Goal: Task Accomplishment & Management: Manage account settings

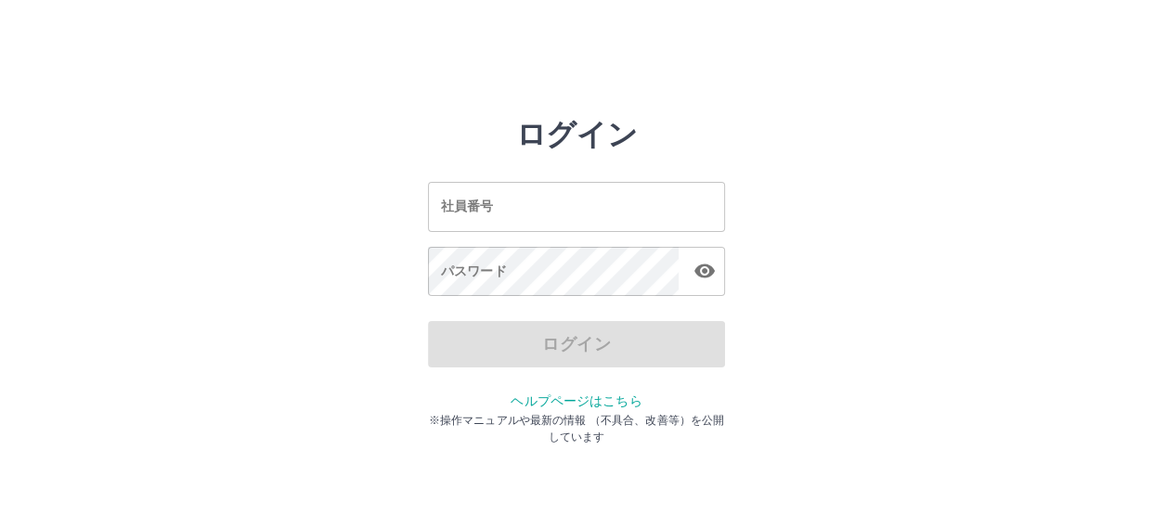
click at [475, 203] on input "社員番号" at bounding box center [576, 206] width 297 height 49
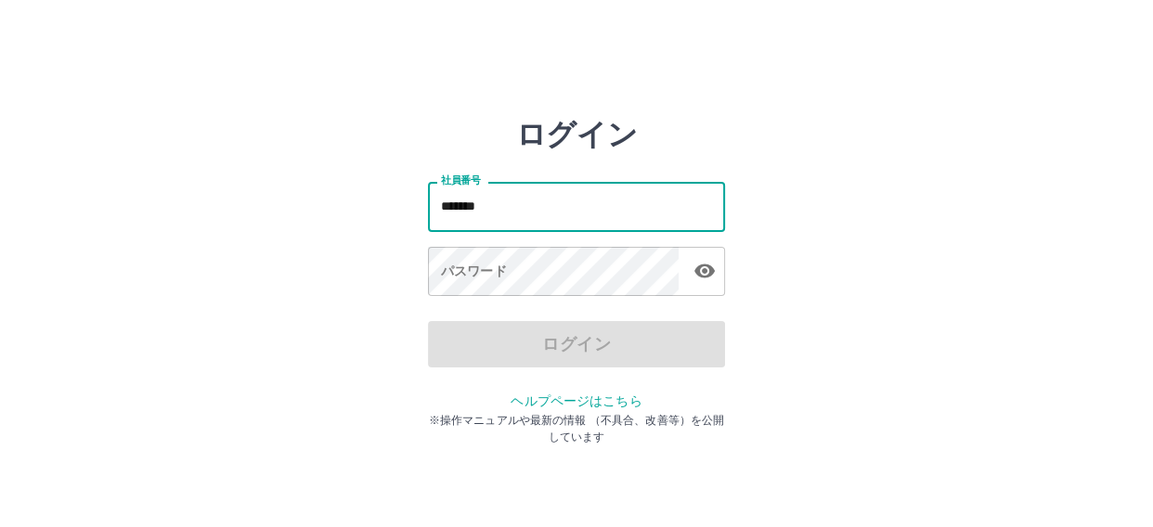
type input "*******"
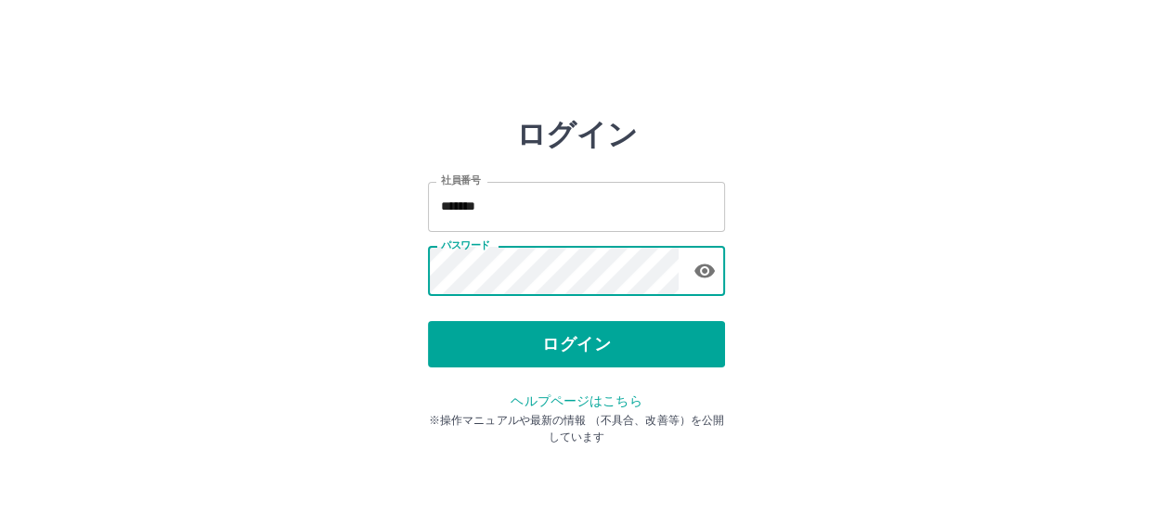
click at [613, 368] on div "ログイン 社員番号 ******* 社員番号 パスワード パスワード ログイン ヘルプページはこちら ※操作マニュアルや最新の情報 （不具合、改善等）を公開し…" at bounding box center [576, 265] width 297 height 297
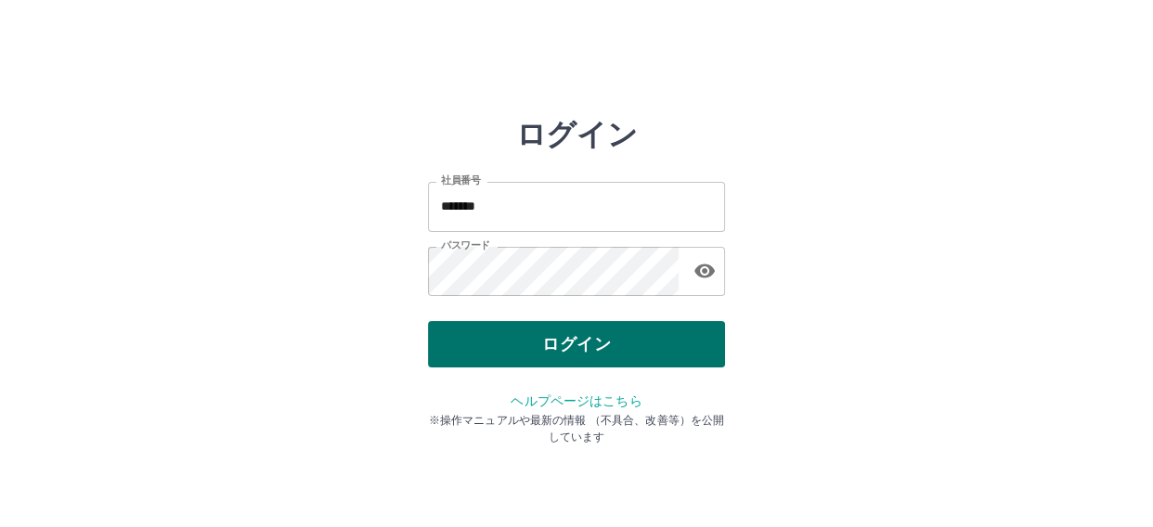
click at [575, 325] on button "ログイン" at bounding box center [576, 344] width 297 height 46
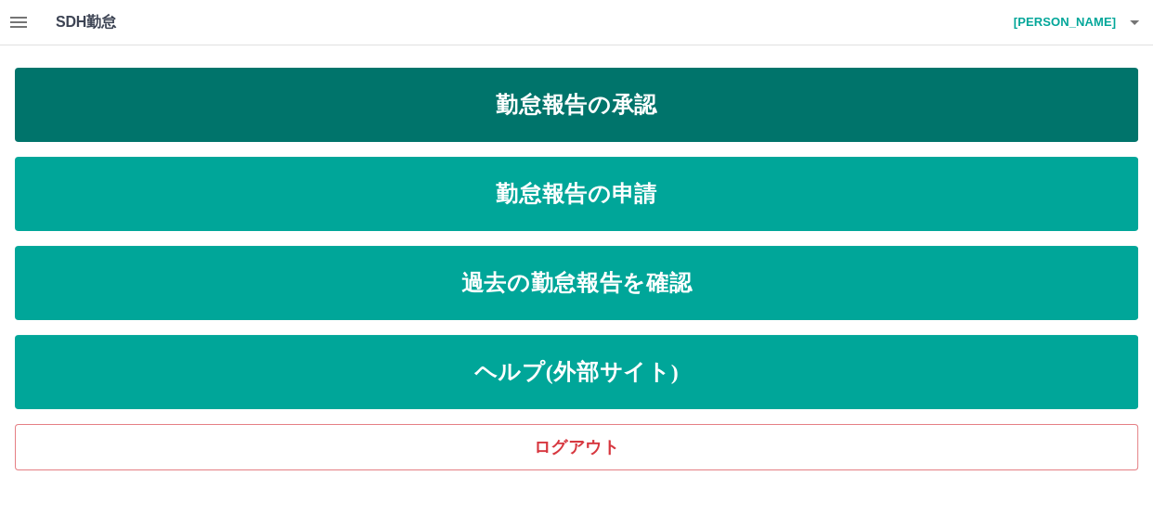
click at [594, 101] on link "勤怠報告の承認" at bounding box center [577, 105] width 1124 height 74
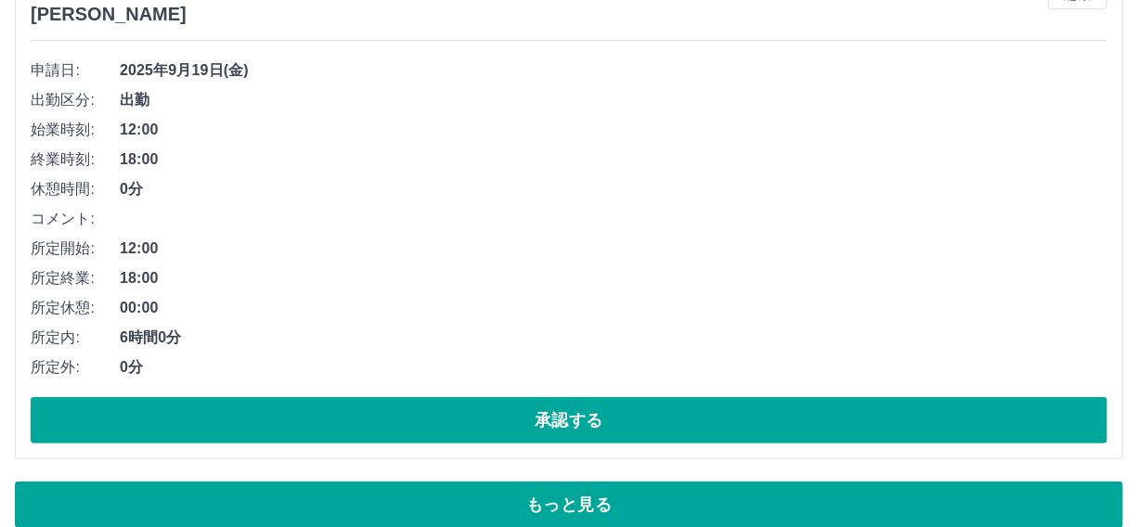
scroll to position [12668, 0]
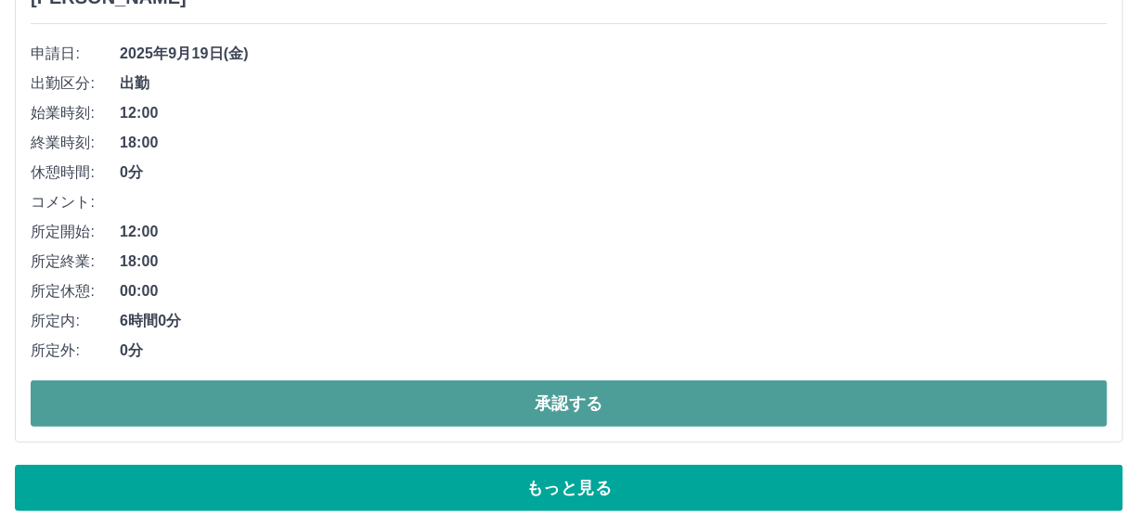
click at [540, 394] on button "承認する" at bounding box center [569, 404] width 1077 height 46
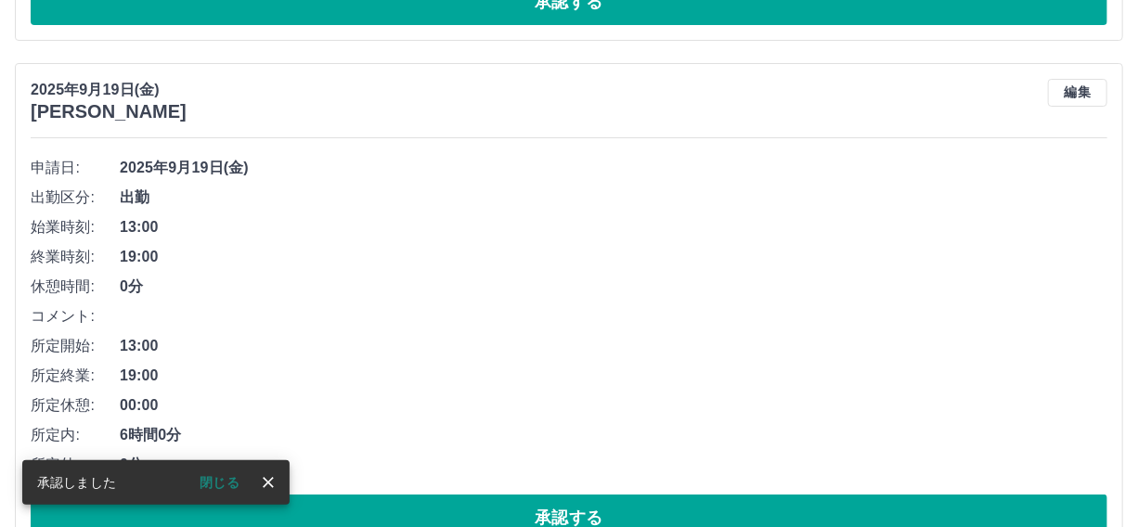
scroll to position [12584, 0]
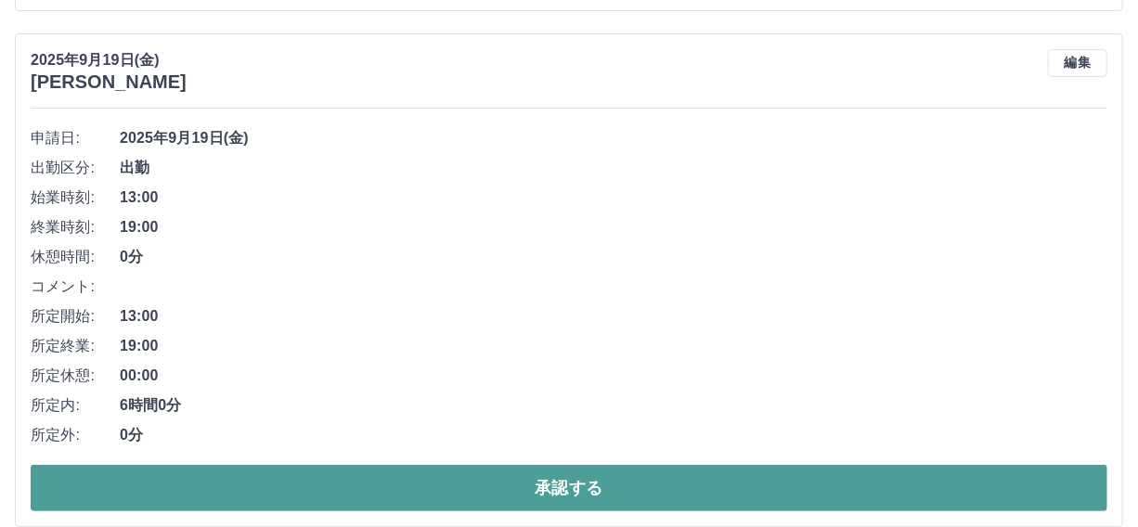
click at [542, 473] on button "承認する" at bounding box center [569, 488] width 1077 height 46
click at [578, 484] on button "承認する" at bounding box center [569, 488] width 1077 height 46
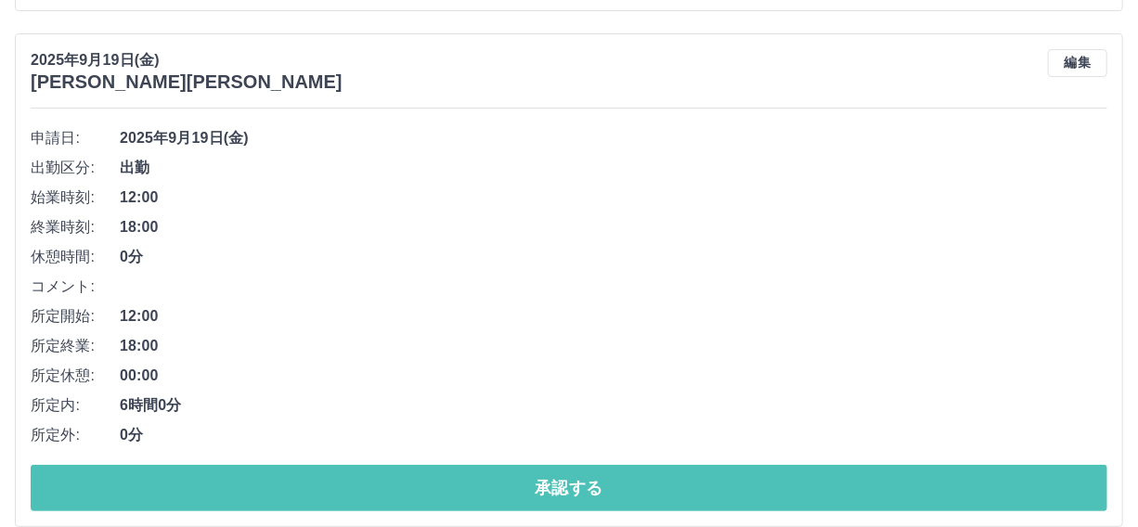
click at [578, 484] on button "承認する" at bounding box center [569, 488] width 1077 height 46
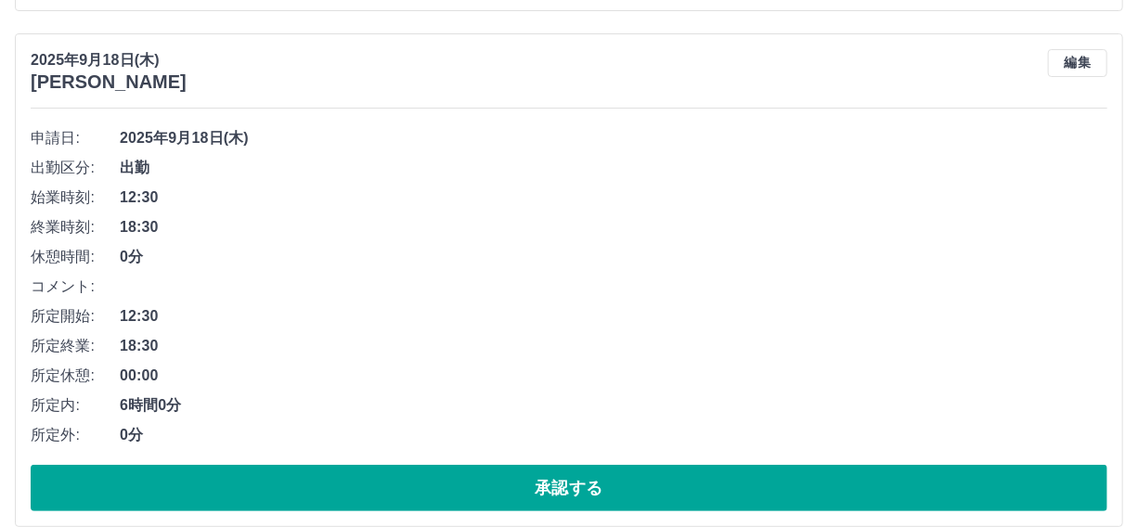
click at [578, 484] on button "承認する" at bounding box center [569, 488] width 1077 height 46
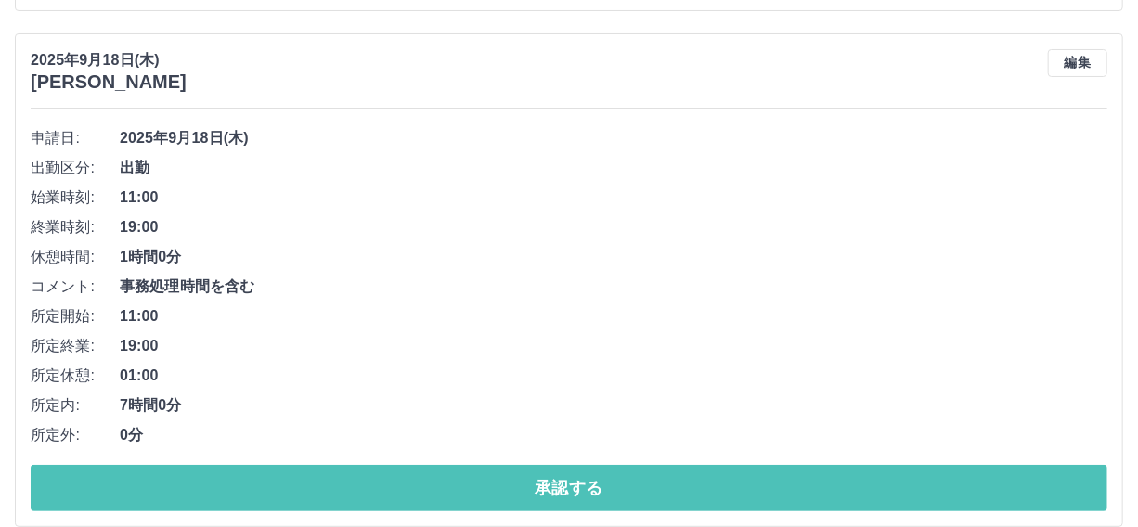
click at [578, 484] on button "承認する" at bounding box center [569, 488] width 1077 height 46
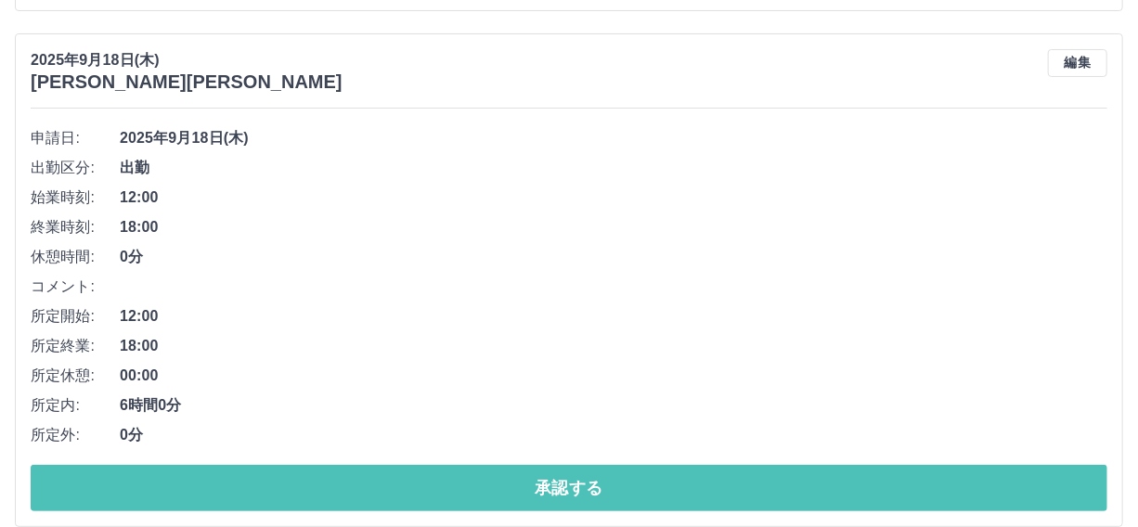
click at [578, 484] on button "承認する" at bounding box center [569, 488] width 1077 height 46
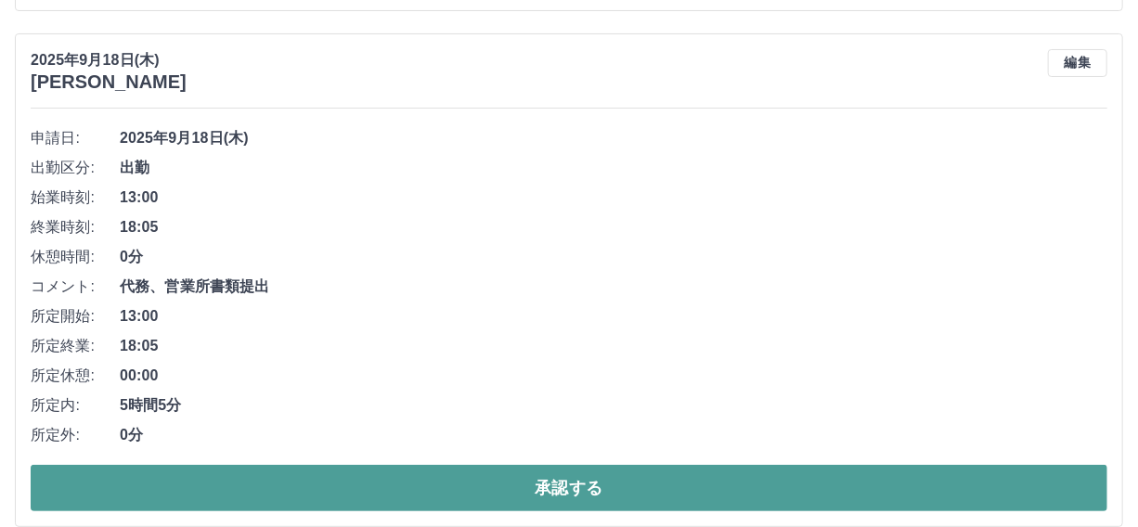
click at [565, 480] on button "承認する" at bounding box center [569, 488] width 1077 height 46
click at [566, 478] on button "承認する" at bounding box center [569, 488] width 1077 height 46
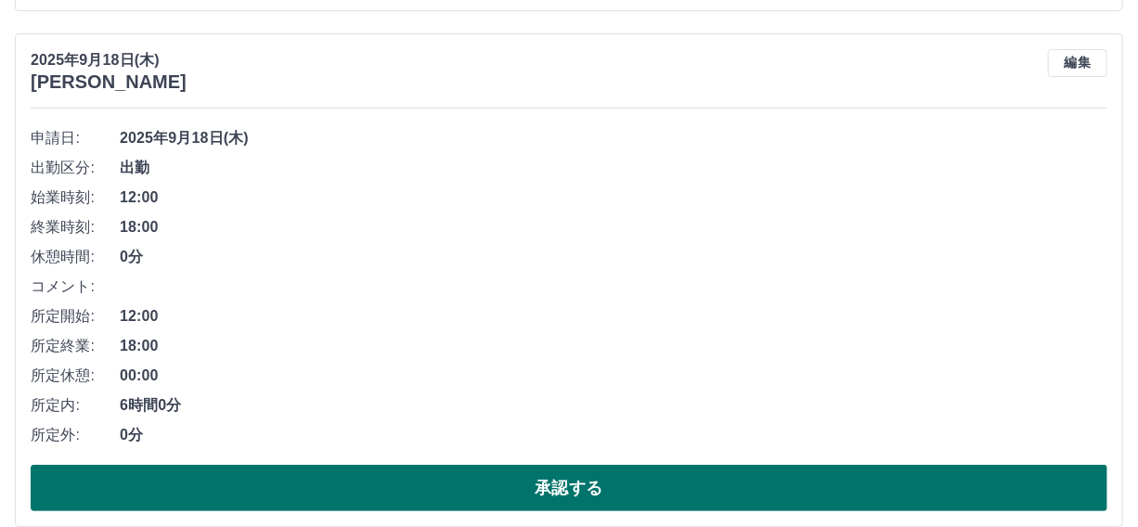
click at [555, 482] on button "承認する" at bounding box center [569, 488] width 1077 height 46
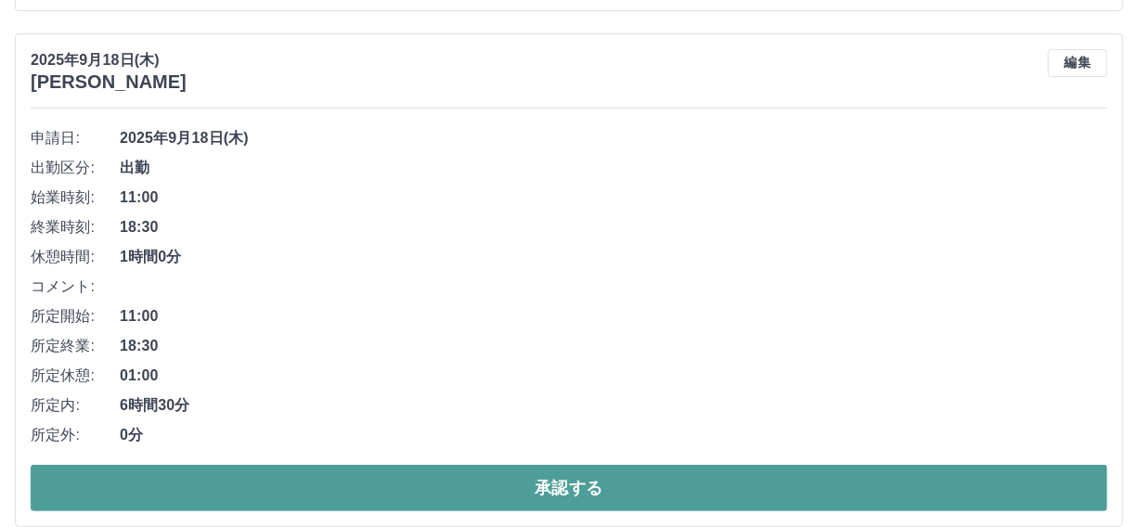
click at [576, 474] on button "承認する" at bounding box center [569, 488] width 1077 height 46
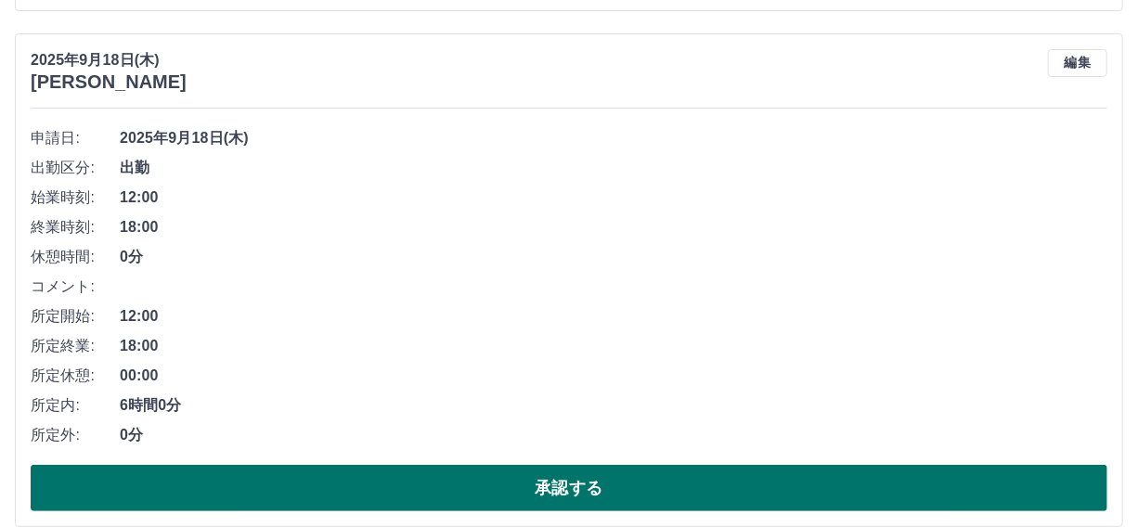
click at [570, 476] on button "承認する" at bounding box center [569, 488] width 1077 height 46
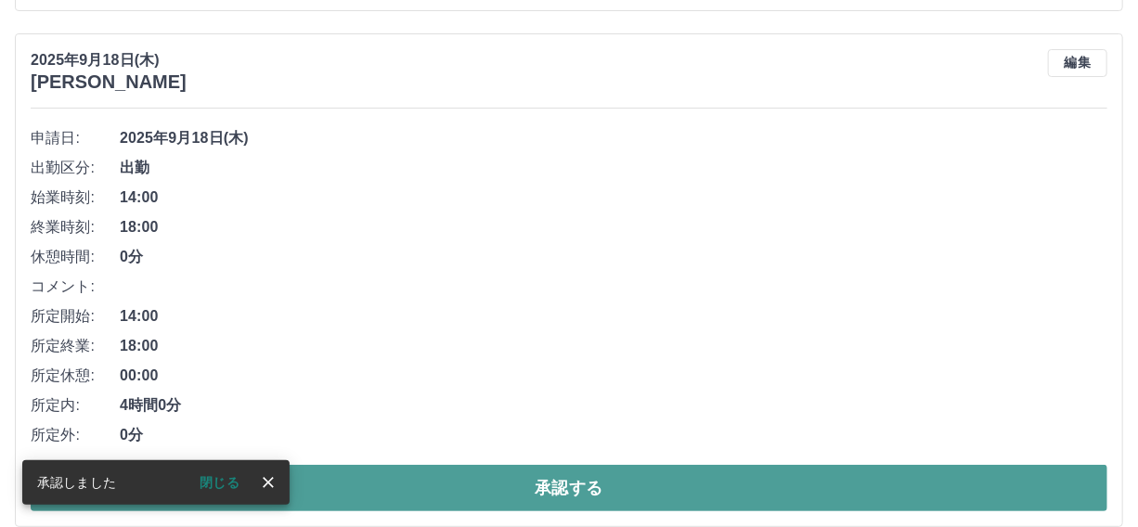
click at [572, 477] on button "承認する" at bounding box center [569, 488] width 1077 height 46
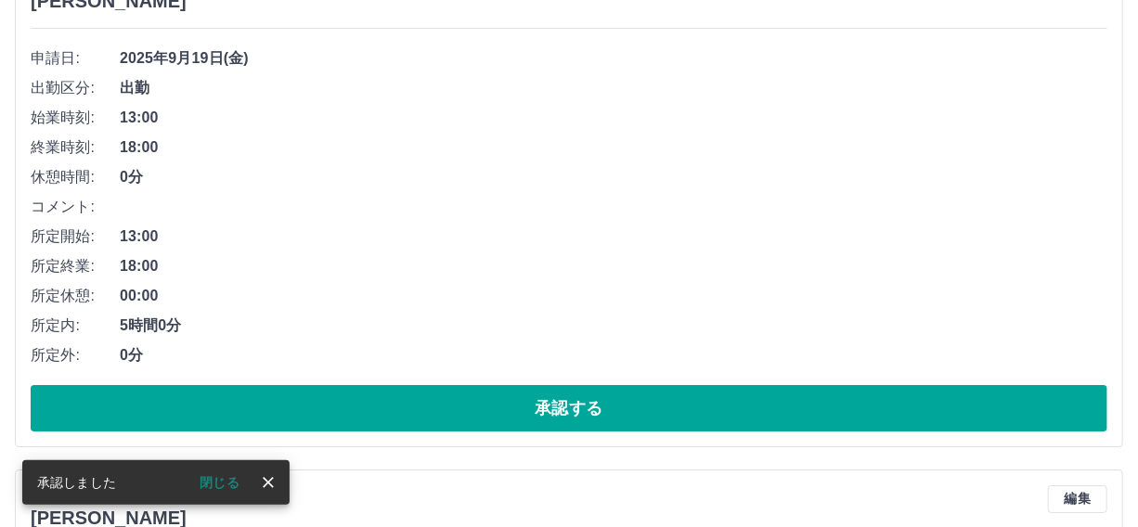
scroll to position [12063, 0]
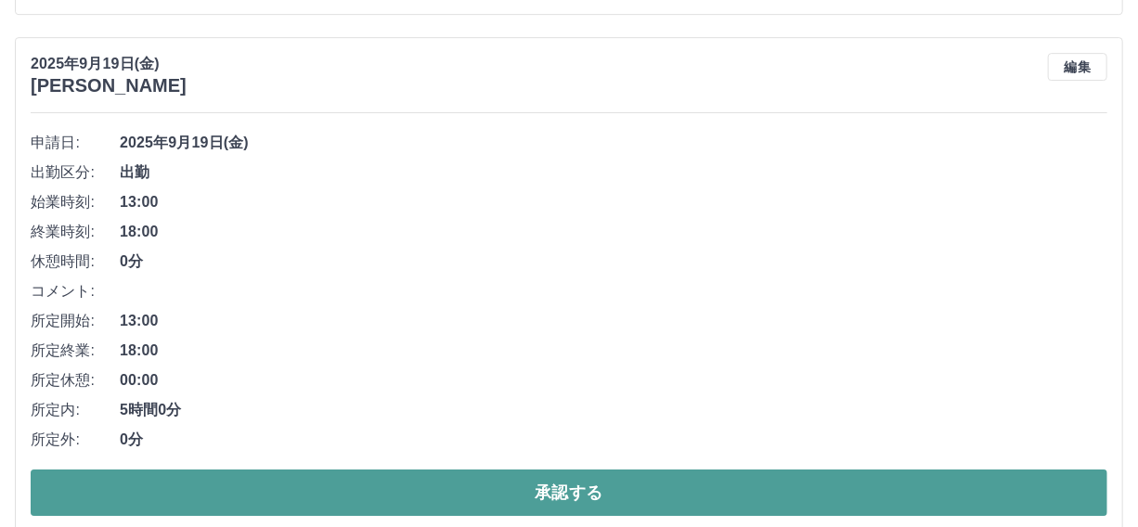
click at [589, 486] on button "承認する" at bounding box center [569, 493] width 1077 height 46
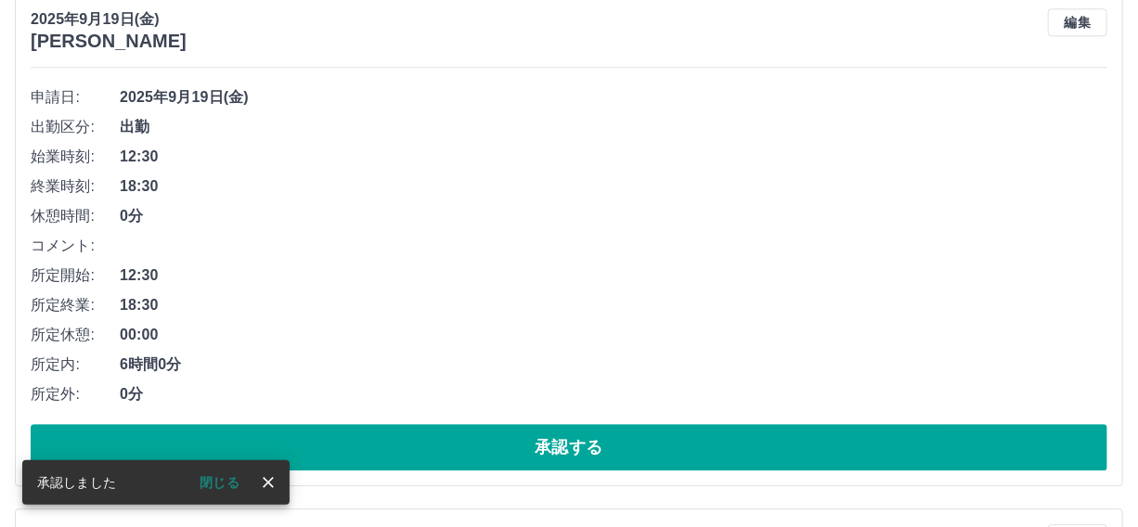
scroll to position [11557, 0]
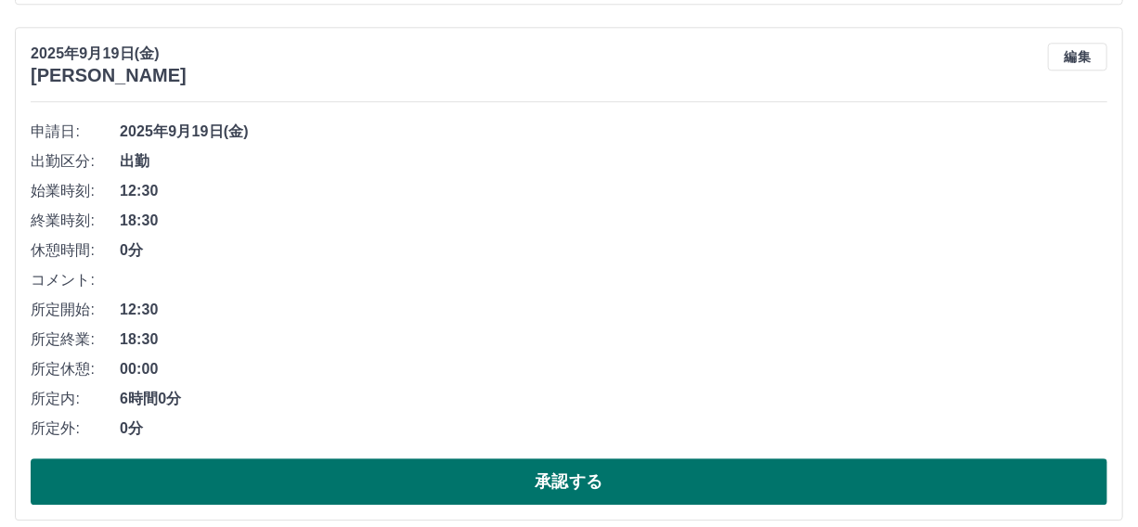
click at [592, 478] on button "承認する" at bounding box center [569, 482] width 1077 height 46
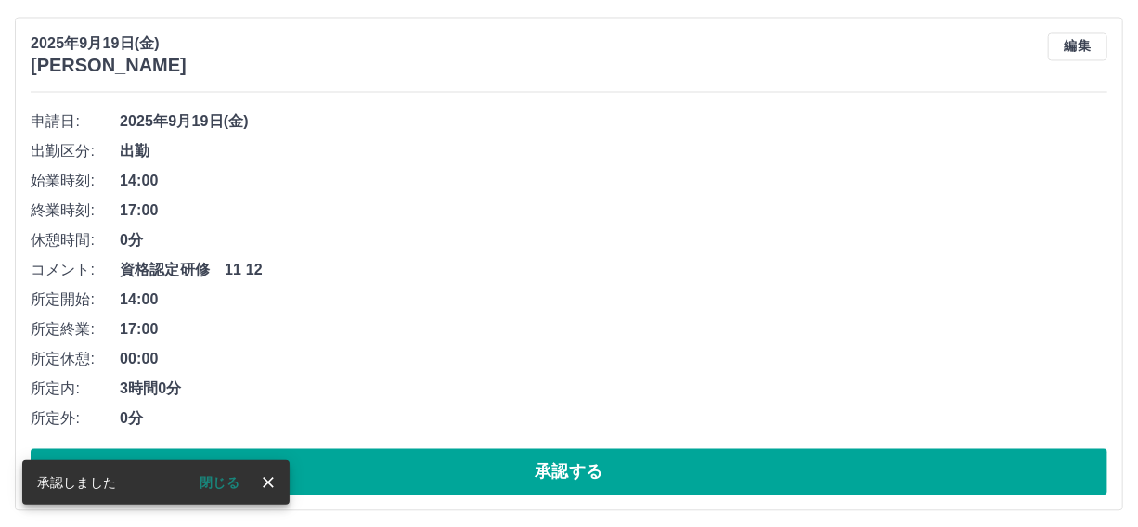
scroll to position [11050, 0]
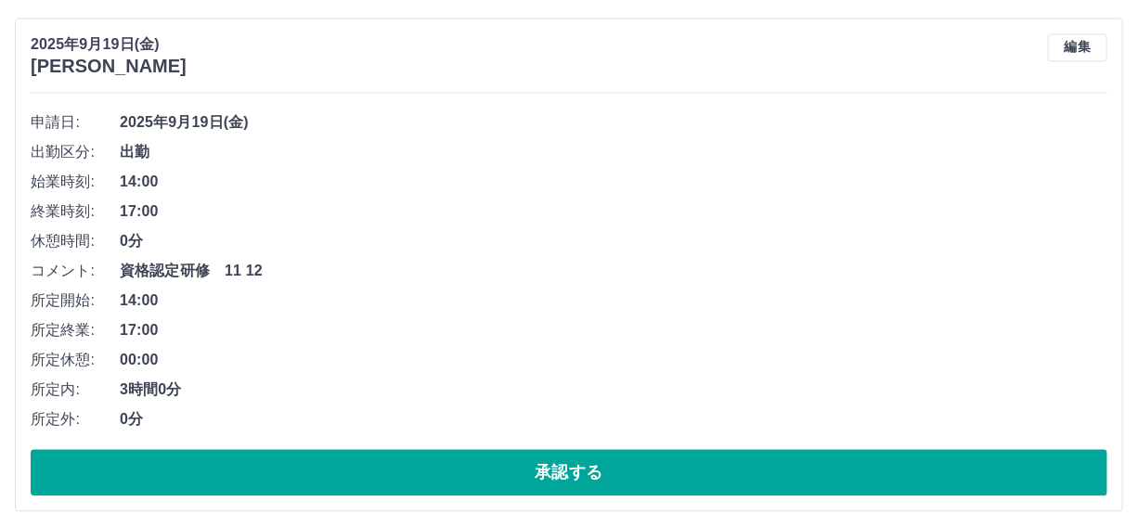
click at [575, 465] on button "承認する" at bounding box center [569, 472] width 1077 height 46
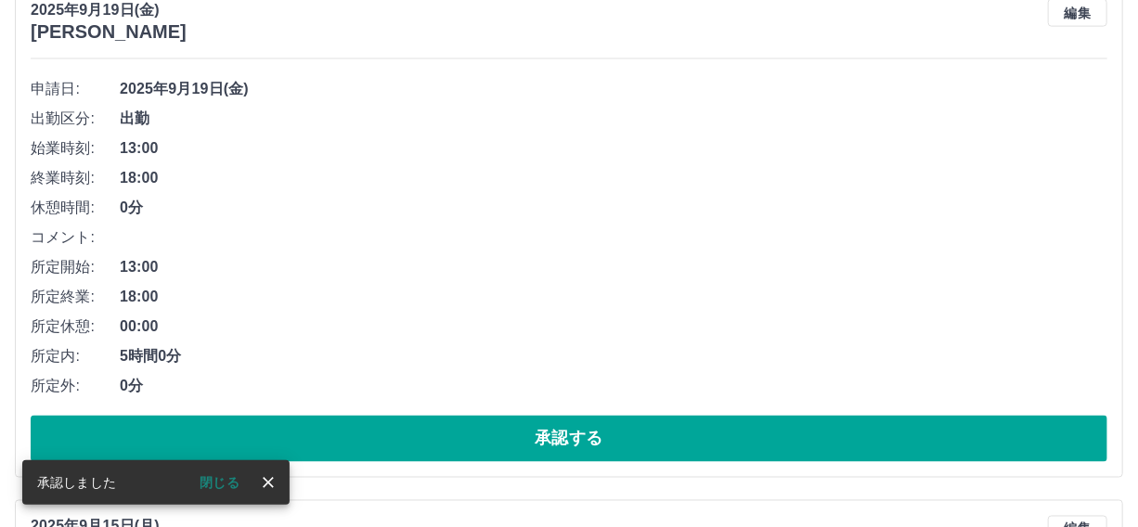
scroll to position [10544, 0]
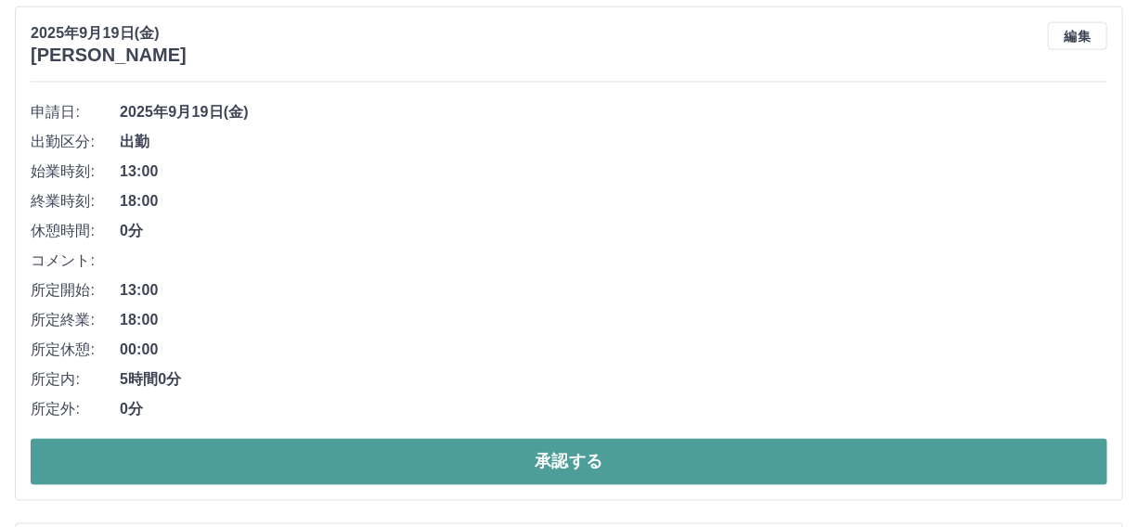
click at [566, 461] on button "承認する" at bounding box center [569, 462] width 1077 height 46
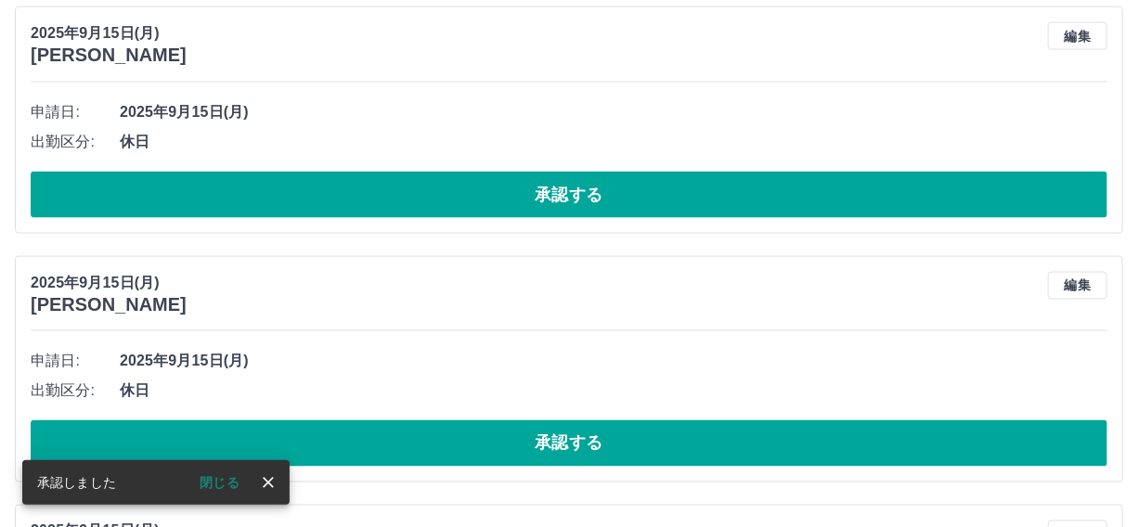
scroll to position [10027, 0]
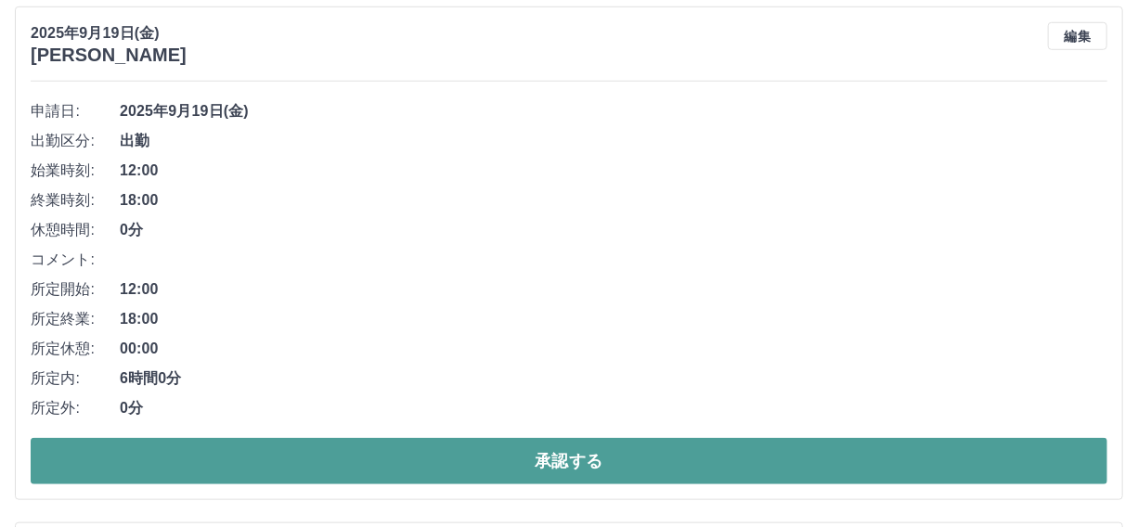
click at [561, 458] on button "承認する" at bounding box center [569, 461] width 1077 height 46
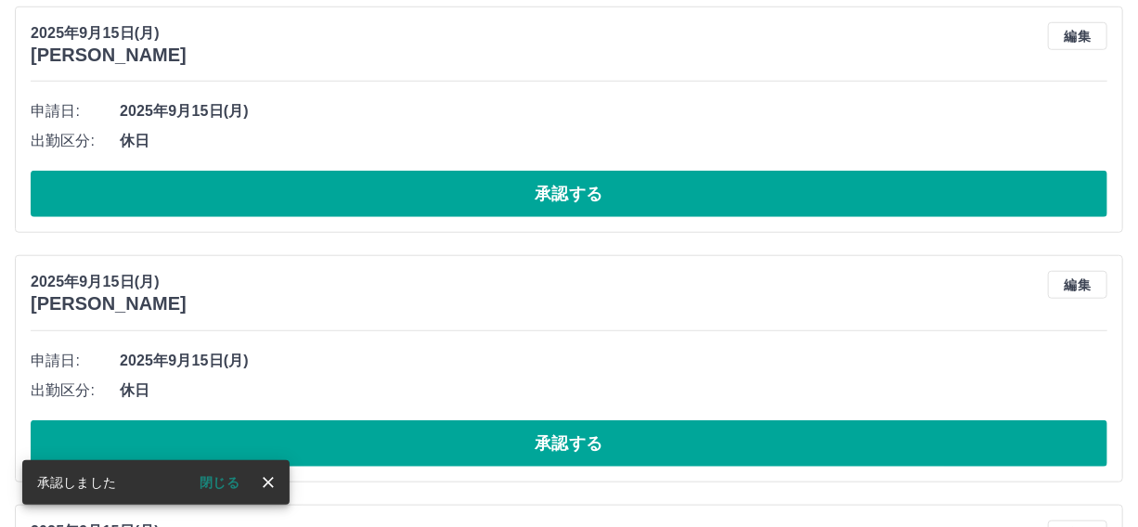
scroll to position [9511, 0]
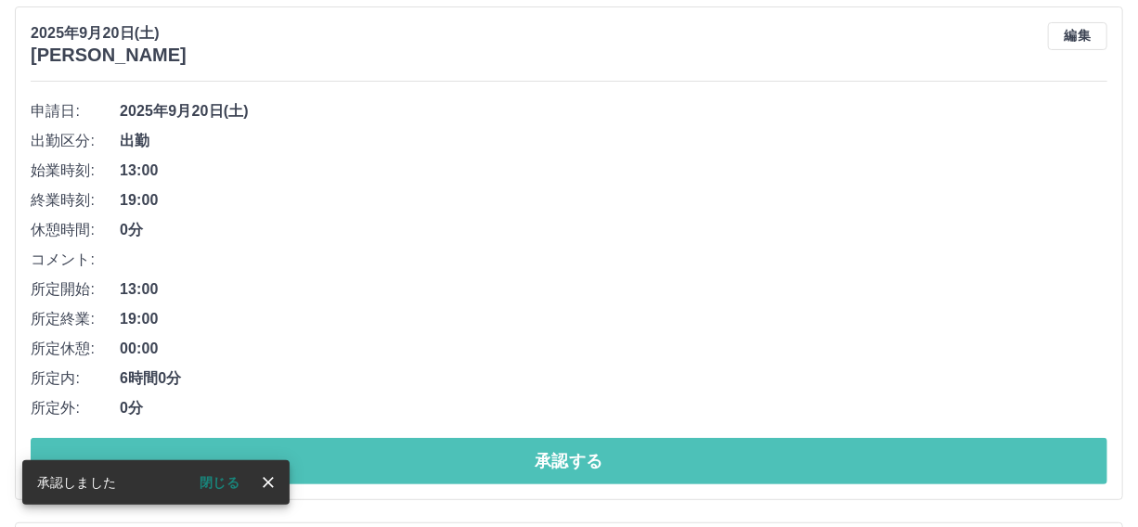
click at [556, 457] on button "承認する" at bounding box center [569, 461] width 1077 height 46
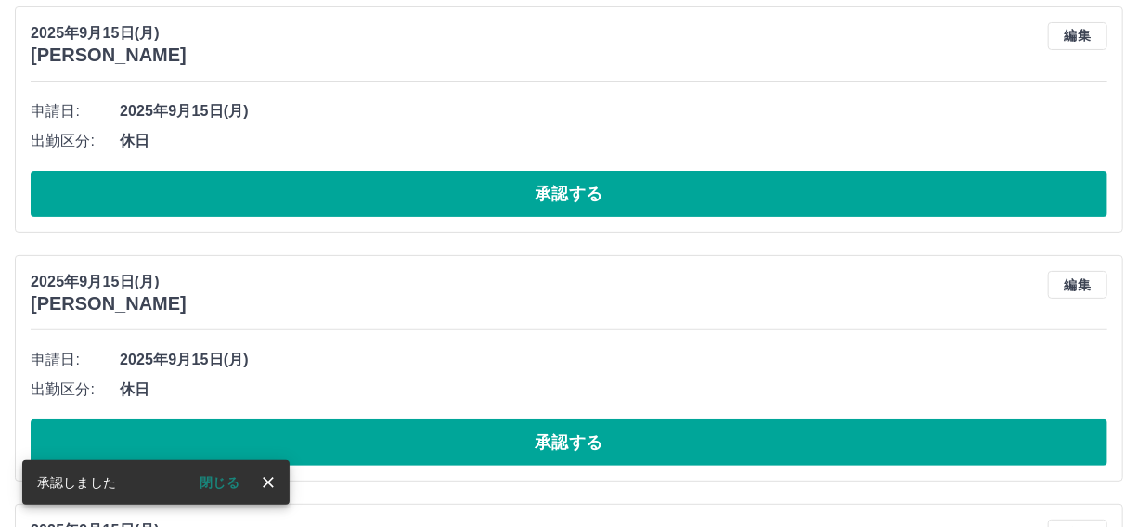
scroll to position [8995, 0]
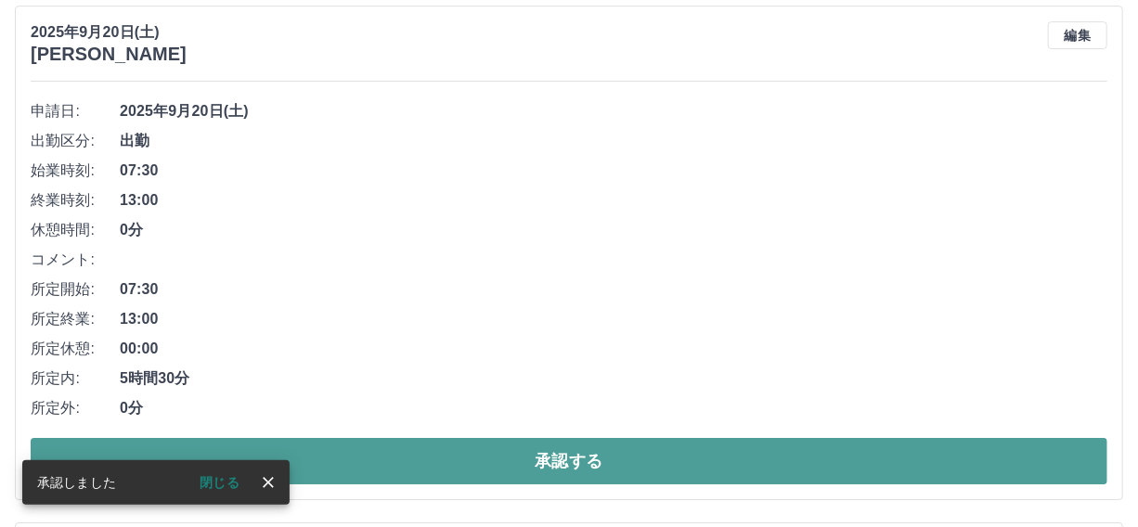
click at [560, 456] on button "承認する" at bounding box center [569, 461] width 1077 height 46
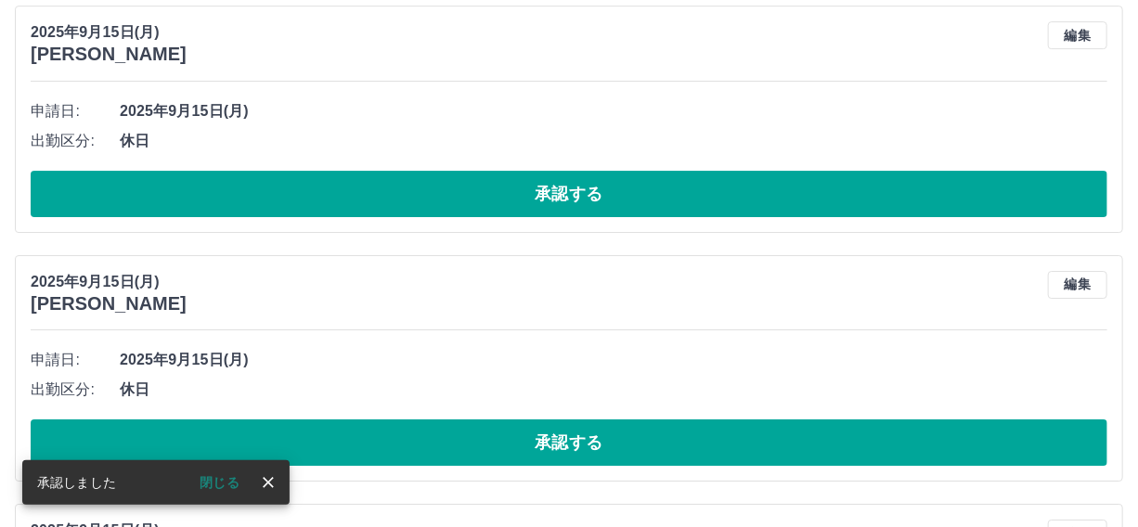
scroll to position [8478, 0]
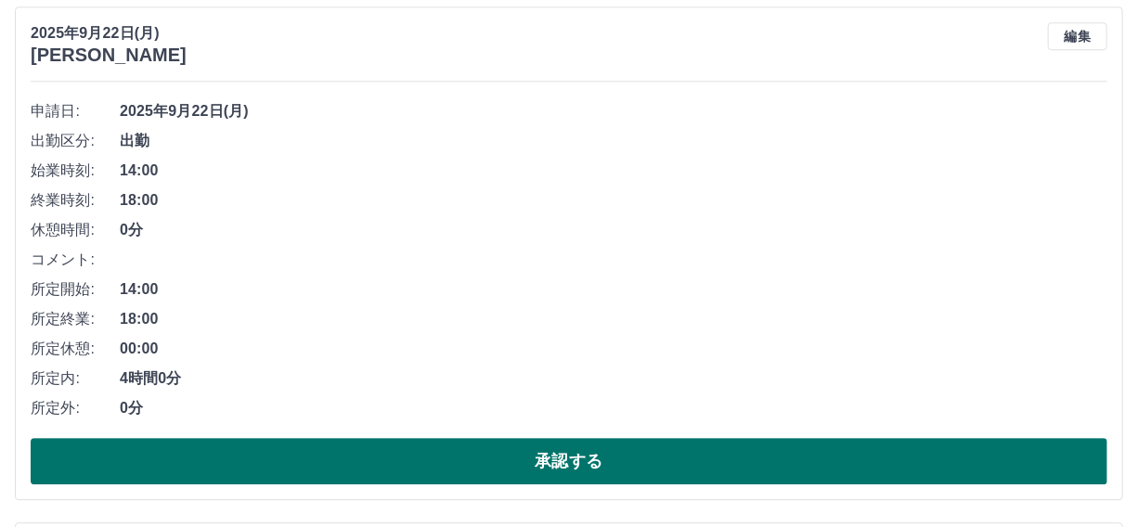
click at [546, 446] on button "承認する" at bounding box center [569, 461] width 1077 height 46
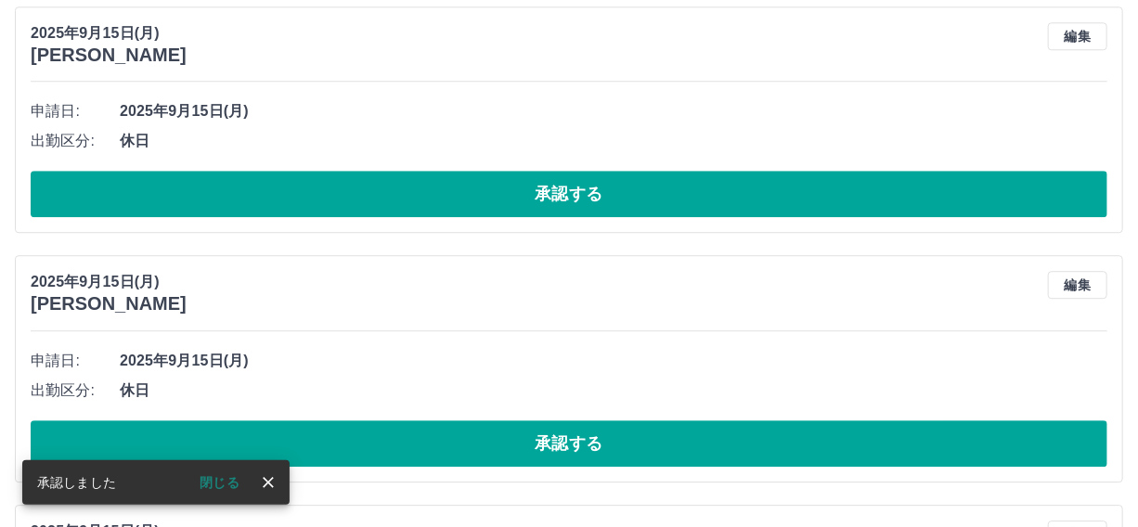
scroll to position [7962, 0]
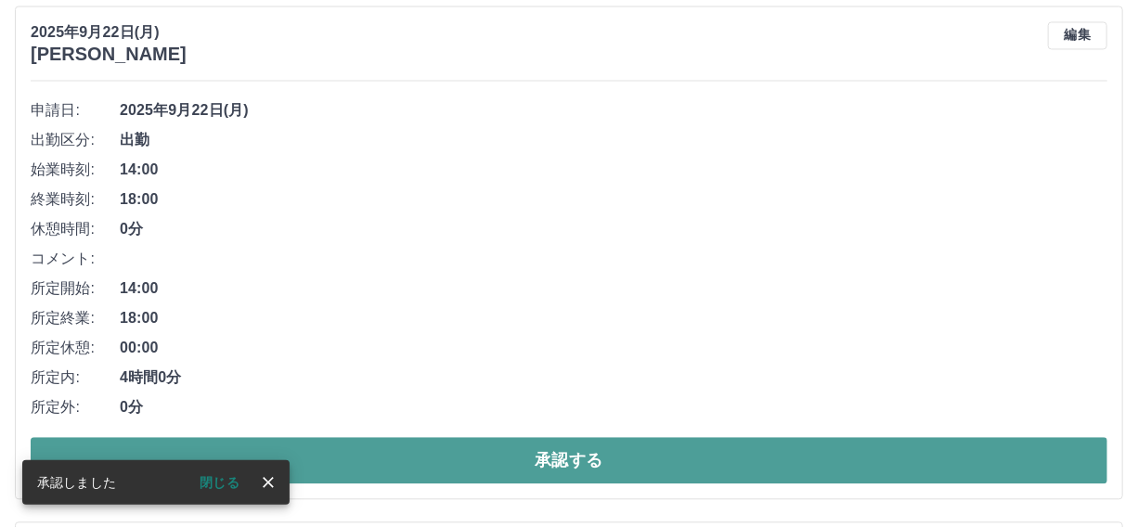
click at [544, 449] on button "承認する" at bounding box center [569, 460] width 1077 height 46
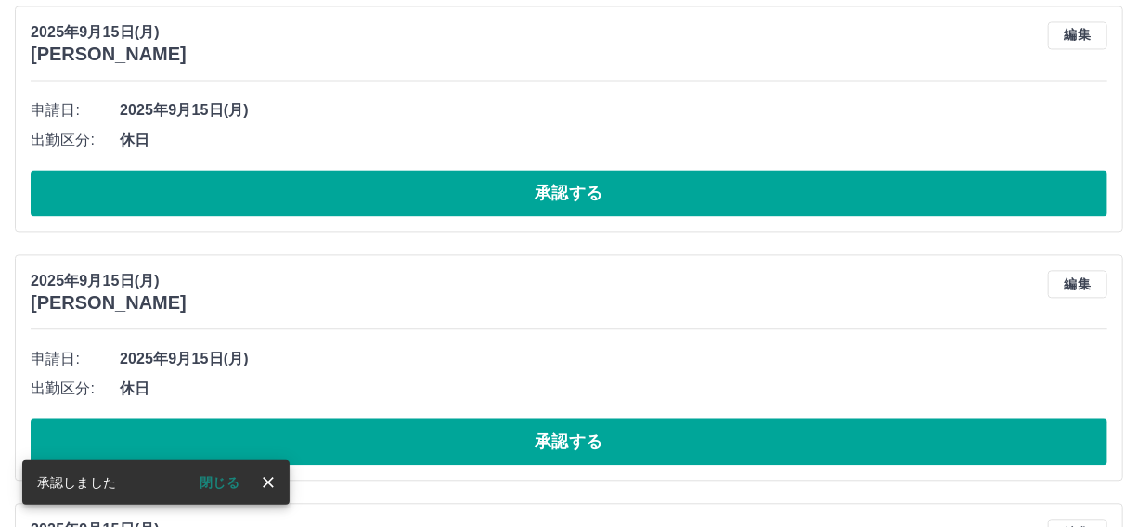
scroll to position [7446, 0]
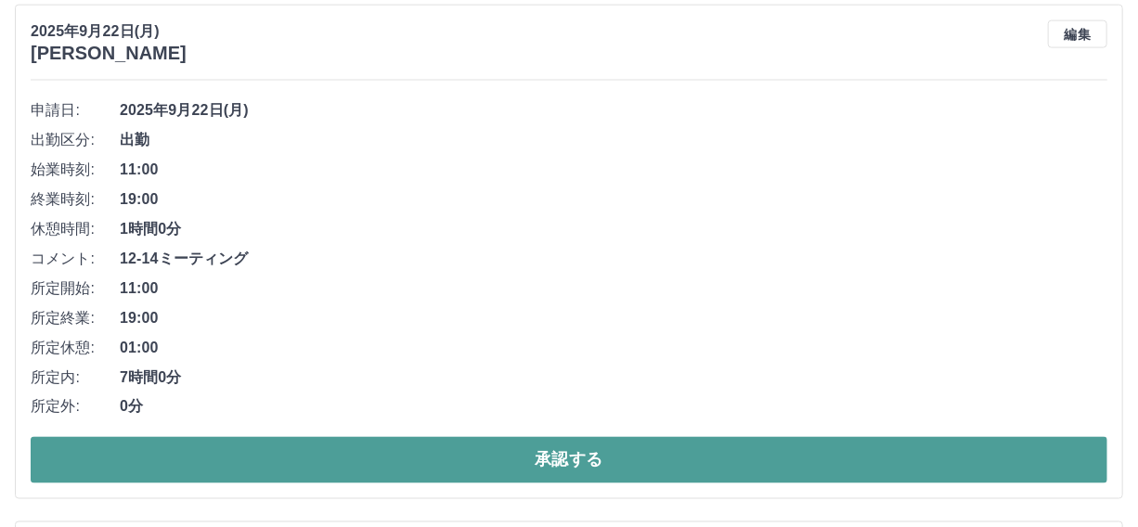
click at [542, 458] on button "承認する" at bounding box center [569, 460] width 1077 height 46
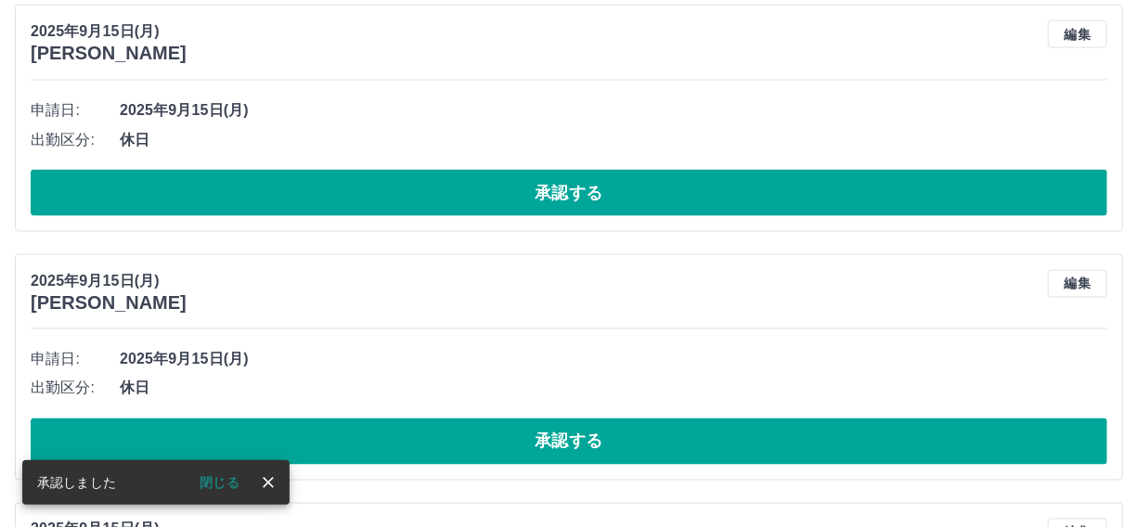
scroll to position [6930, 0]
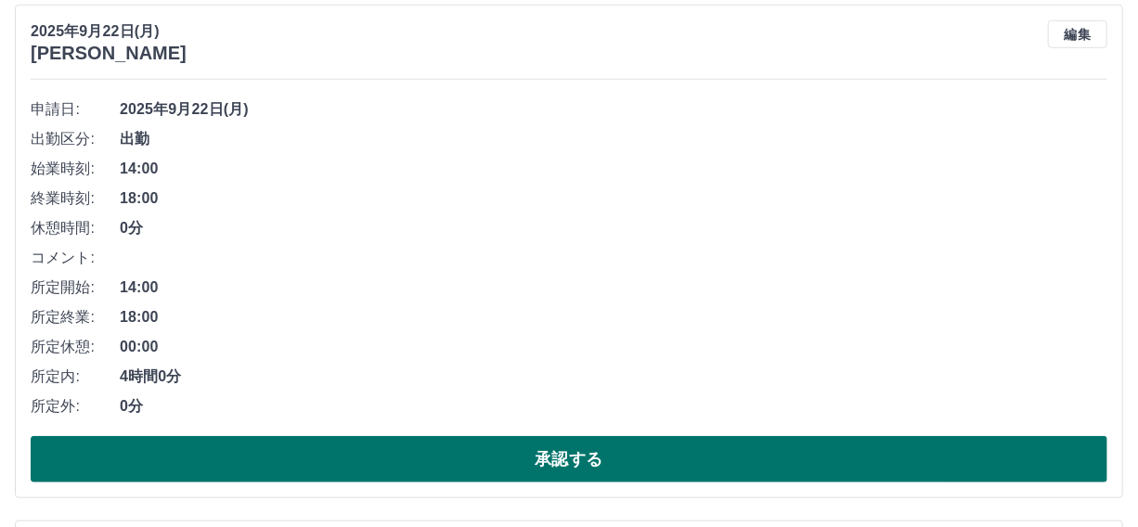
click at [533, 452] on button "承認する" at bounding box center [569, 459] width 1077 height 46
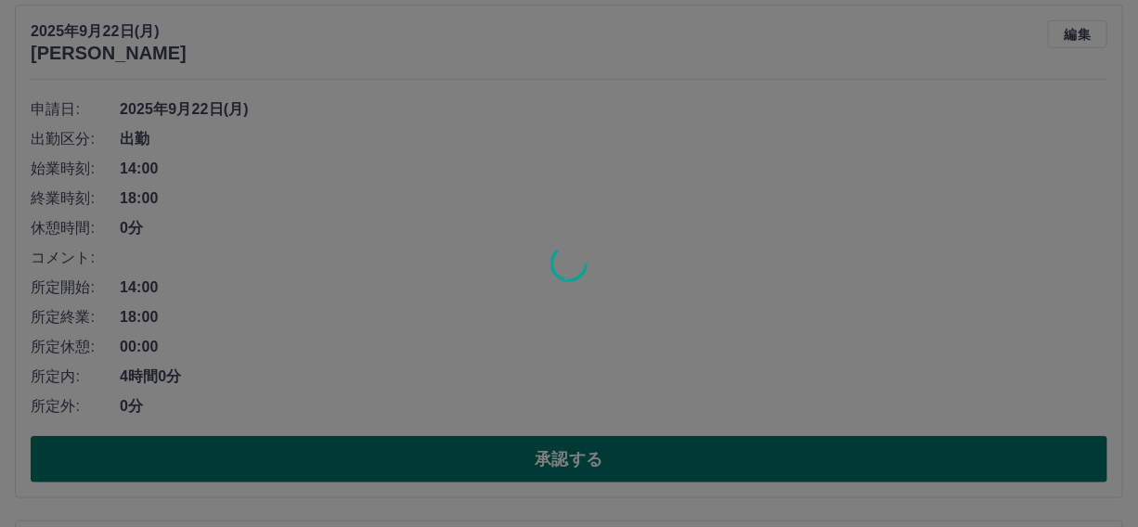
scroll to position [6413, 0]
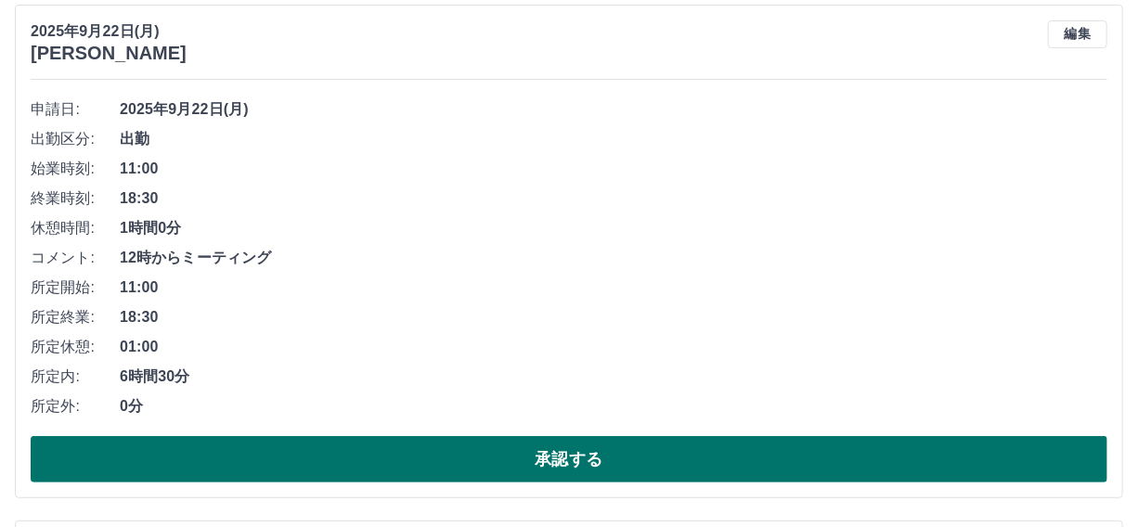
click at [551, 447] on button "承認する" at bounding box center [569, 459] width 1077 height 46
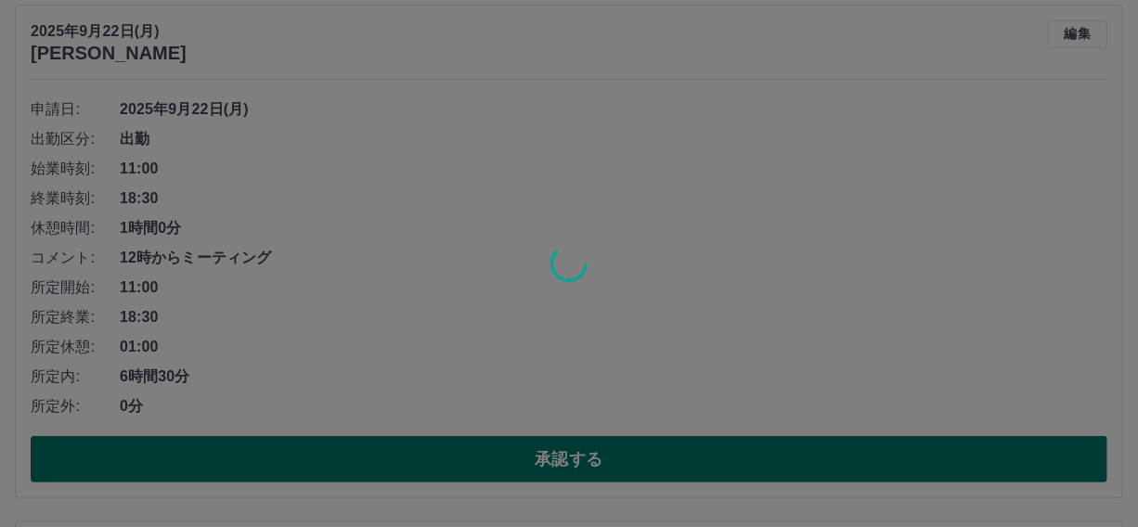
scroll to position [5897, 0]
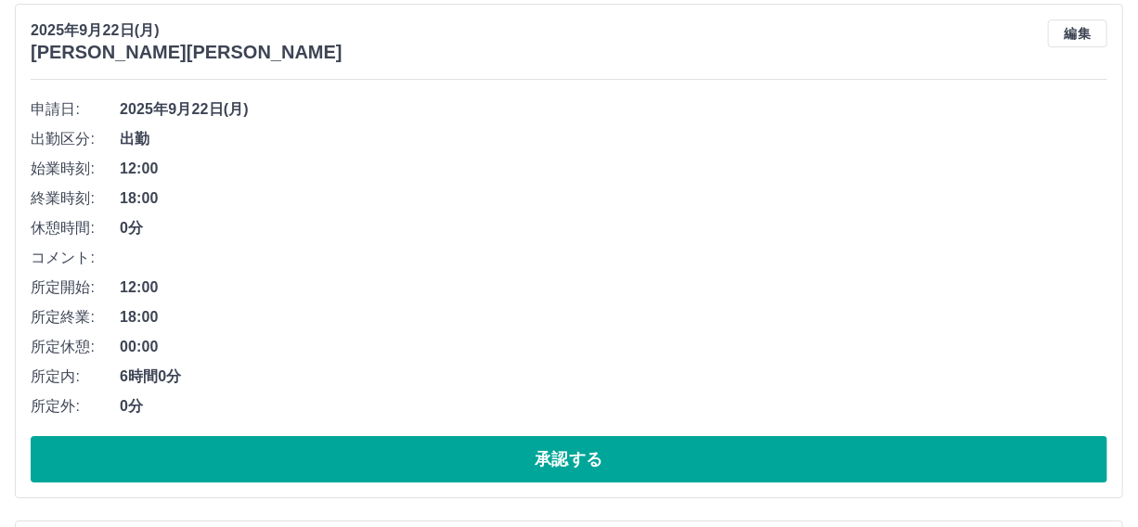
click at [551, 447] on button "承認する" at bounding box center [569, 459] width 1077 height 46
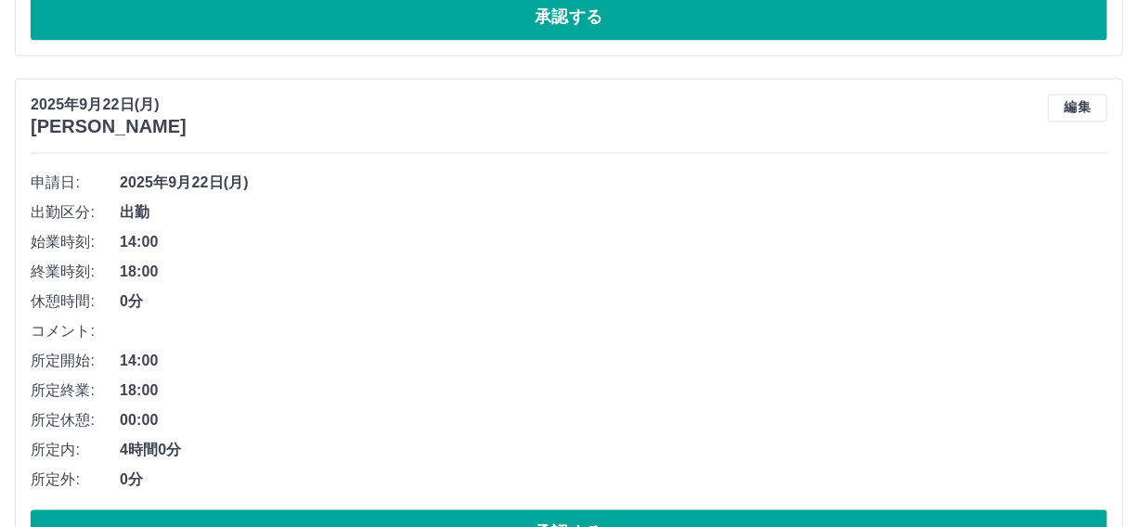
scroll to position [4875, 0]
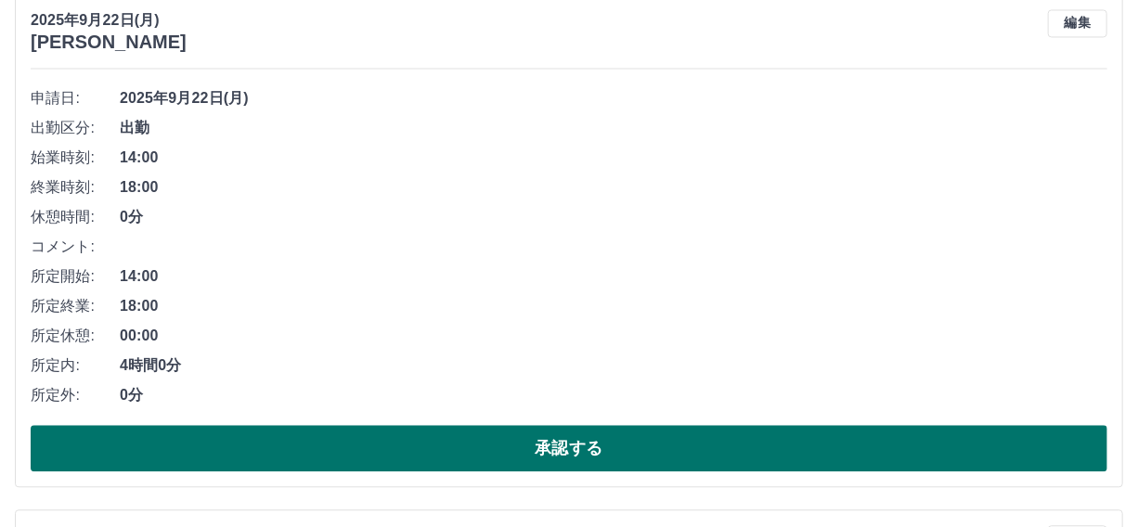
click at [552, 448] on button "承認する" at bounding box center [569, 448] width 1077 height 46
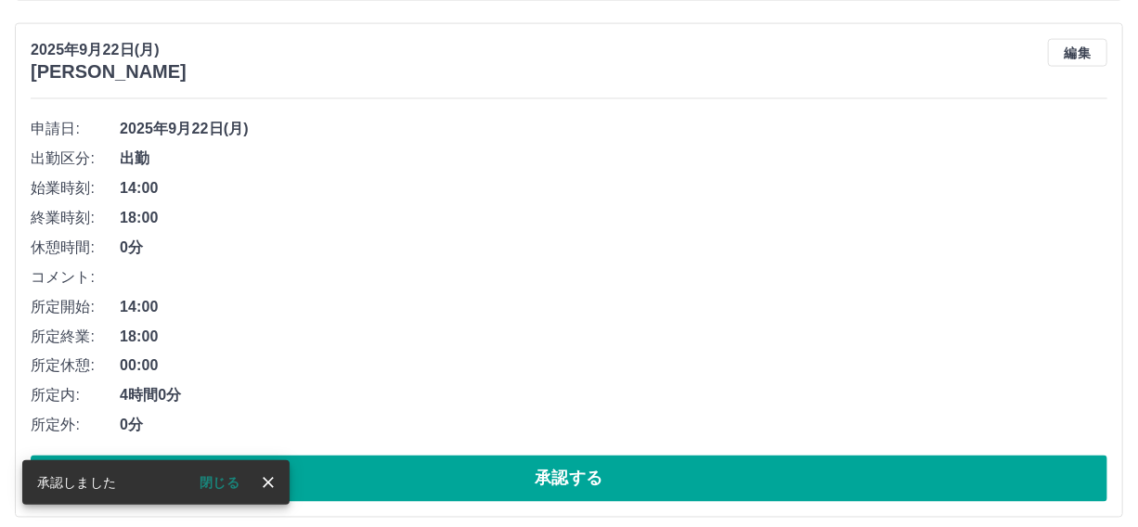
scroll to position [4358, 0]
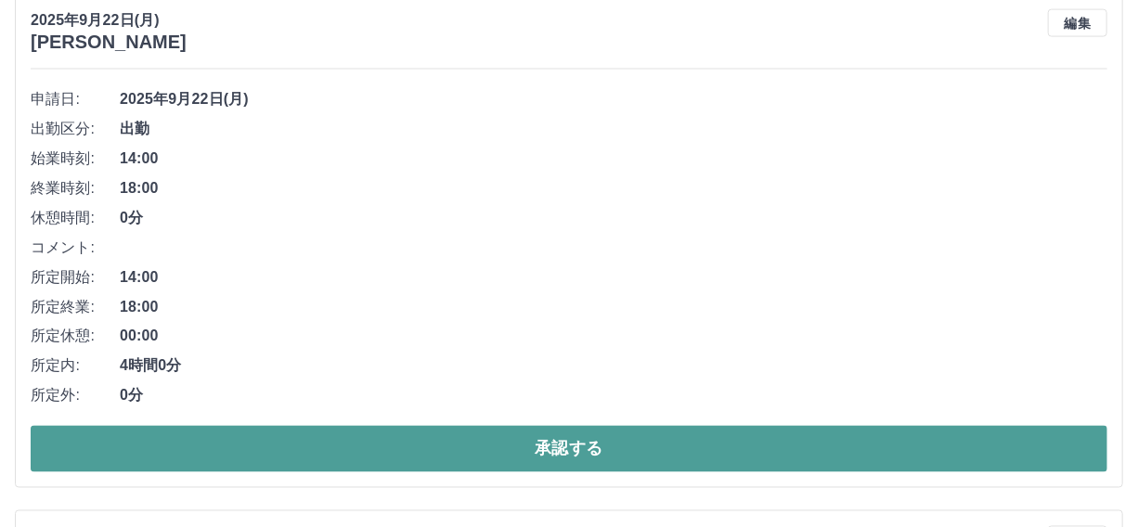
click at [597, 461] on button "承認する" at bounding box center [569, 449] width 1077 height 46
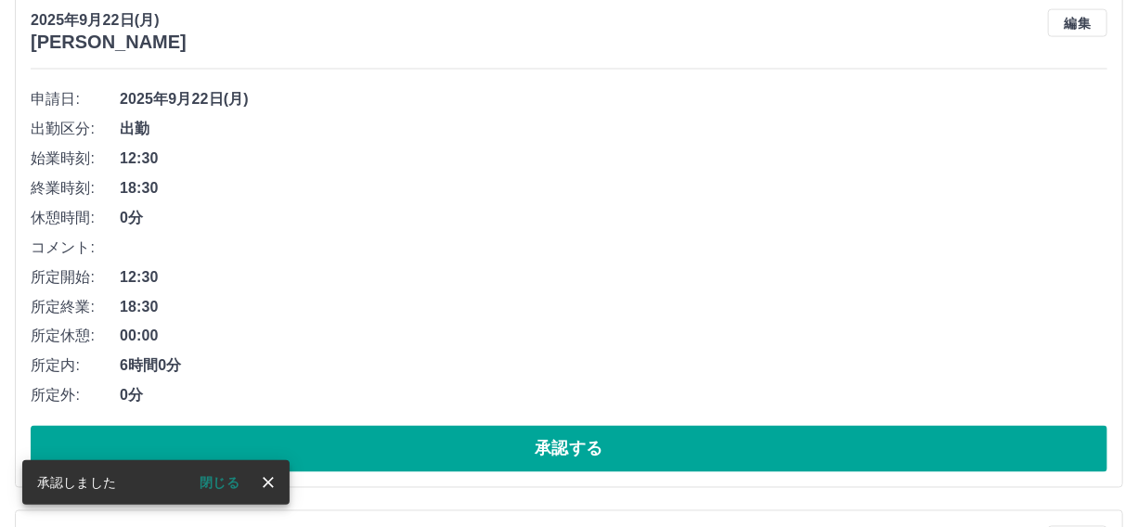
scroll to position [3842, 0]
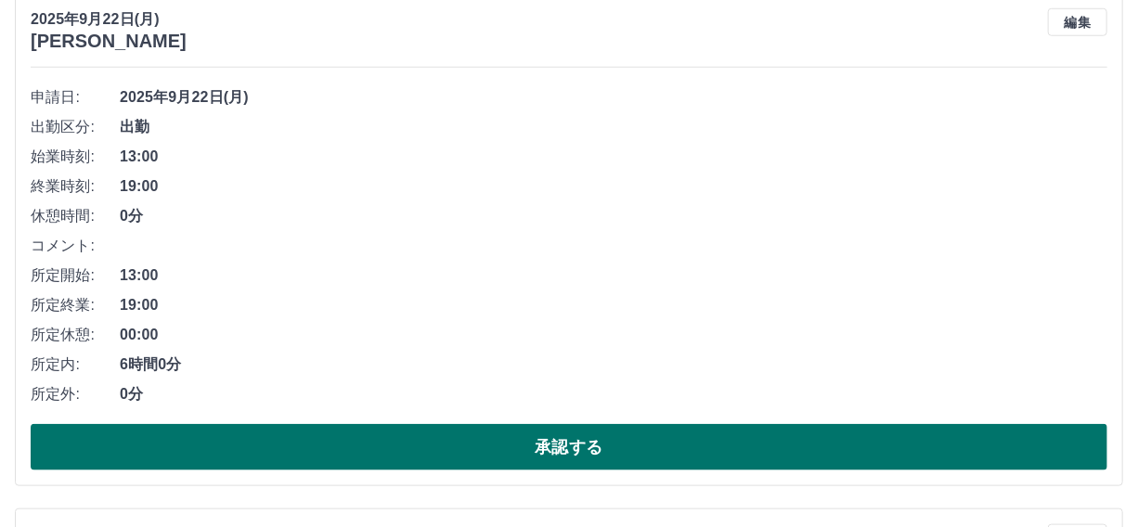
click at [552, 440] on button "承認する" at bounding box center [569, 447] width 1077 height 46
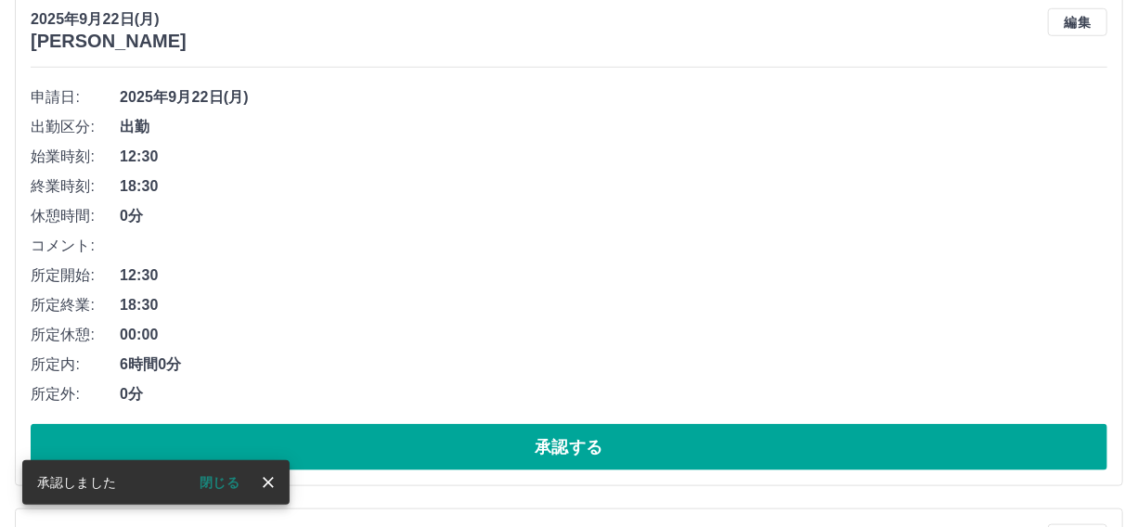
scroll to position [3325, 0]
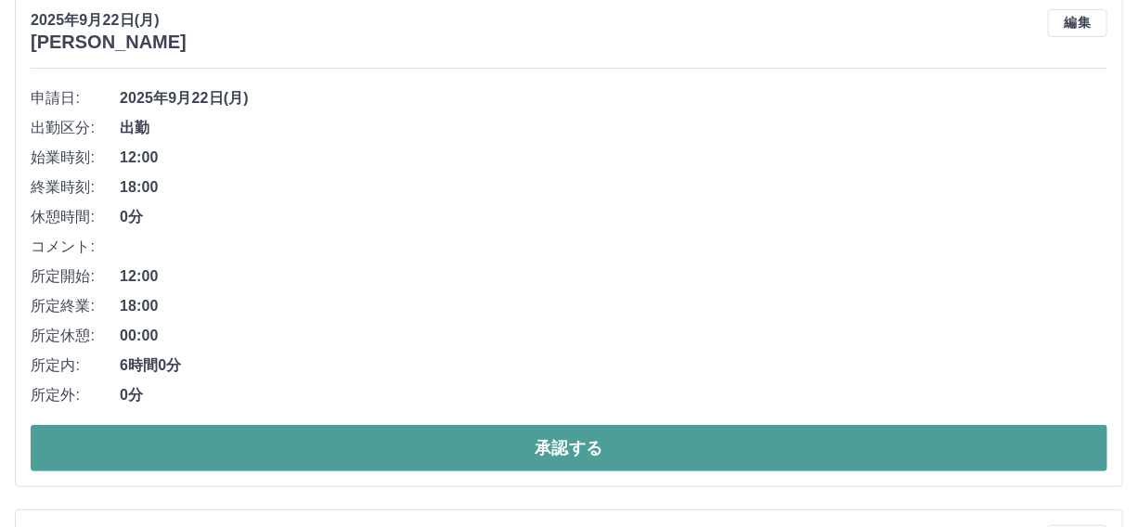
click at [546, 436] on button "承認する" at bounding box center [569, 448] width 1077 height 46
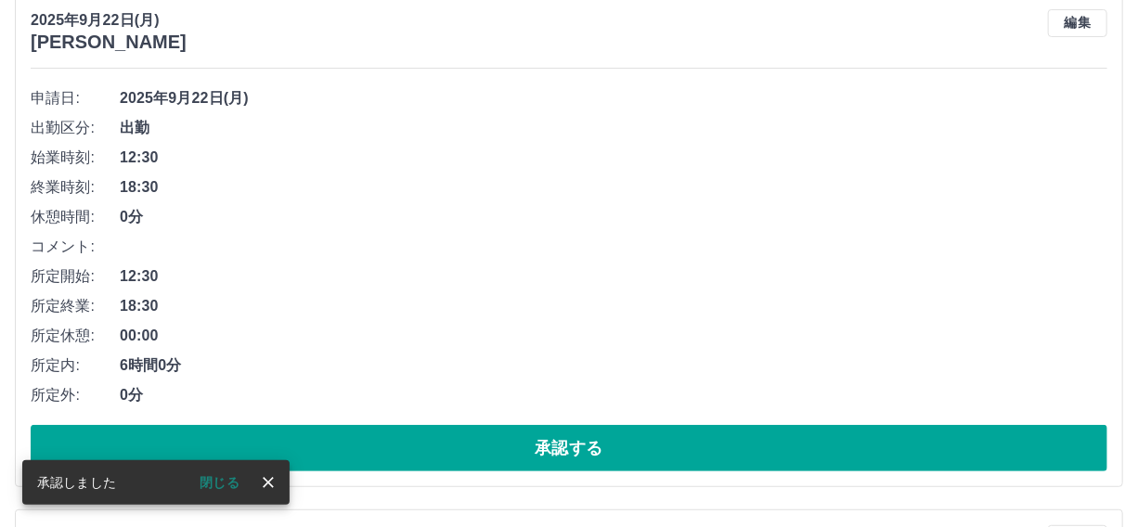
scroll to position [2810, 0]
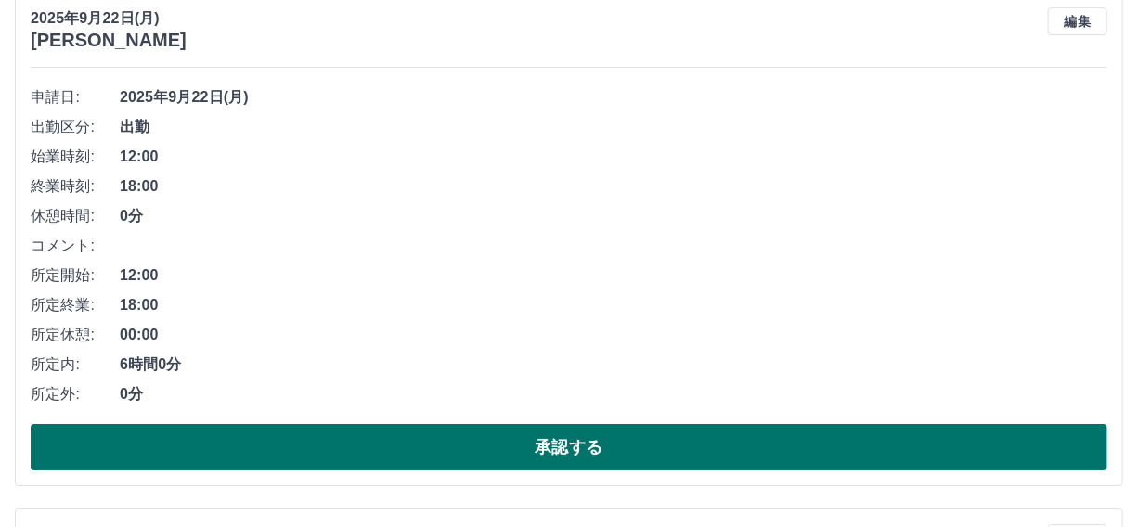
click at [578, 445] on button "承認する" at bounding box center [569, 447] width 1077 height 46
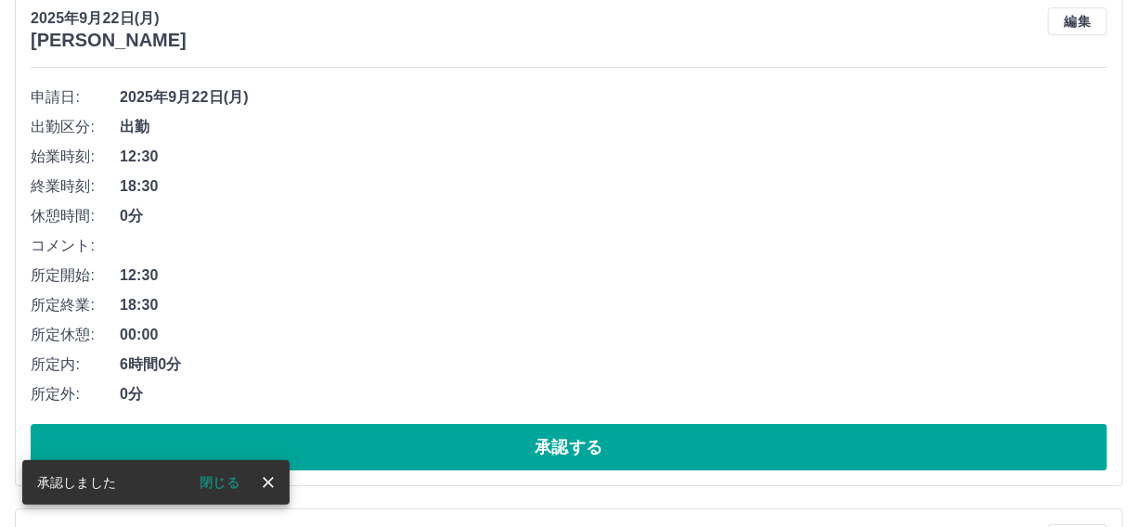
scroll to position [2294, 0]
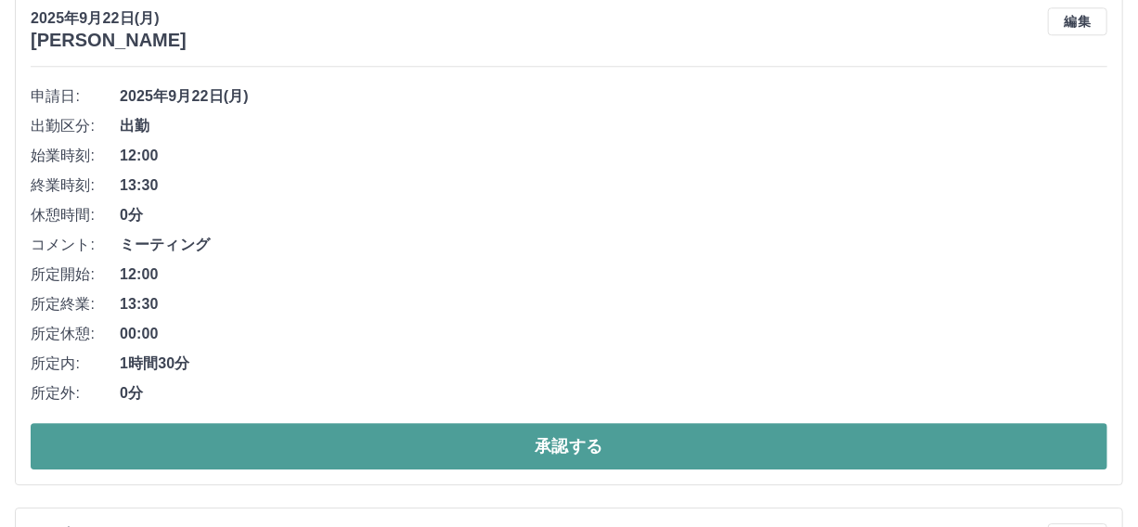
click at [611, 431] on button "承認する" at bounding box center [569, 446] width 1077 height 46
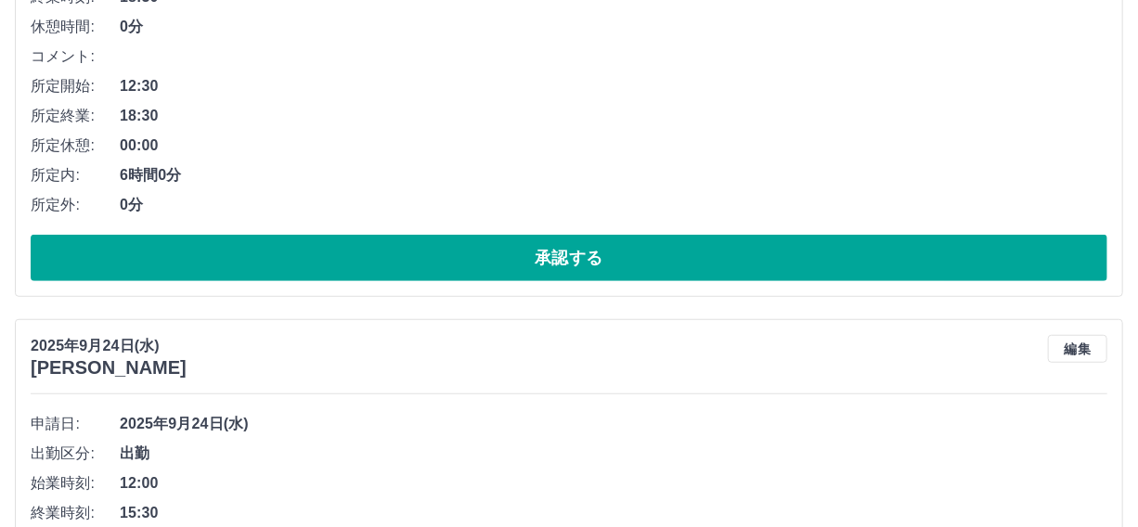
scroll to position [0, 0]
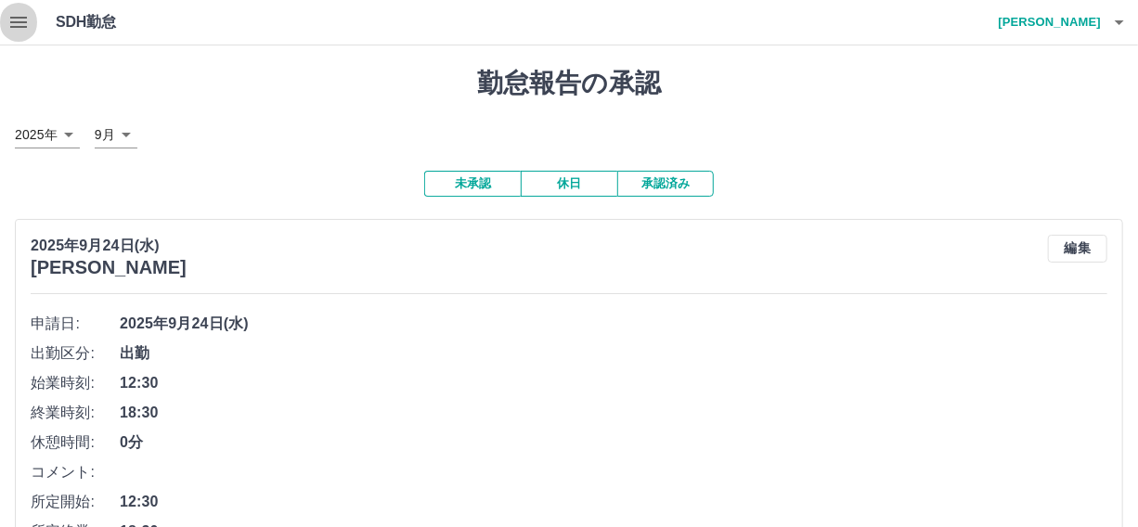
click at [11, 18] on icon "button" at bounding box center [18, 22] width 17 height 11
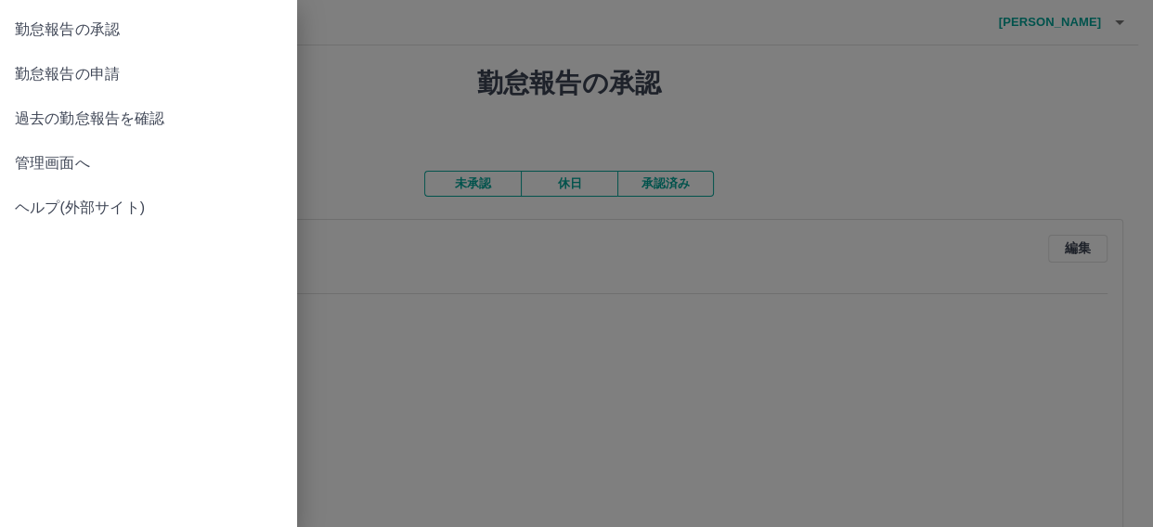
drag, startPoint x: 44, startPoint y: 72, endPoint x: 52, endPoint y: 77, distance: 9.6
click at [45, 73] on span "勤怠報告の申請" at bounding box center [148, 74] width 267 height 22
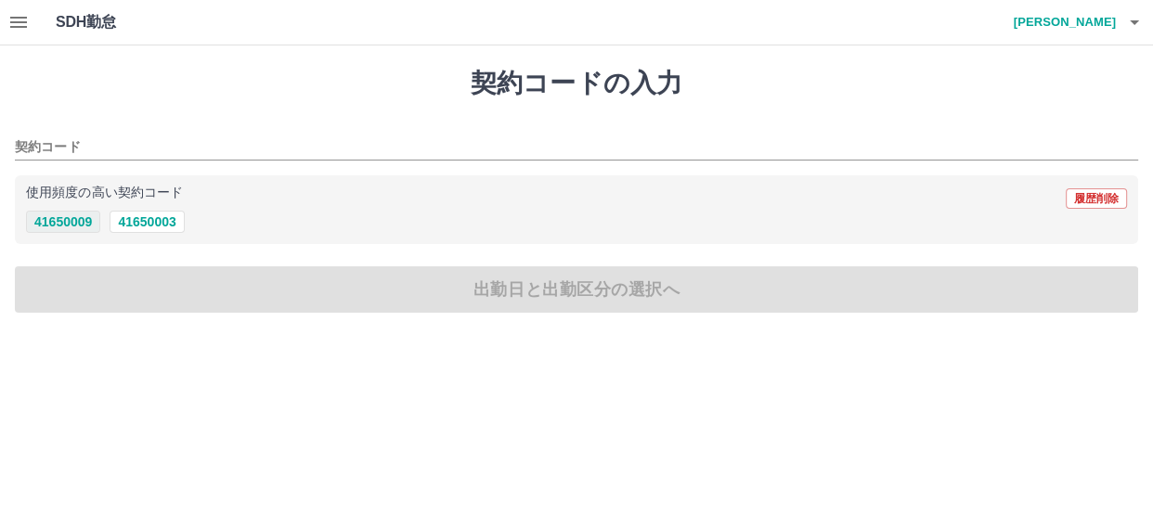
click at [55, 224] on button "41650009" at bounding box center [63, 222] width 74 height 22
type input "********"
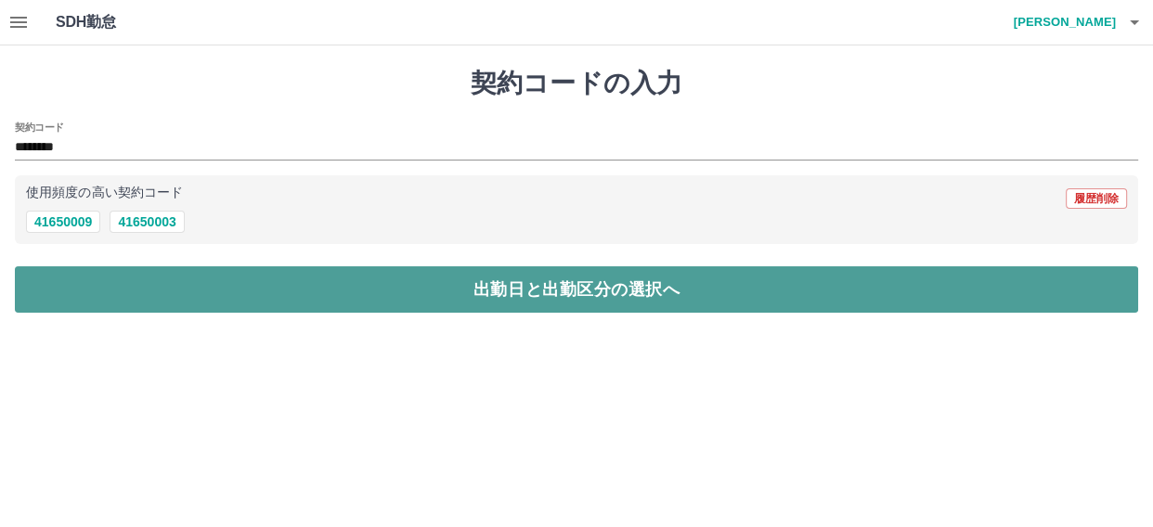
click at [187, 287] on button "出勤日と出勤区分の選択へ" at bounding box center [577, 289] width 1124 height 46
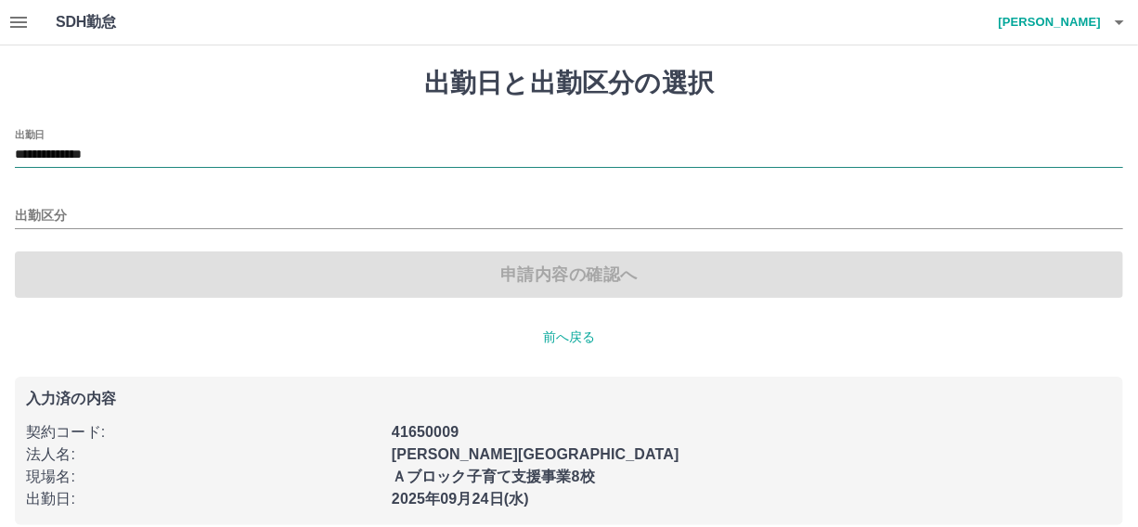
click at [115, 151] on input "**********" at bounding box center [569, 155] width 1109 height 23
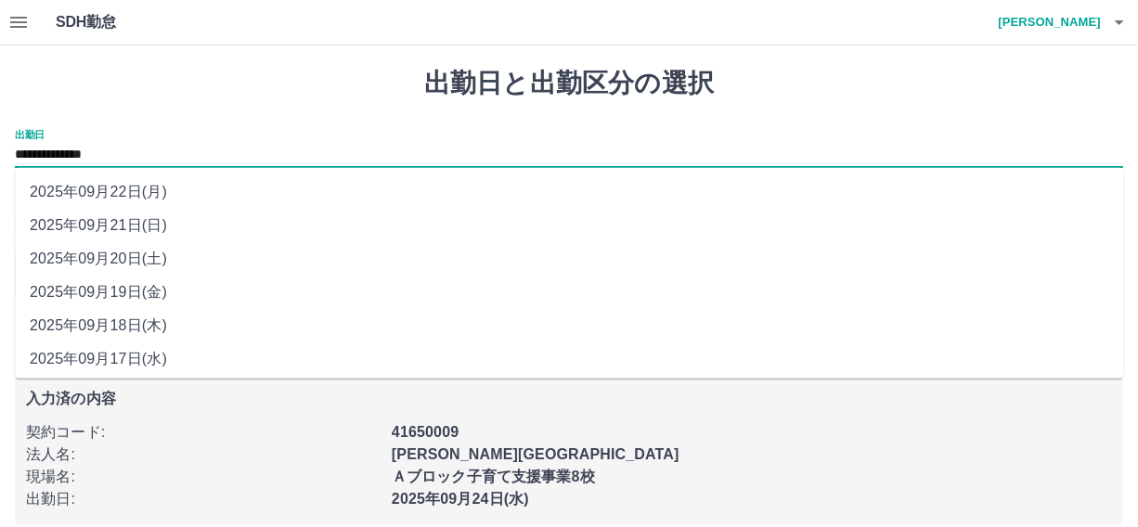
scroll to position [104, 0]
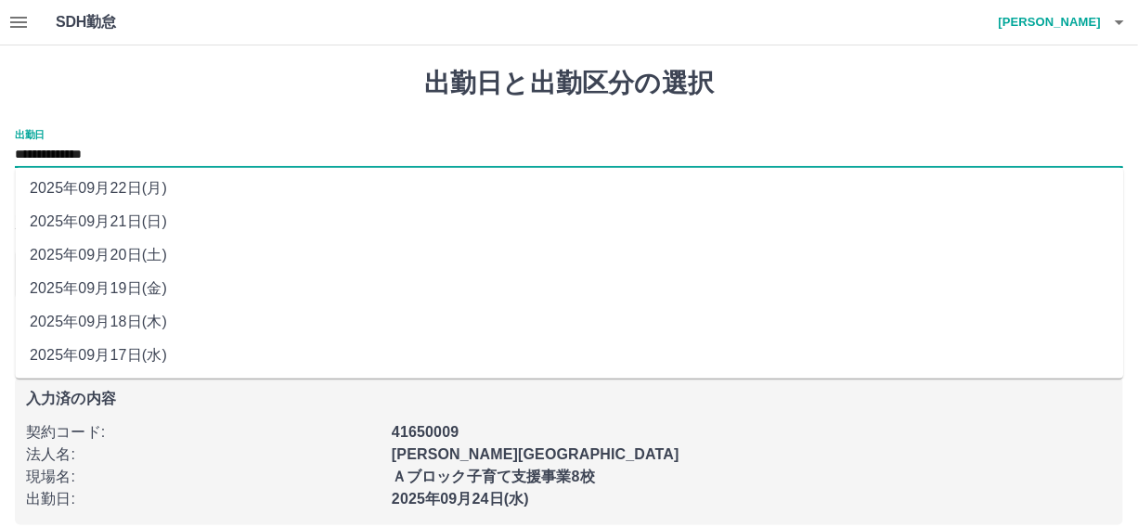
click at [117, 318] on li "2025年09月18日(木)" at bounding box center [569, 321] width 1109 height 33
type input "**********"
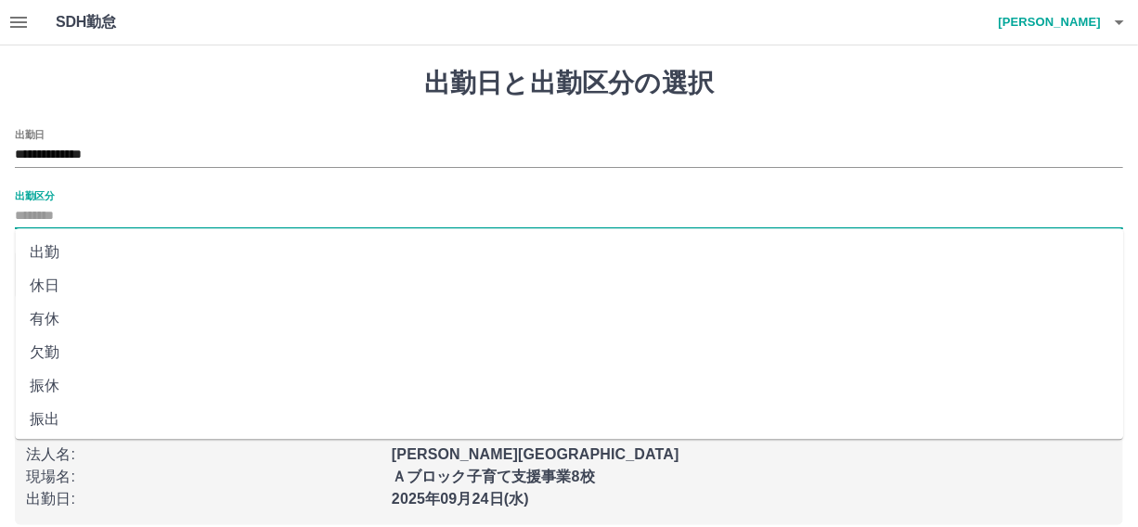
click at [23, 214] on input "出勤区分" at bounding box center [569, 216] width 1109 height 23
click at [43, 253] on li "出勤" at bounding box center [569, 252] width 1109 height 33
type input "**"
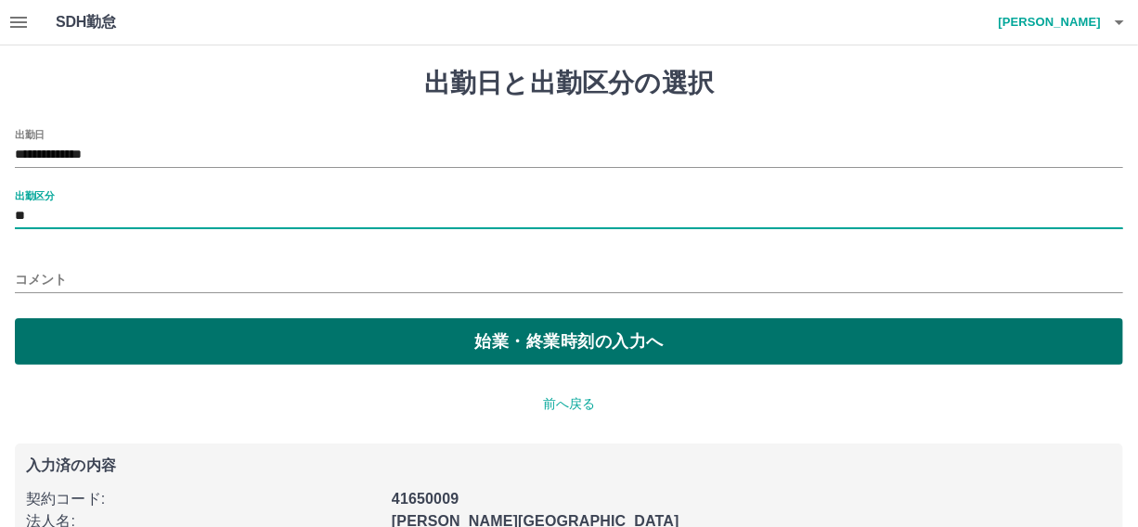
click at [366, 334] on button "始業・終業時刻の入力へ" at bounding box center [569, 341] width 1109 height 46
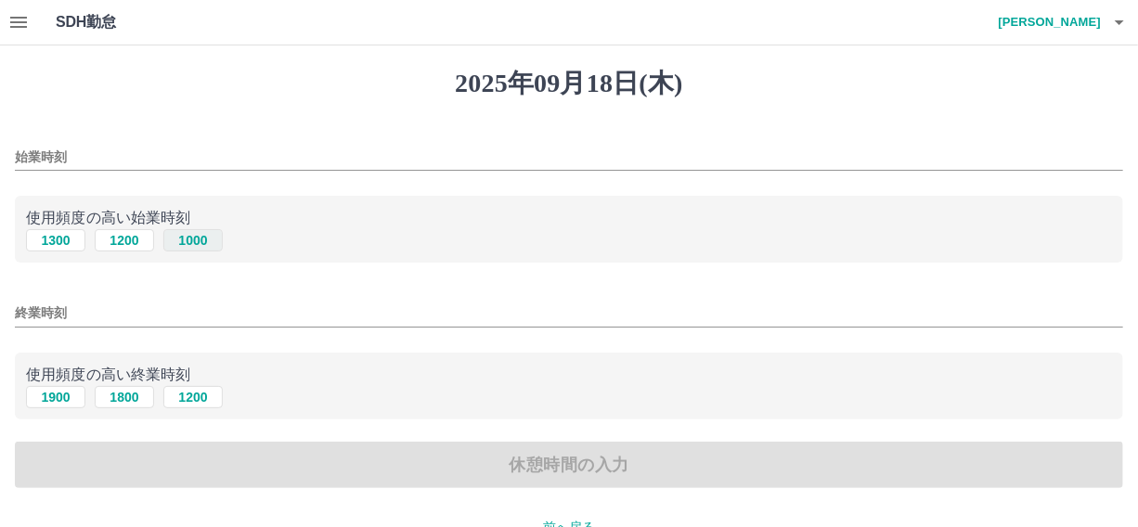
click at [188, 235] on button "1000" at bounding box center [192, 240] width 59 height 22
type input "****"
click at [198, 398] on button "1200" at bounding box center [192, 397] width 59 height 22
type input "****"
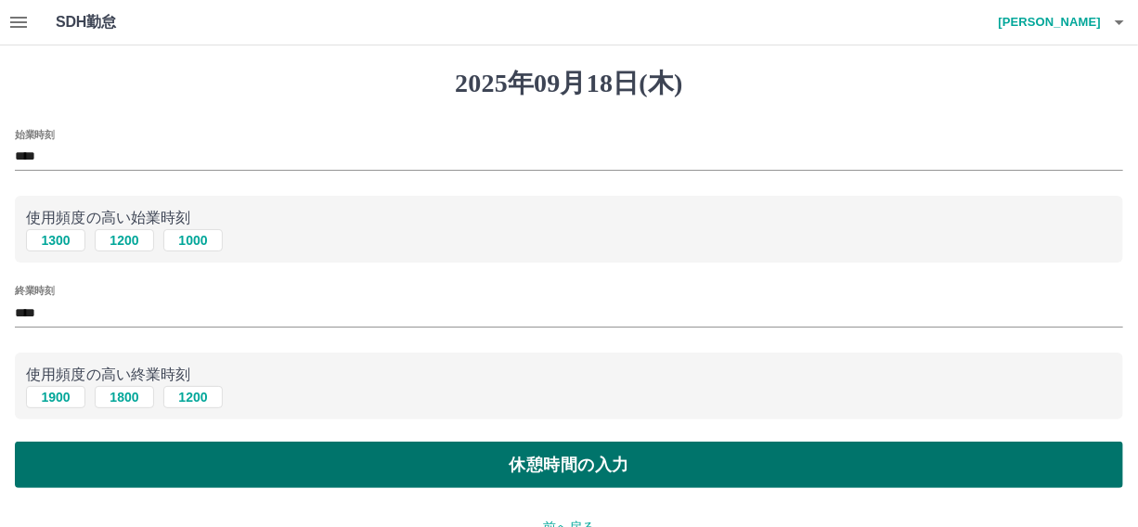
click at [474, 455] on button "休憩時間の入力" at bounding box center [569, 465] width 1109 height 46
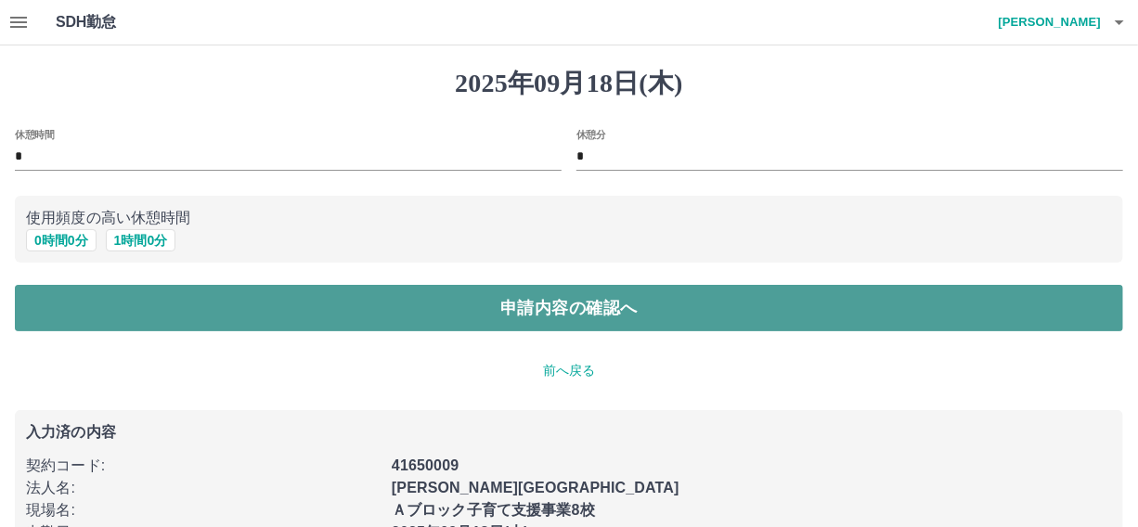
click at [409, 311] on button "申請内容の確認へ" at bounding box center [569, 308] width 1109 height 46
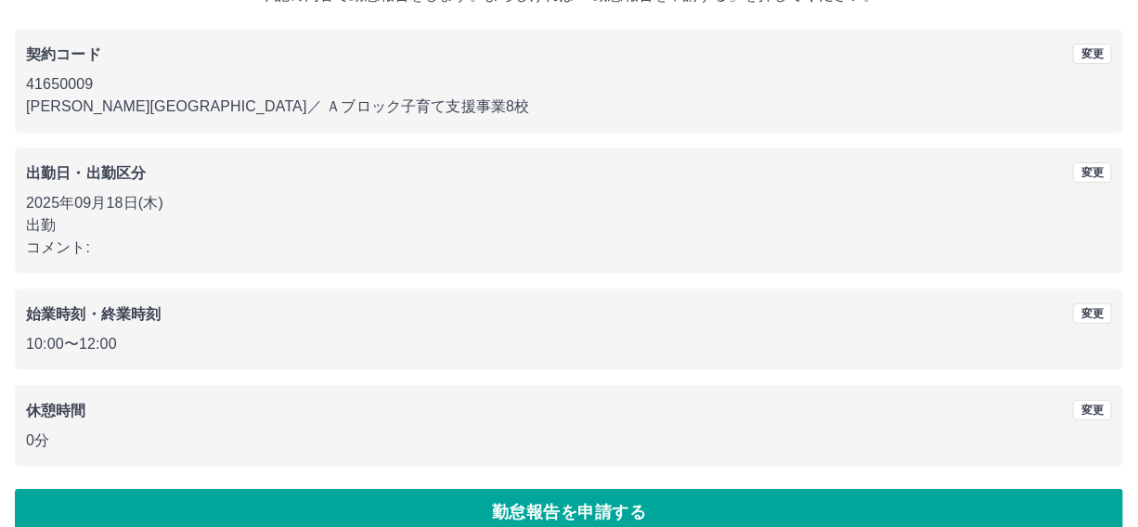
scroll to position [167, 0]
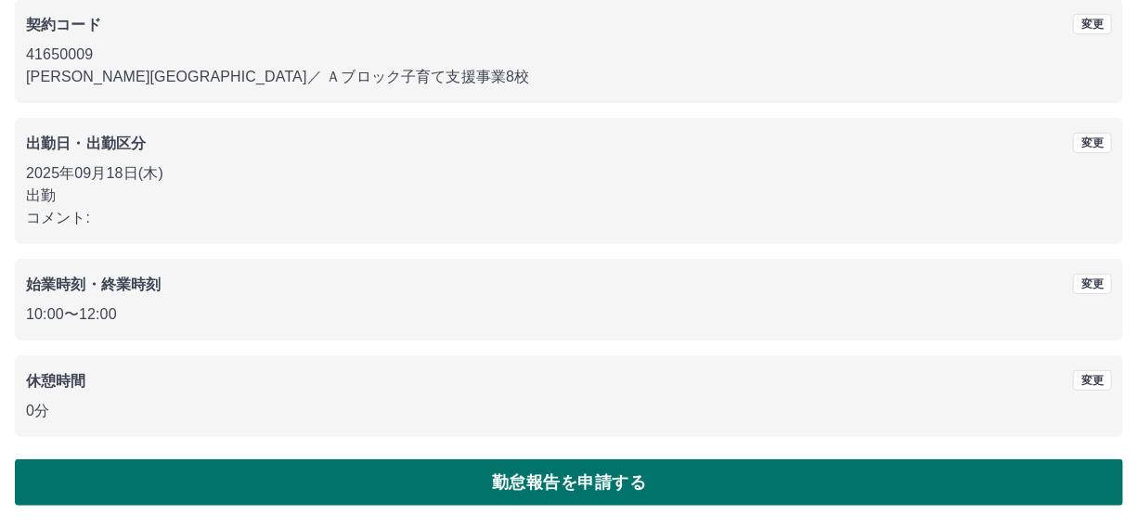
click at [547, 485] on button "勤怠報告を申請する" at bounding box center [569, 483] width 1109 height 46
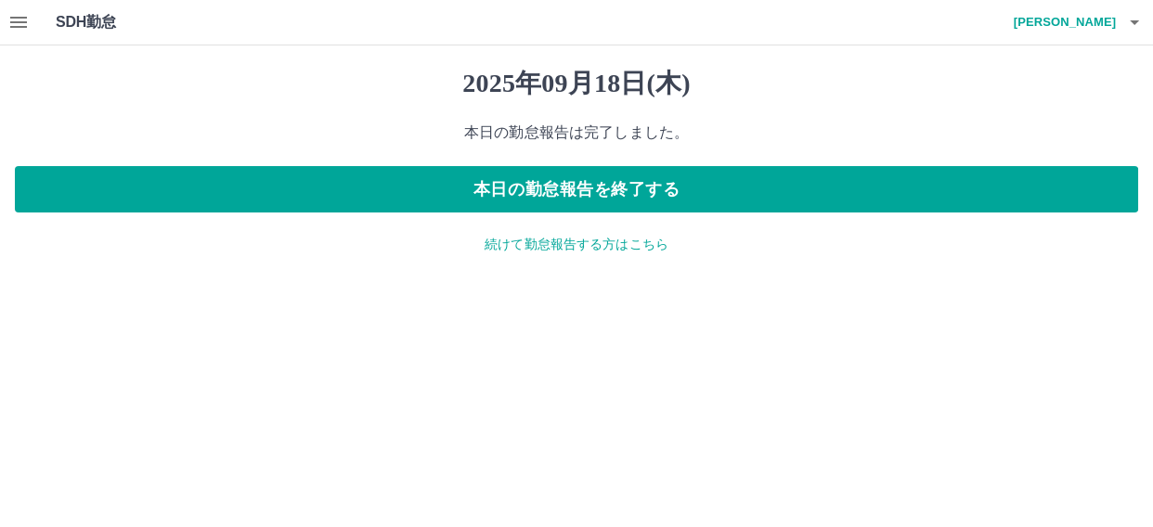
click at [572, 250] on p "続けて勤怠報告する方はこちら" at bounding box center [577, 244] width 1124 height 19
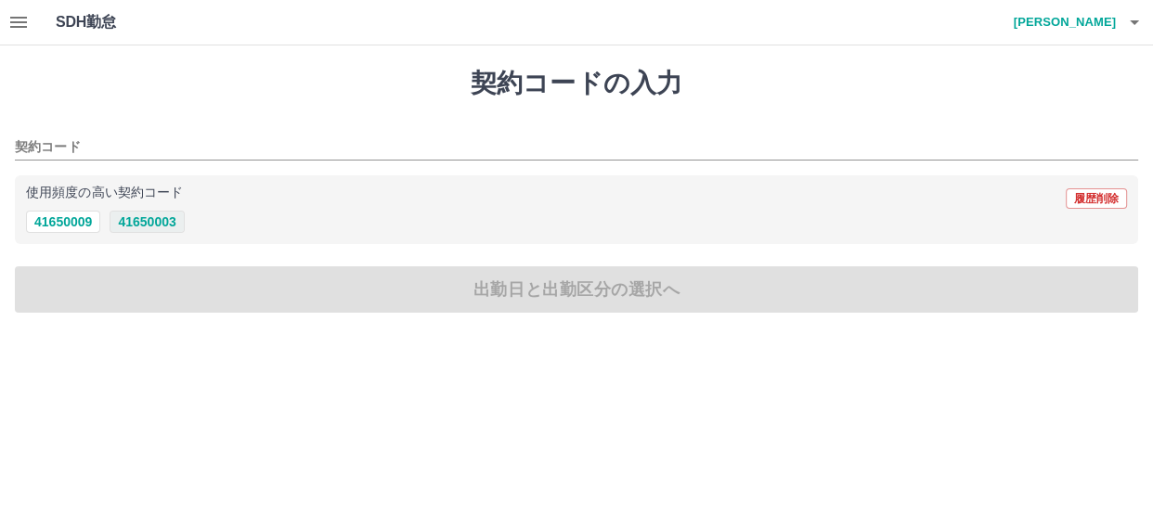
click at [152, 222] on button "41650003" at bounding box center [147, 222] width 74 height 22
type input "********"
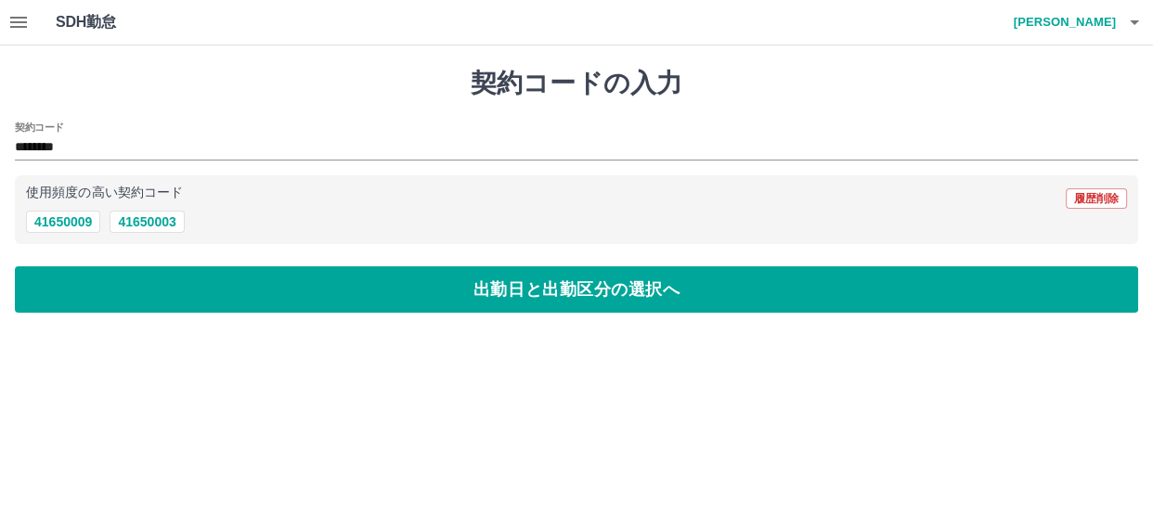
click at [237, 263] on div "契約コードの入力 契約コード ******** 使用頻度の高い契約コード 履歴削除 41650009 41650003 出勤日と出勤区分の選択へ" at bounding box center [576, 190] width 1153 height 290
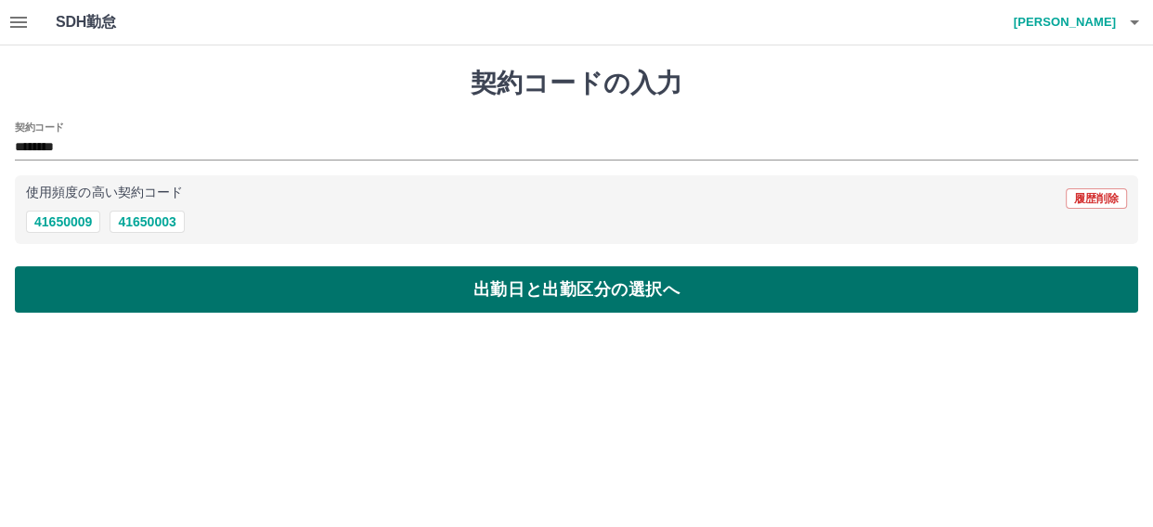
click at [211, 283] on button "出勤日と出勤区分の選択へ" at bounding box center [577, 289] width 1124 height 46
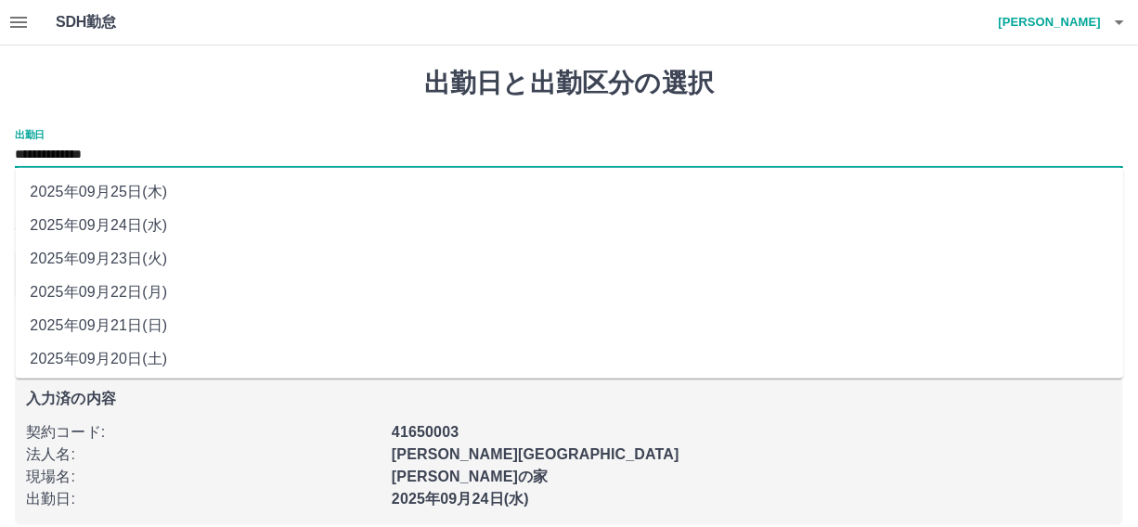
click at [125, 158] on input "**********" at bounding box center [569, 155] width 1109 height 23
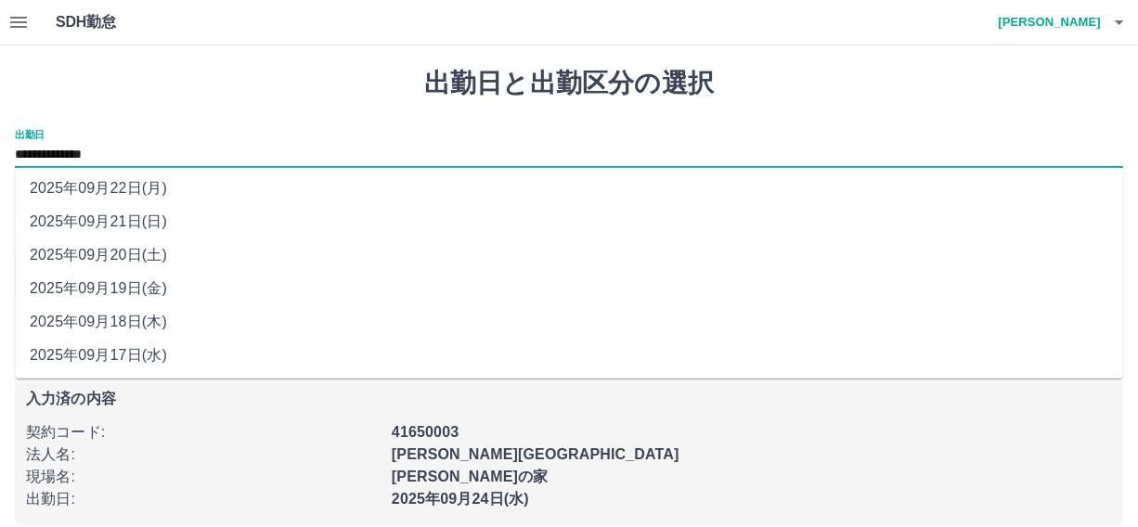
click at [124, 320] on li "2025年09月18日(木)" at bounding box center [569, 321] width 1109 height 33
type input "**********"
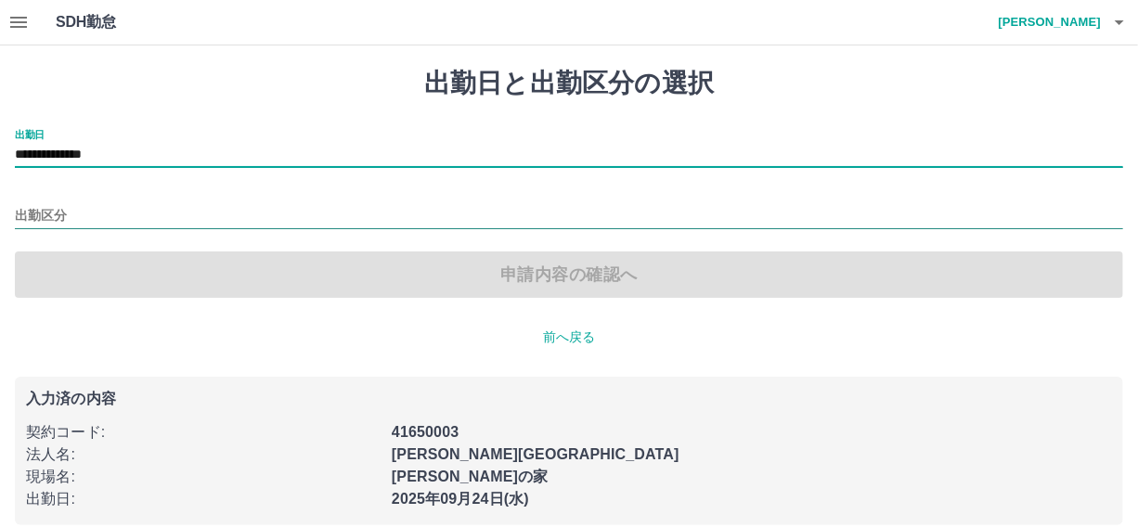
click at [68, 216] on input "出勤区分" at bounding box center [569, 216] width 1109 height 23
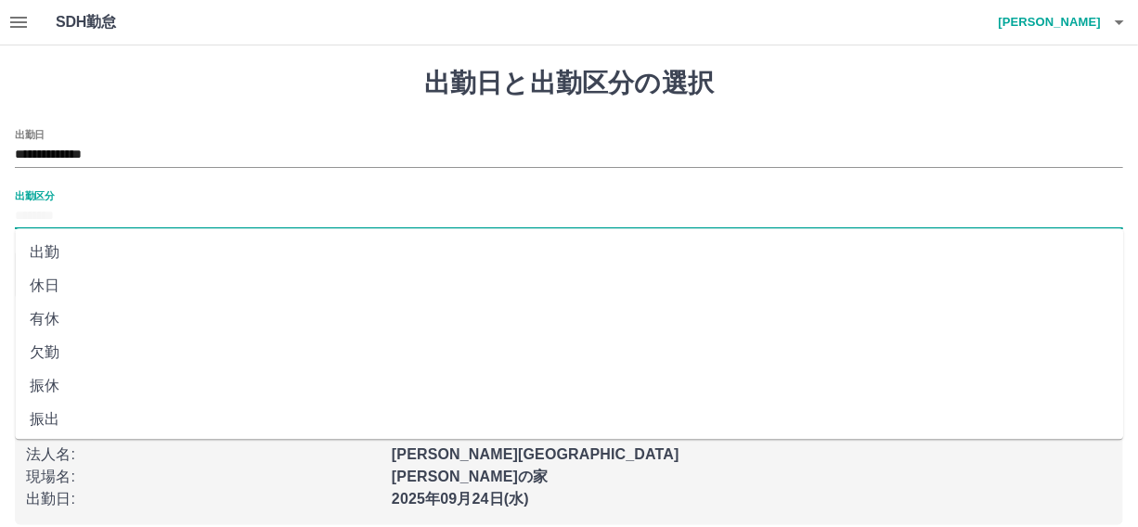
drag, startPoint x: 36, startPoint y: 248, endPoint x: 52, endPoint y: 250, distance: 15.9
click at [37, 248] on li "出勤" at bounding box center [569, 252] width 1109 height 33
type input "**"
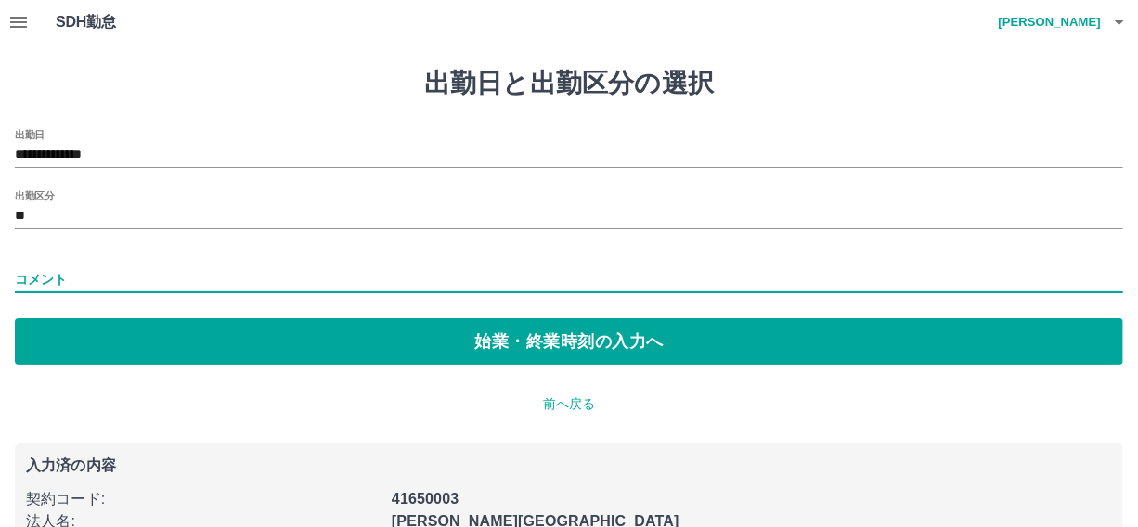
click at [17, 279] on input "コメント" at bounding box center [569, 279] width 1109 height 27
type input "**"
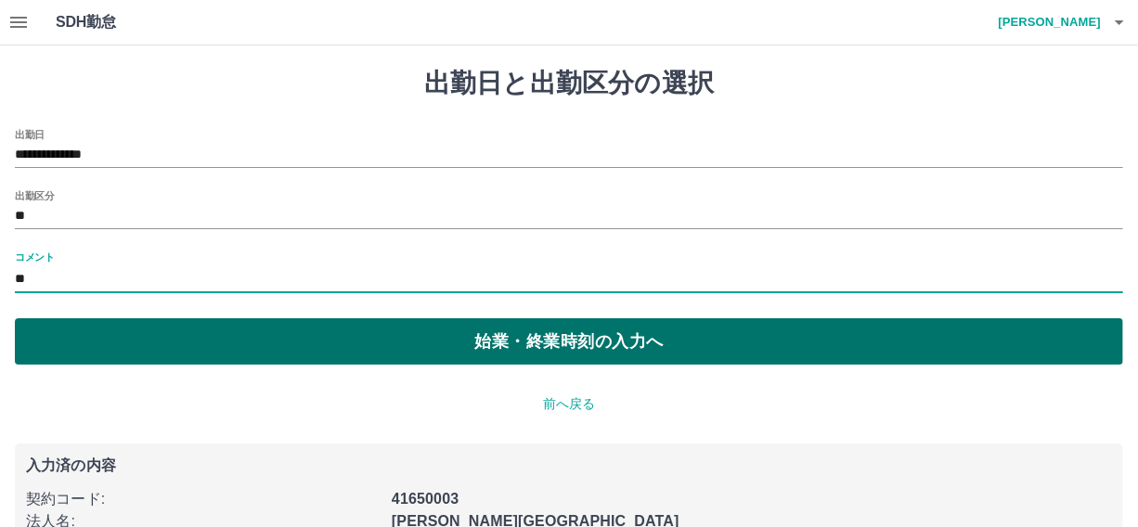
click at [474, 334] on button "始業・終業時刻の入力へ" at bounding box center [569, 341] width 1109 height 46
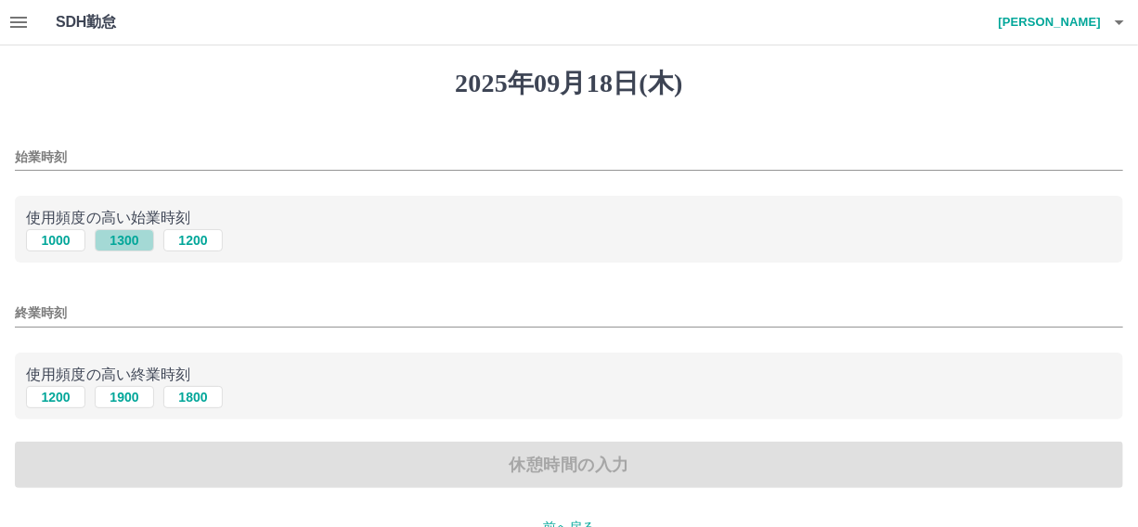
click at [112, 241] on button "1300" at bounding box center [124, 240] width 59 height 22
type input "****"
drag, startPoint x: 121, startPoint y: 398, endPoint x: 131, endPoint y: 396, distance: 10.4
click at [122, 398] on button "1900" at bounding box center [124, 397] width 59 height 22
type input "****"
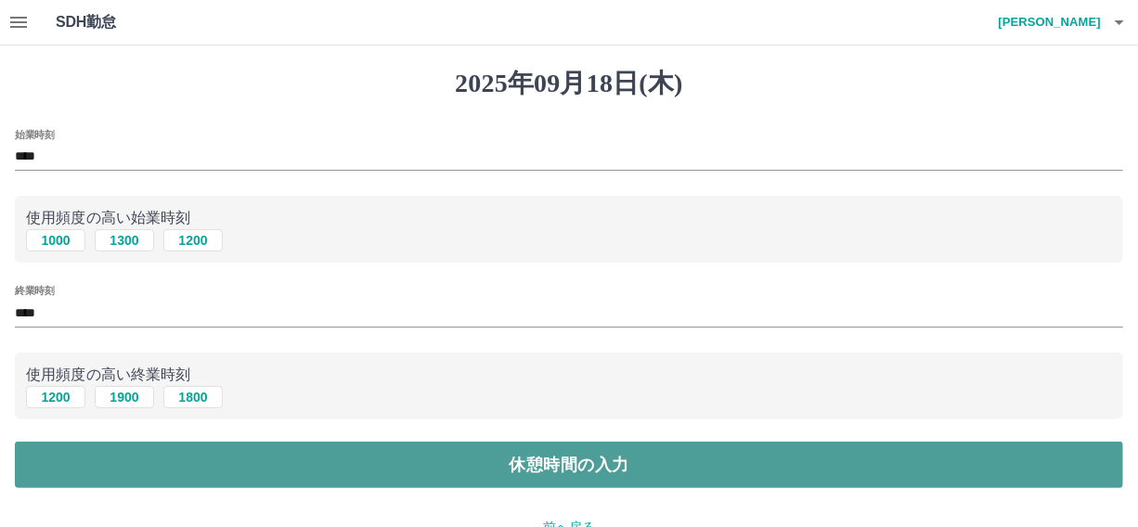
click at [328, 457] on button "休憩時間の入力" at bounding box center [569, 465] width 1109 height 46
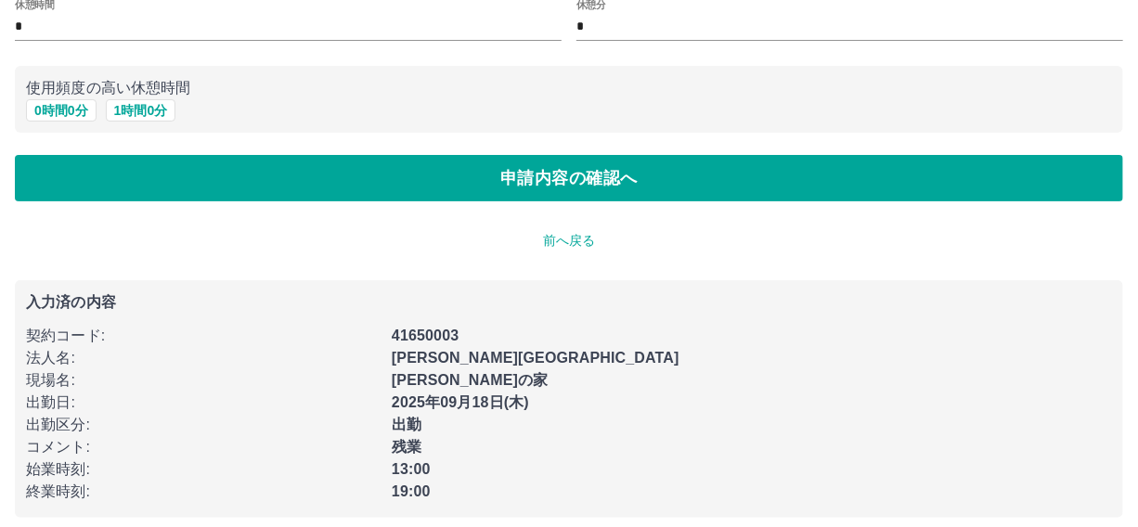
scroll to position [143, 0]
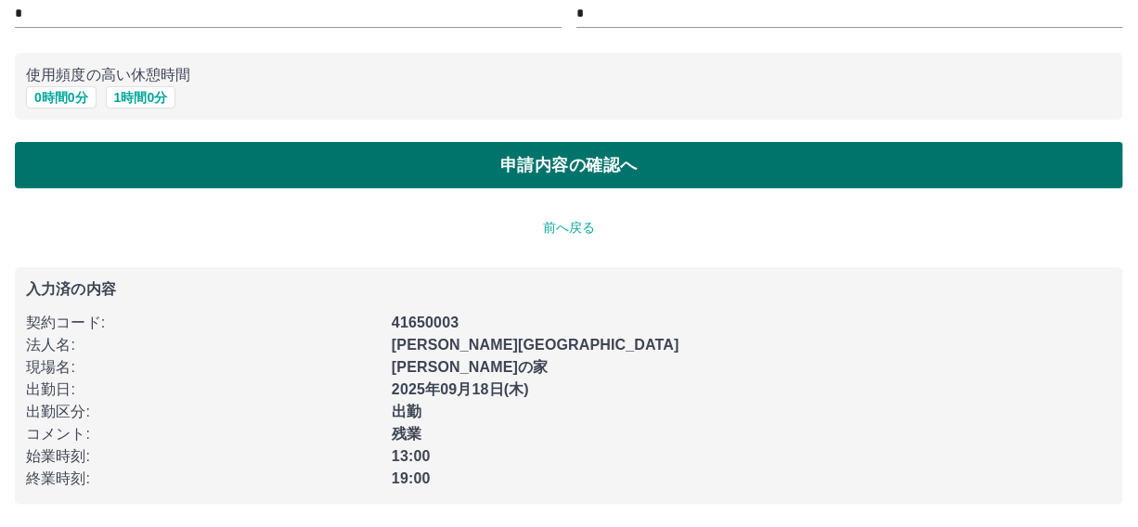
click at [564, 173] on button "申請内容の確認へ" at bounding box center [569, 165] width 1109 height 46
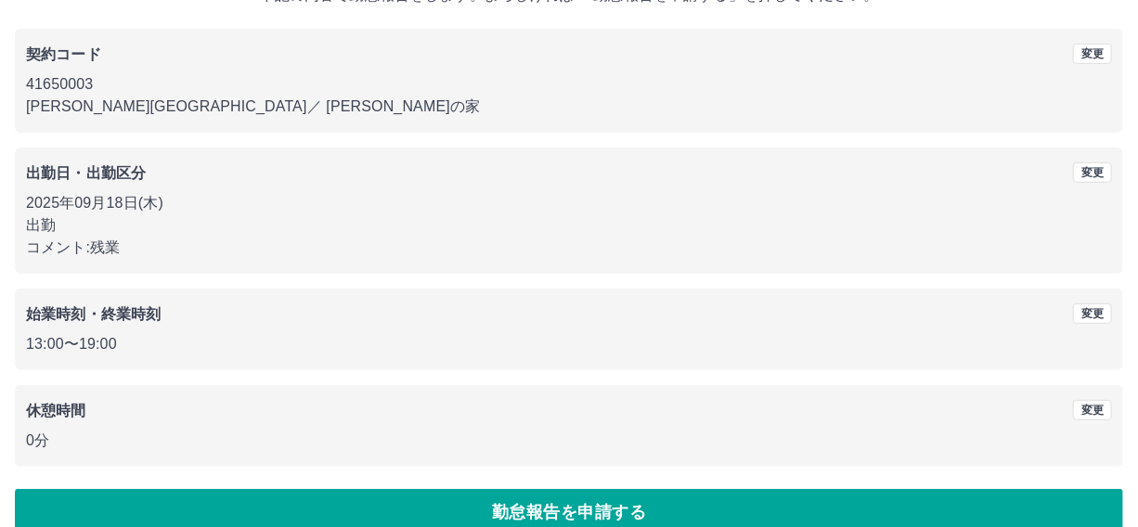
scroll to position [167, 0]
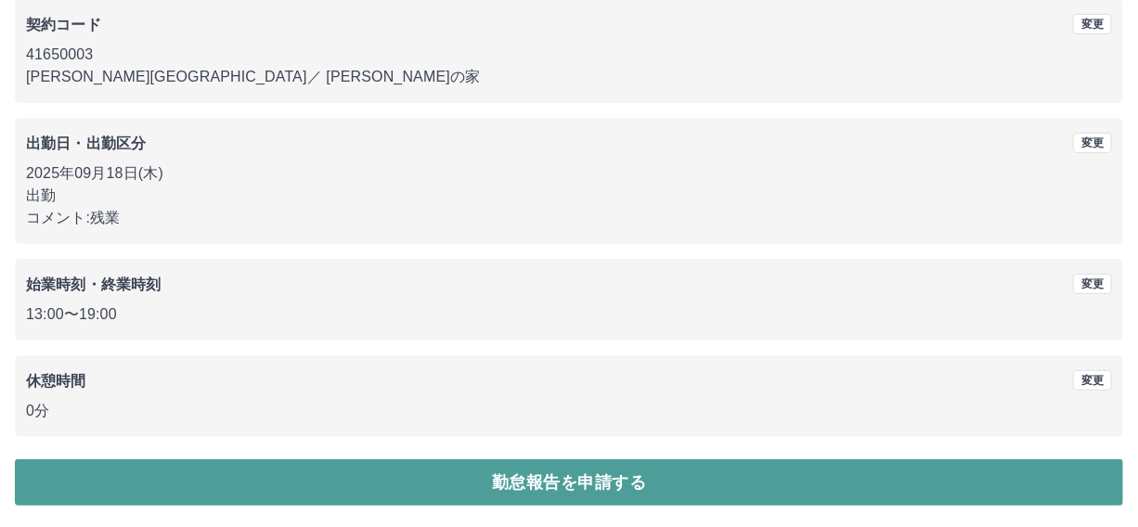
click at [582, 482] on button "勤怠報告を申請する" at bounding box center [569, 483] width 1109 height 46
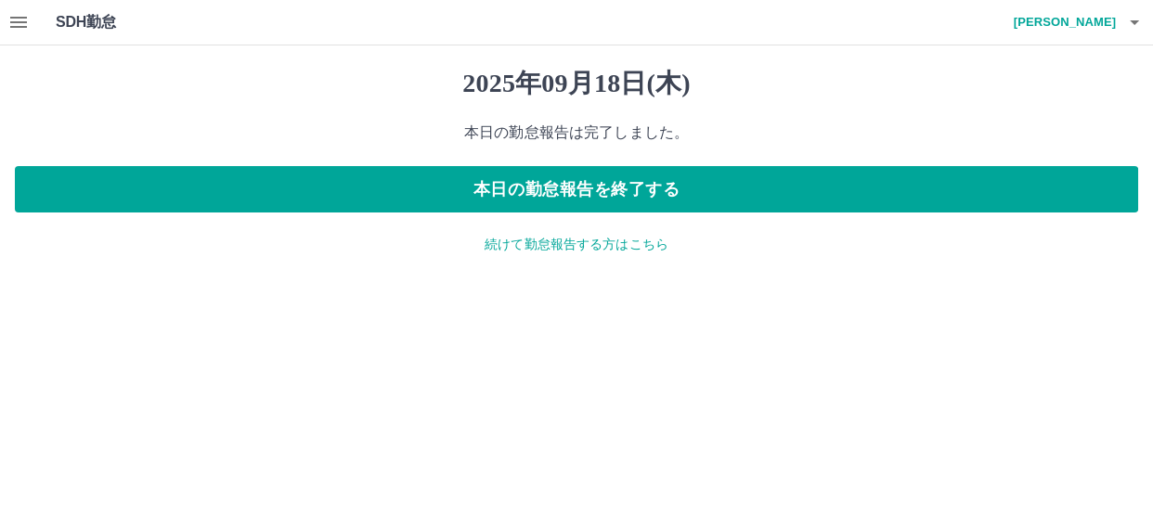
click at [531, 253] on div "2025年09月18日(木) 本日の勤怠報告は完了しました。 本日の勤怠報告を終了する 続けて勤怠報告する方はこちら" at bounding box center [576, 160] width 1153 height 231
click at [555, 249] on p "続けて勤怠報告する方はこちら" at bounding box center [577, 244] width 1124 height 19
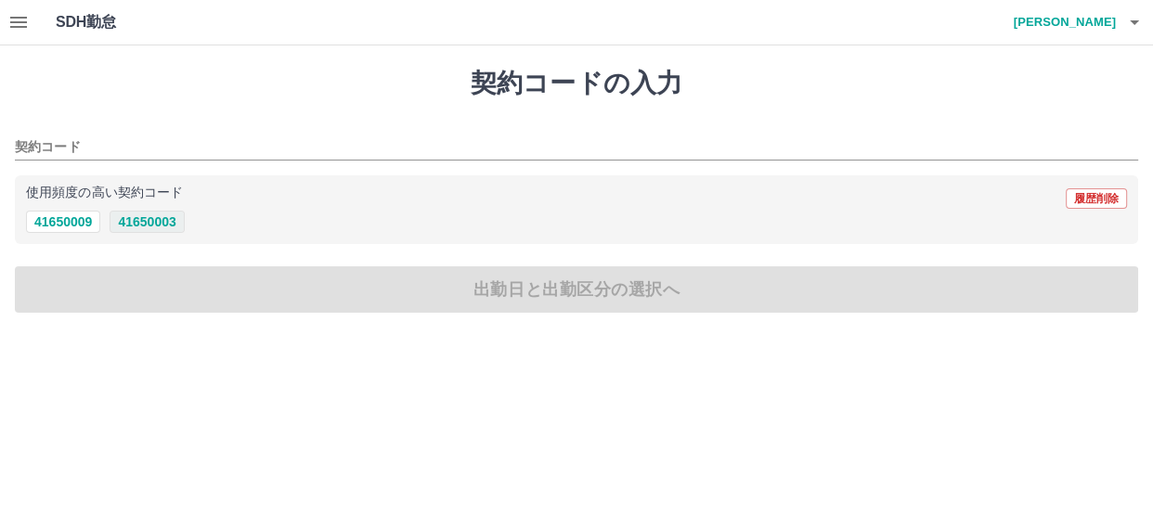
click at [136, 229] on button "41650003" at bounding box center [147, 222] width 74 height 22
type input "********"
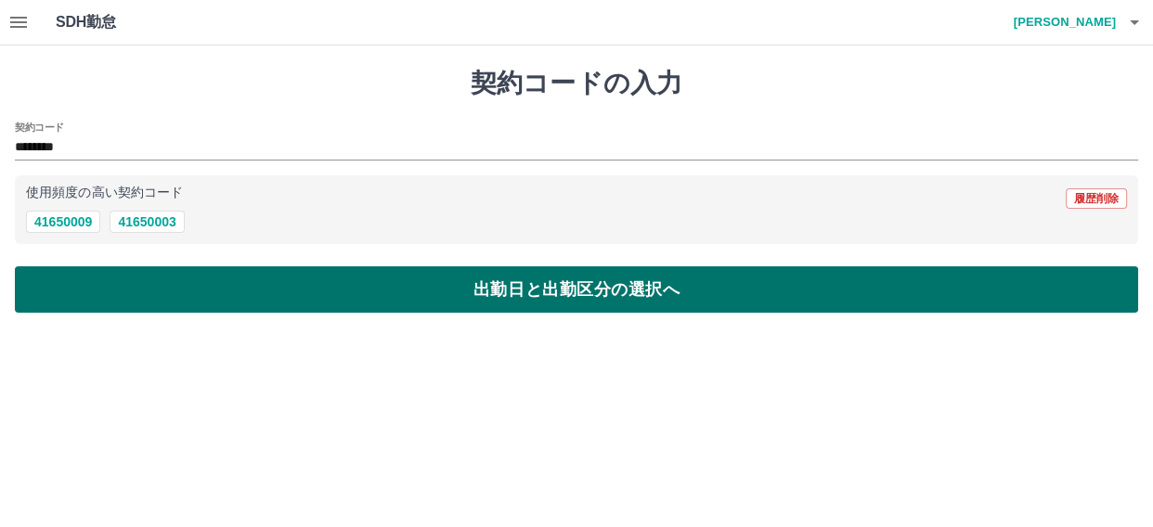
click at [237, 285] on button "出勤日と出勤区分の選択へ" at bounding box center [577, 289] width 1124 height 46
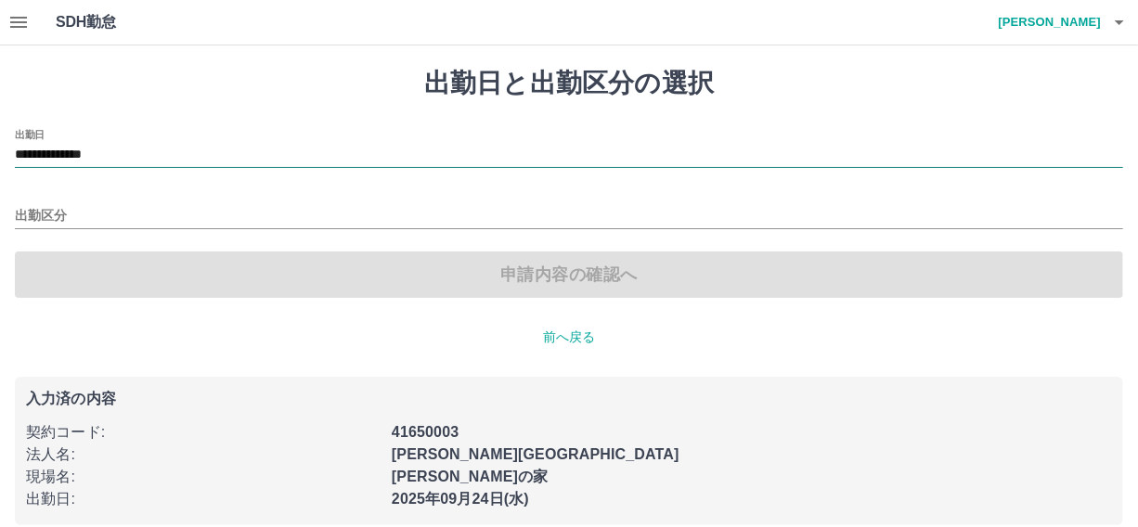
click at [92, 148] on input "**********" at bounding box center [569, 155] width 1109 height 23
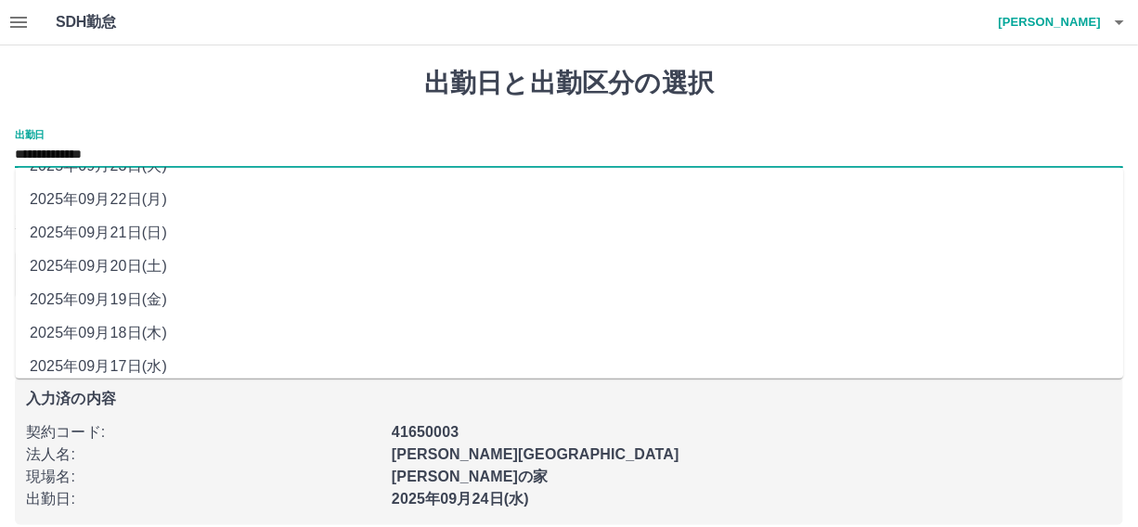
scroll to position [104, 0]
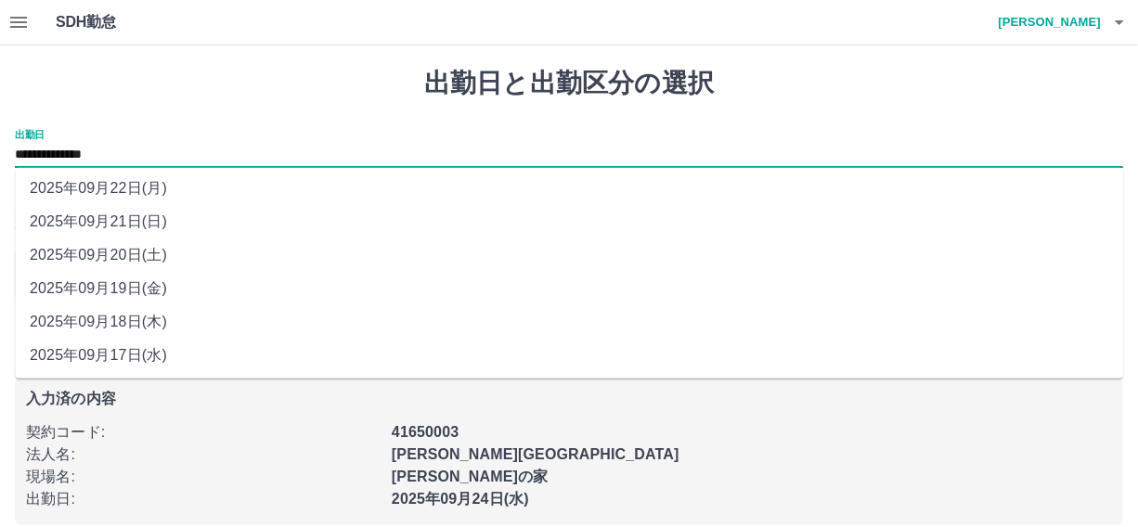
click at [119, 279] on li "2025年09月19日(金)" at bounding box center [569, 288] width 1109 height 33
type input "**********"
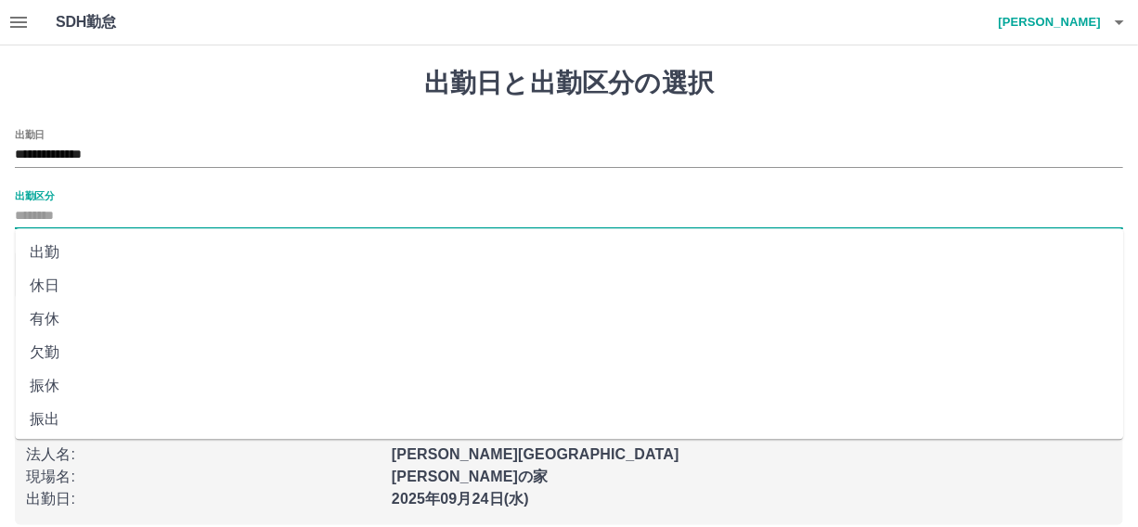
click at [36, 205] on input "出勤区分" at bounding box center [569, 216] width 1109 height 23
drag, startPoint x: 34, startPoint y: 246, endPoint x: 44, endPoint y: 249, distance: 9.7
click at [37, 247] on li "出勤" at bounding box center [569, 252] width 1109 height 33
type input "**"
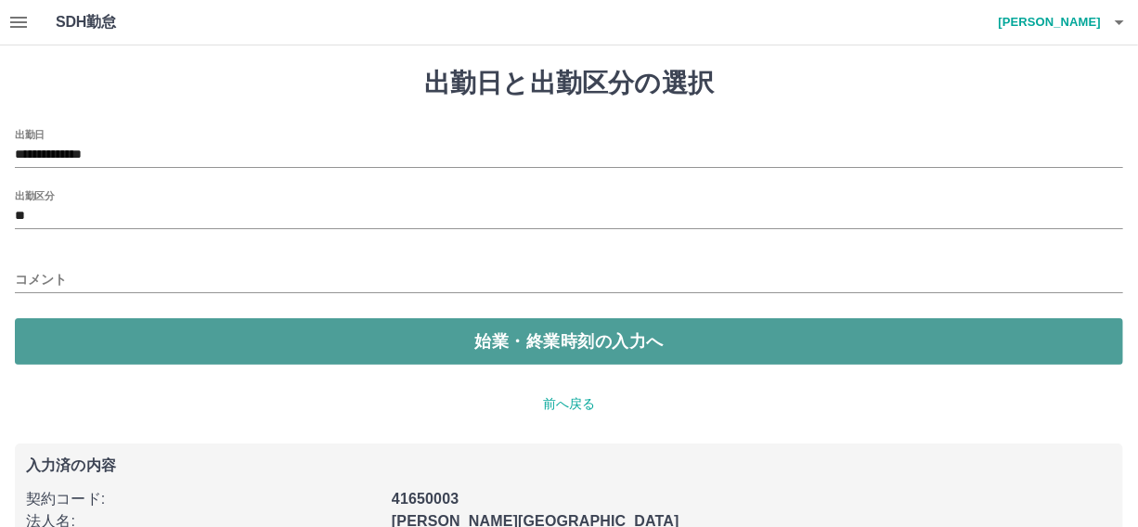
click at [53, 340] on button "始業・終業時刻の入力へ" at bounding box center [569, 341] width 1109 height 46
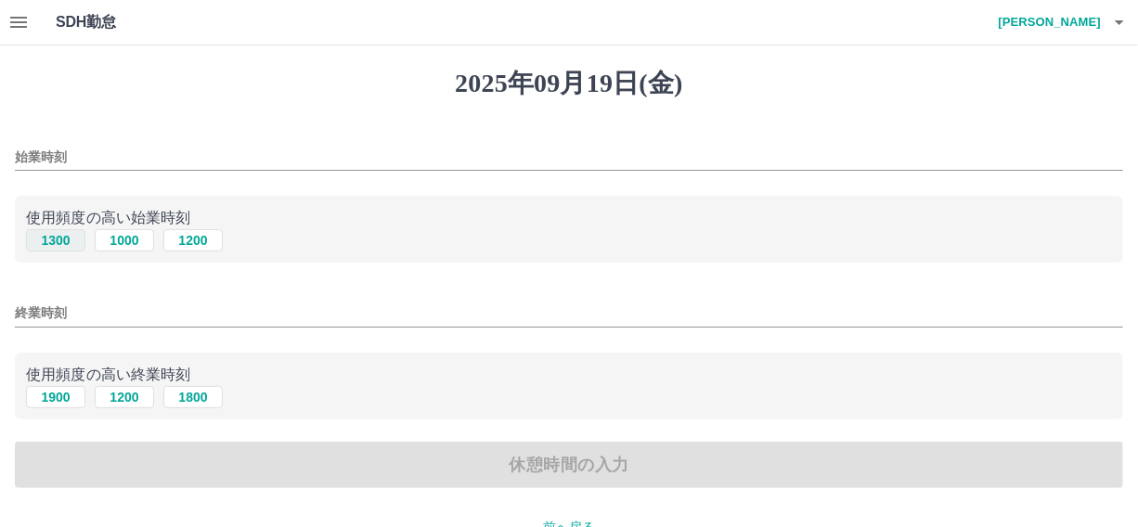
click at [48, 239] on button "1300" at bounding box center [55, 240] width 59 height 22
type input "****"
click at [56, 396] on button "1900" at bounding box center [55, 397] width 59 height 22
type input "****"
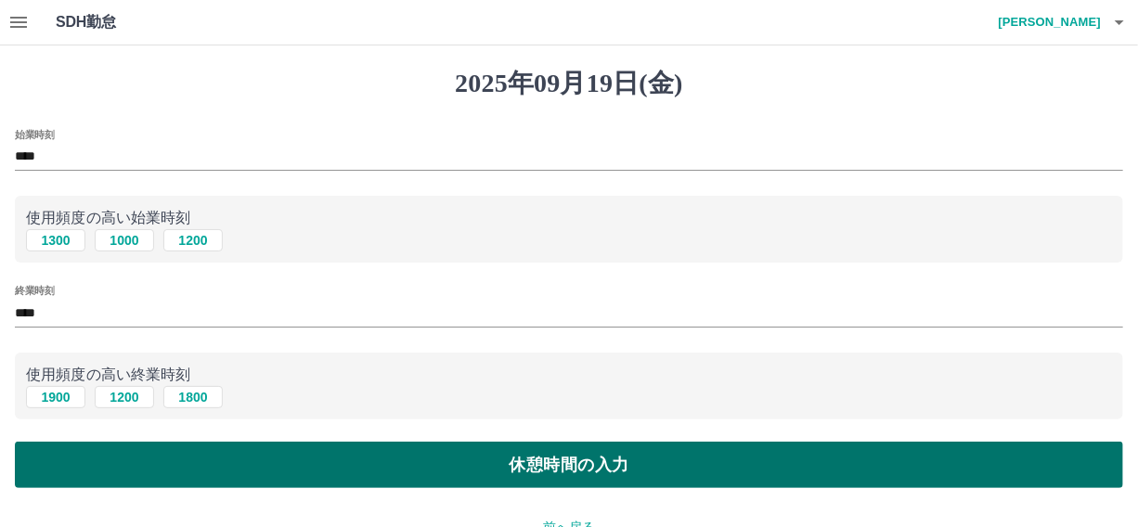
click at [554, 467] on button "休憩時間の入力" at bounding box center [569, 465] width 1109 height 46
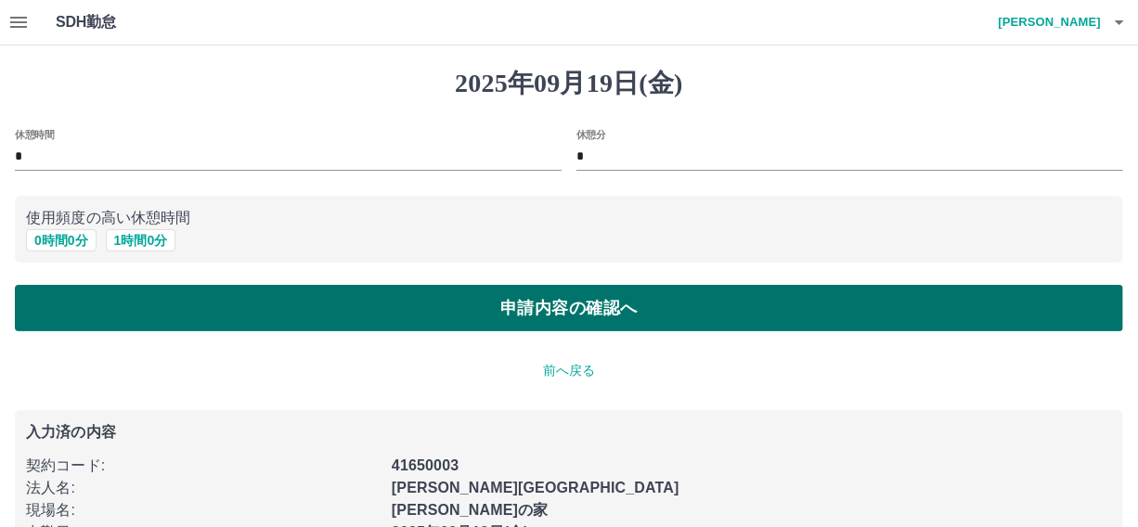
click at [612, 294] on button "申請内容の確認へ" at bounding box center [569, 308] width 1109 height 46
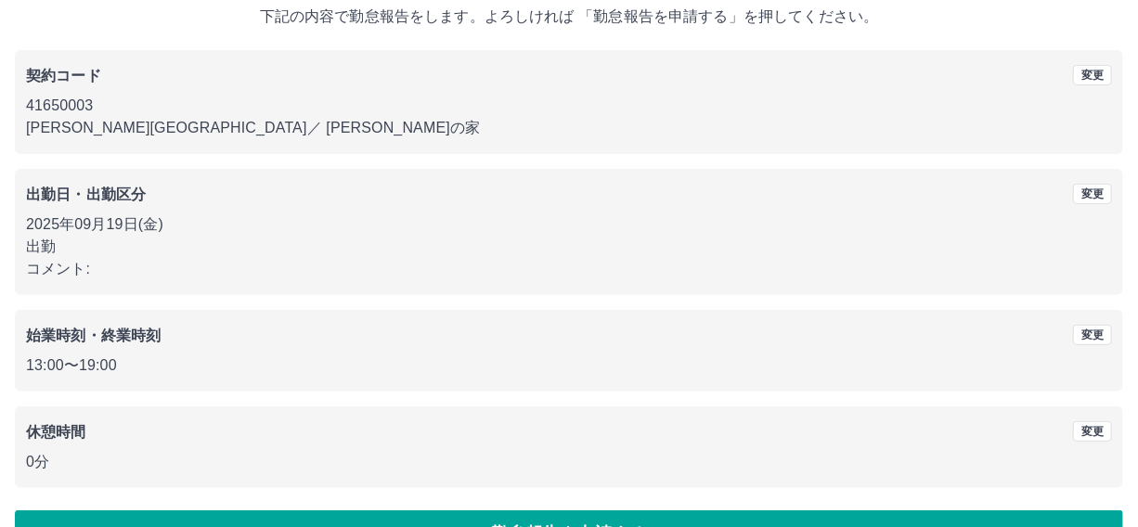
scroll to position [167, 0]
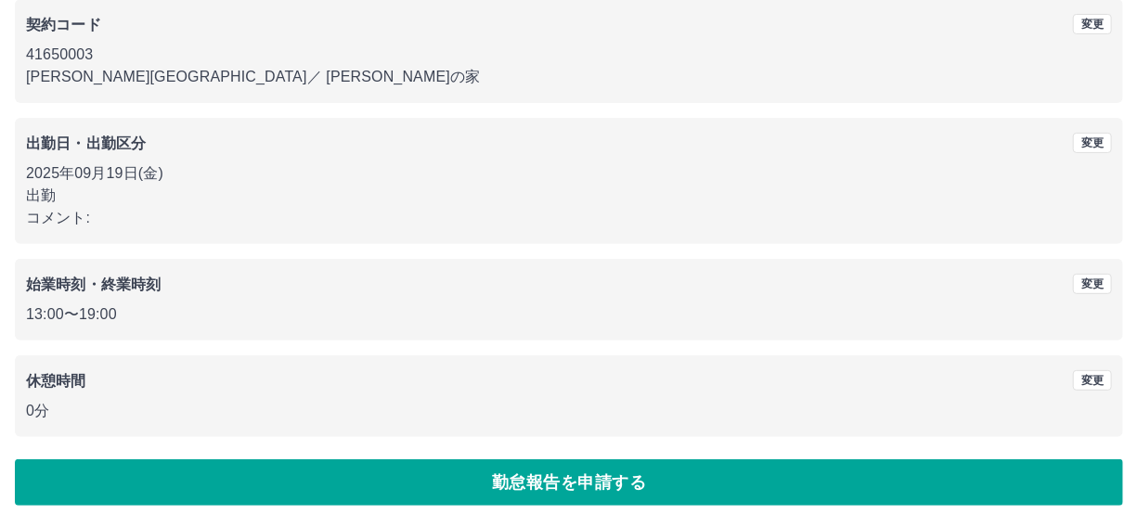
click at [538, 479] on button "勤怠報告を申請する" at bounding box center [569, 483] width 1109 height 46
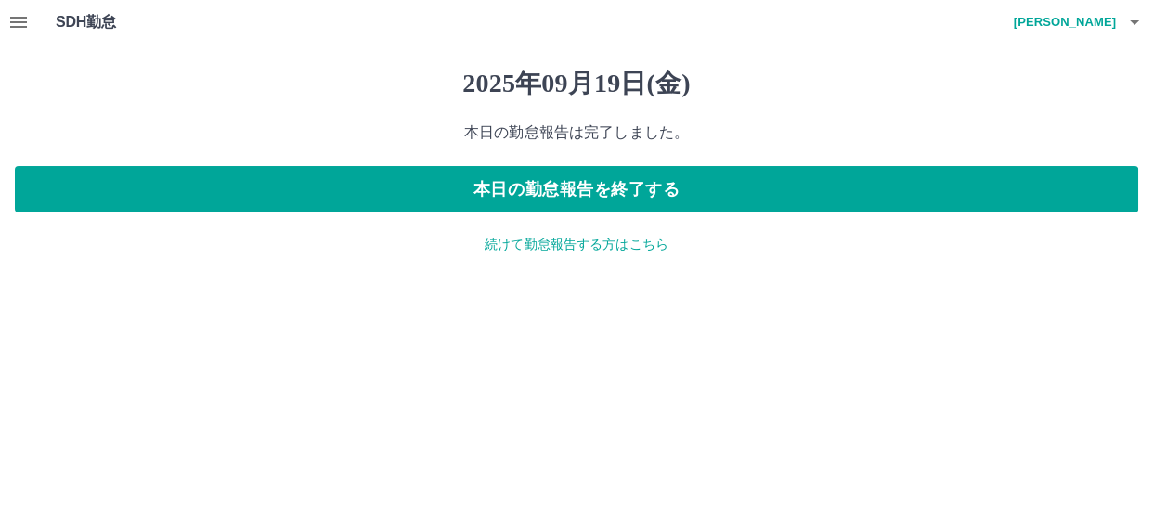
click at [571, 240] on p "続けて勤怠報告する方はこちら" at bounding box center [577, 244] width 1124 height 19
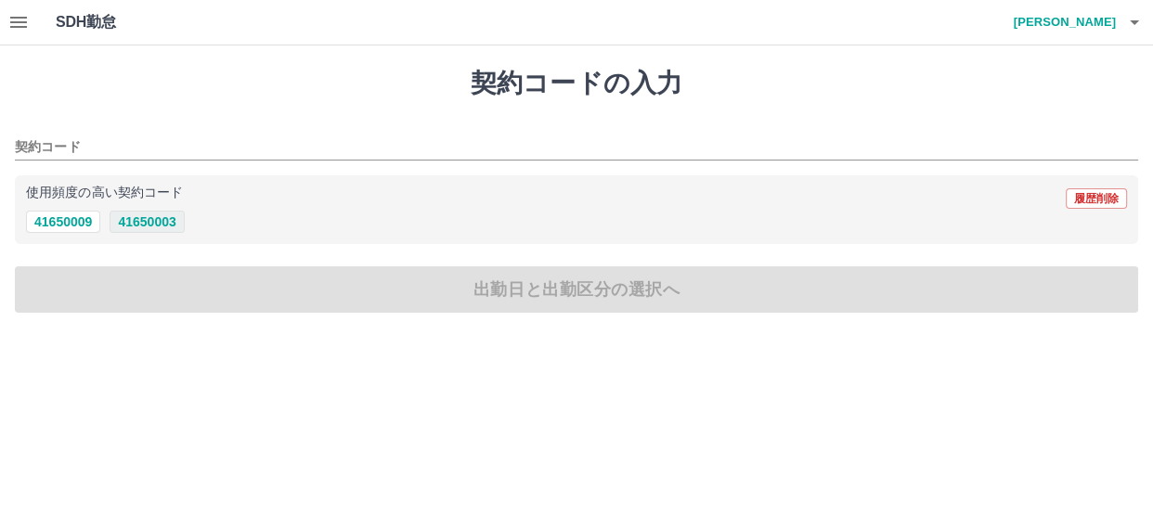
click at [141, 220] on button "41650003" at bounding box center [147, 222] width 74 height 22
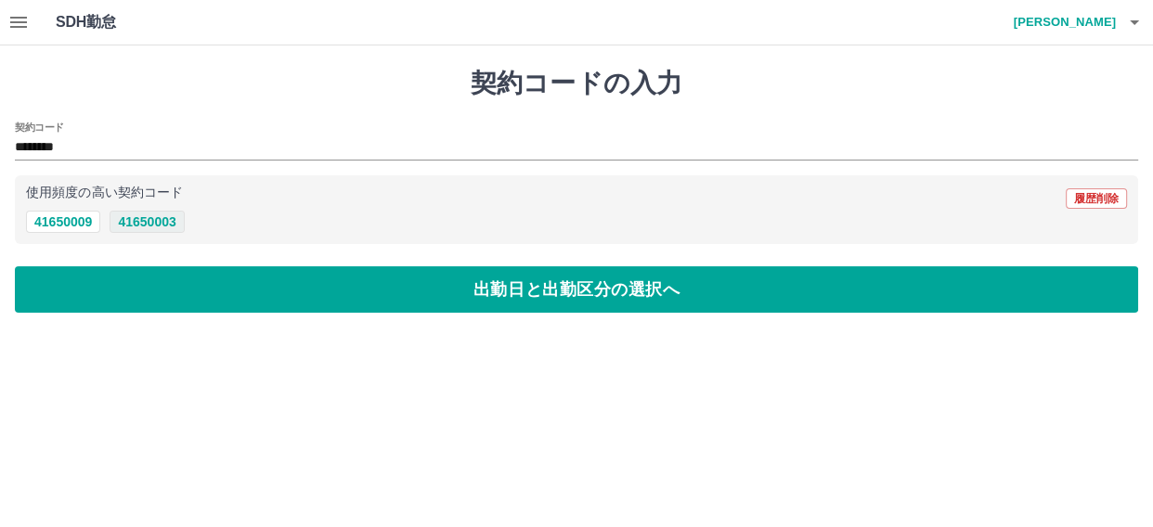
type input "********"
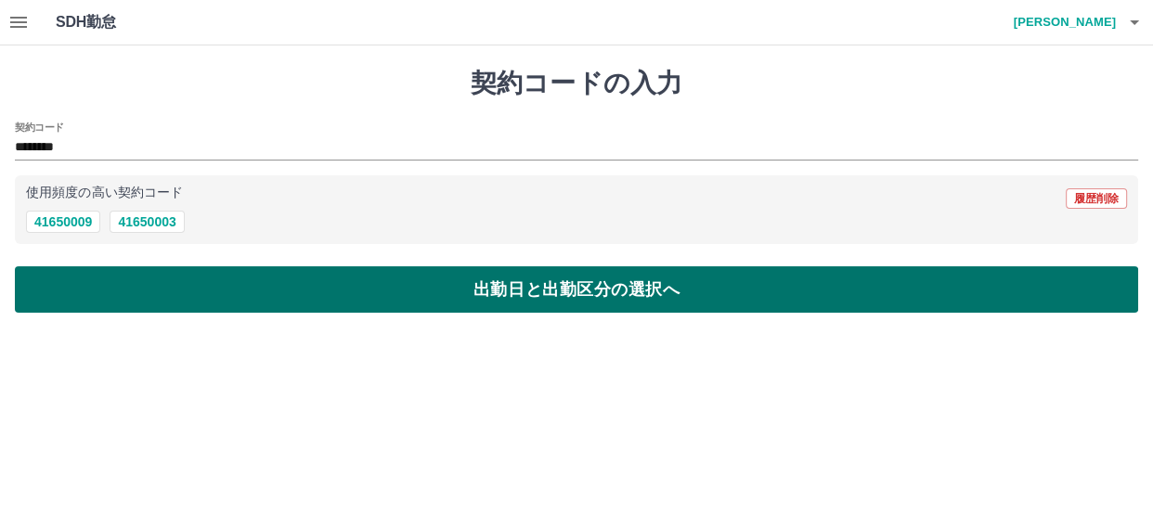
click at [183, 279] on button "出勤日と出勤区分の選択へ" at bounding box center [577, 289] width 1124 height 46
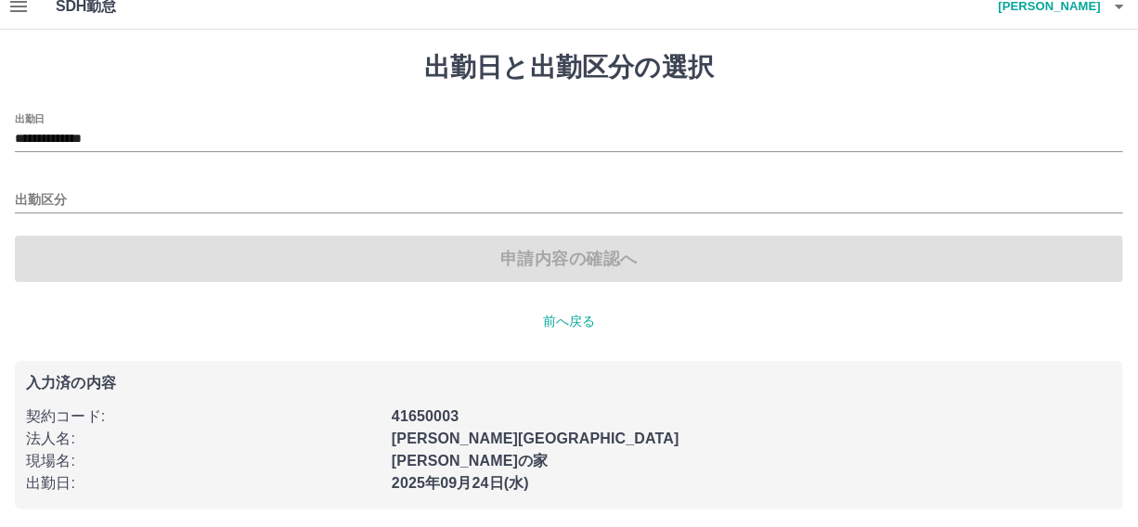
scroll to position [19, 0]
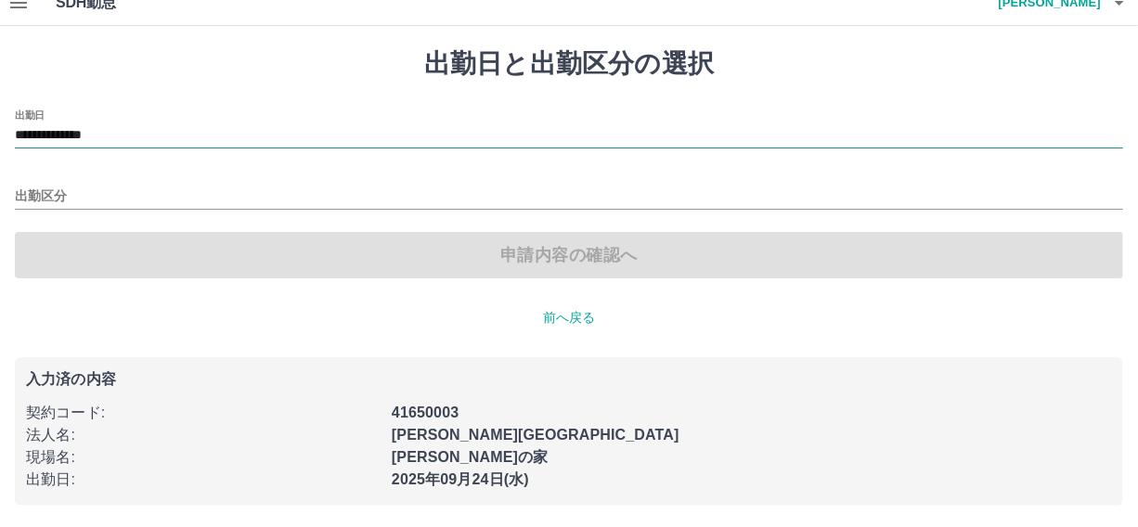
click at [127, 134] on input "**********" at bounding box center [569, 135] width 1109 height 23
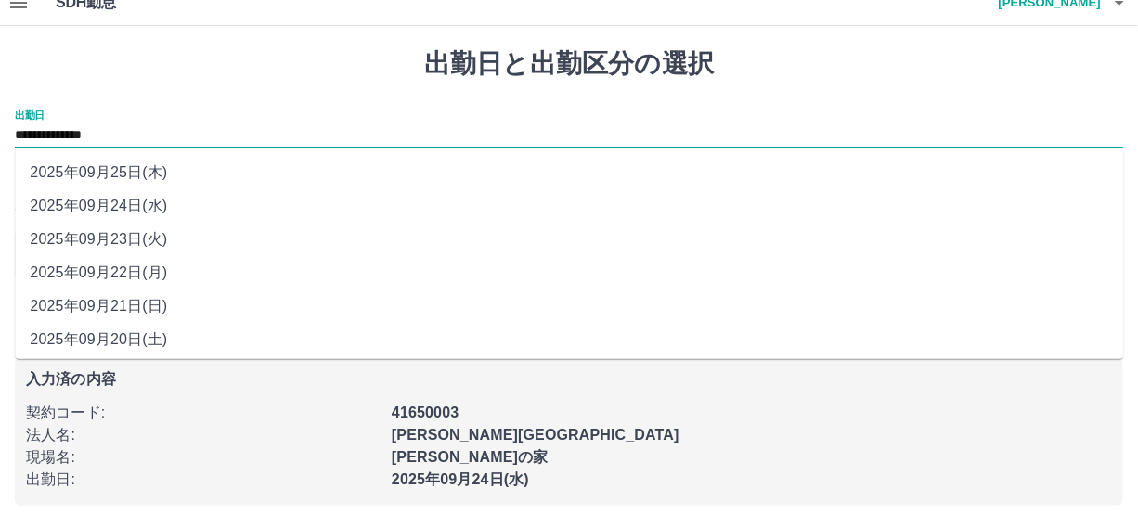
click at [147, 271] on li "2025年09月22日(月)" at bounding box center [569, 272] width 1109 height 33
type input "**********"
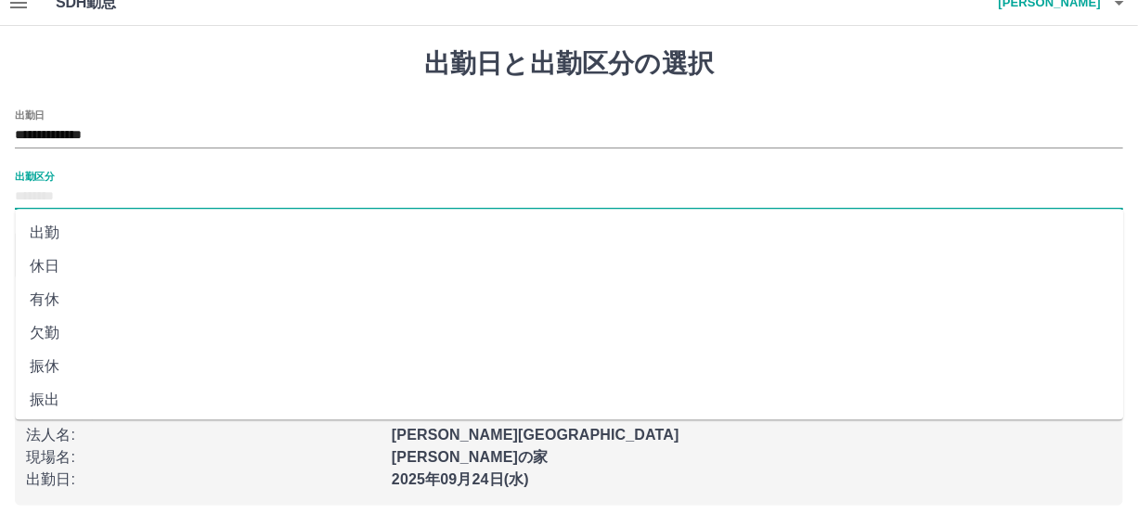
drag, startPoint x: 37, startPoint y: 190, endPoint x: 45, endPoint y: 209, distance: 20.4
click at [37, 190] on input "出勤区分" at bounding box center [569, 197] width 1109 height 23
click at [49, 227] on li "出勤" at bounding box center [569, 232] width 1109 height 33
type input "**"
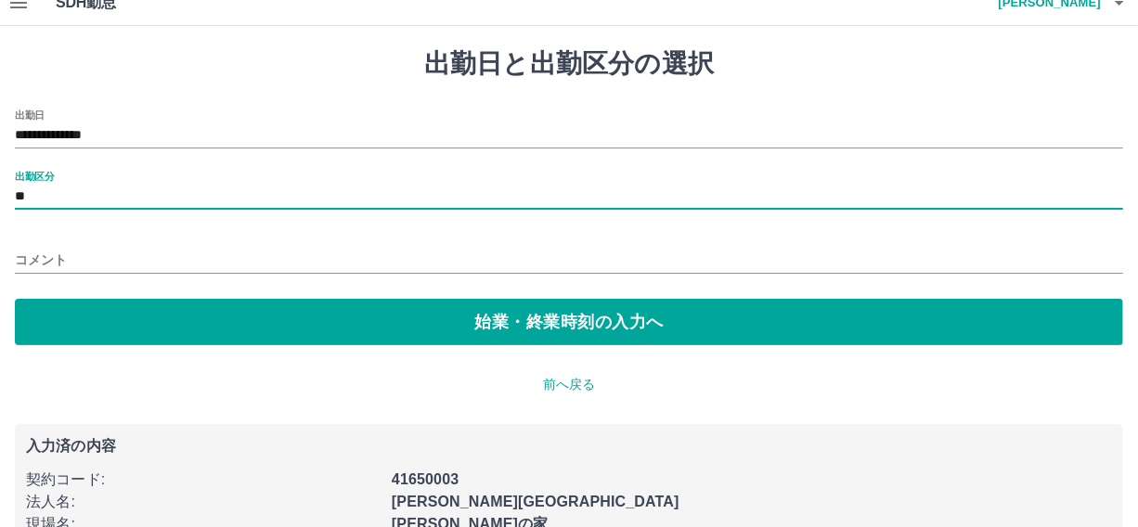
click at [26, 251] on input "コメント" at bounding box center [569, 260] width 1109 height 27
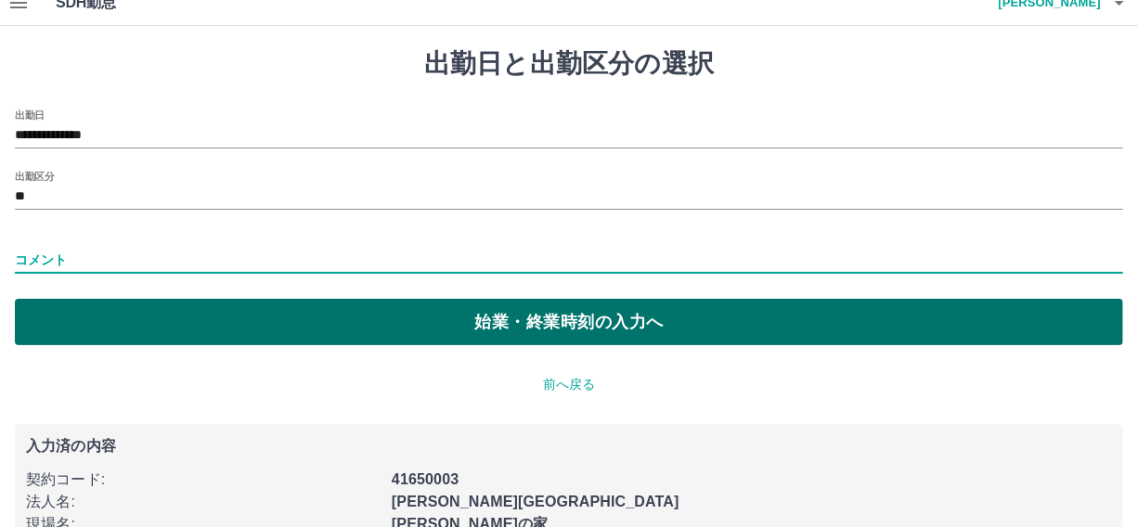
type input "**"
click at [495, 318] on button "始業・終業時刻の入力へ" at bounding box center [569, 322] width 1109 height 46
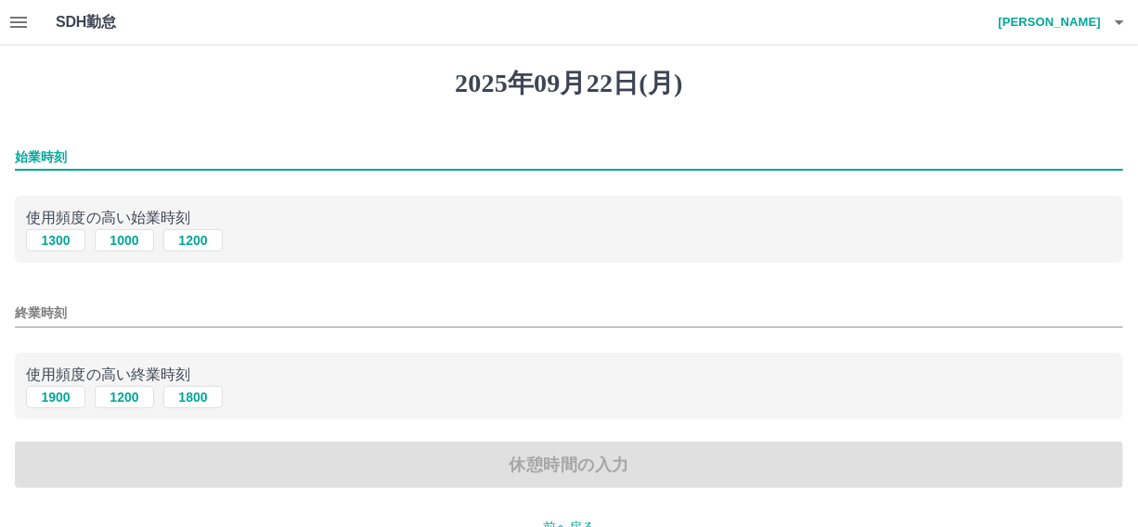
click at [70, 154] on input "始業時刻" at bounding box center [569, 157] width 1109 height 27
type input "****"
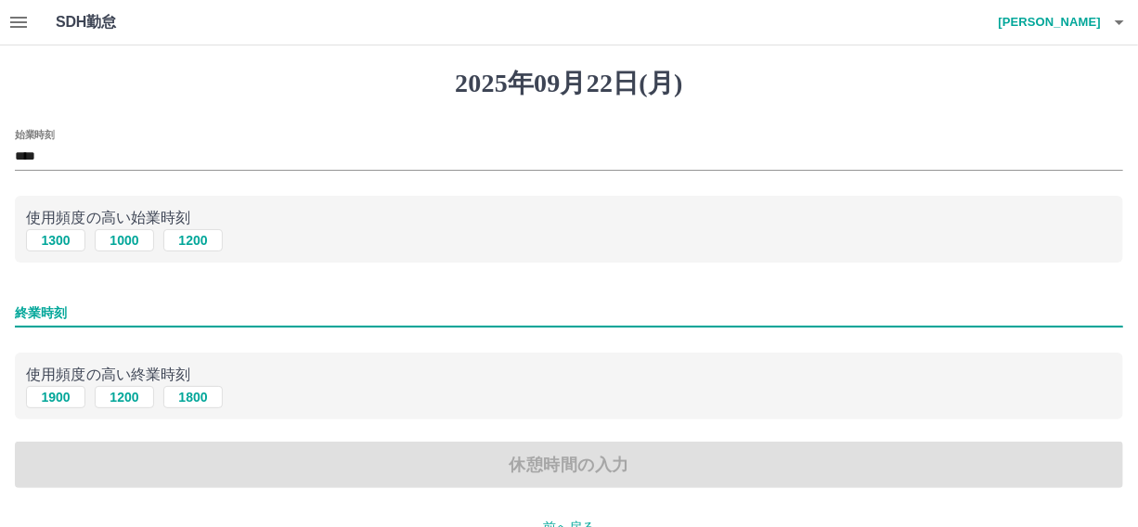
click at [17, 310] on input "終業時刻" at bounding box center [569, 313] width 1109 height 27
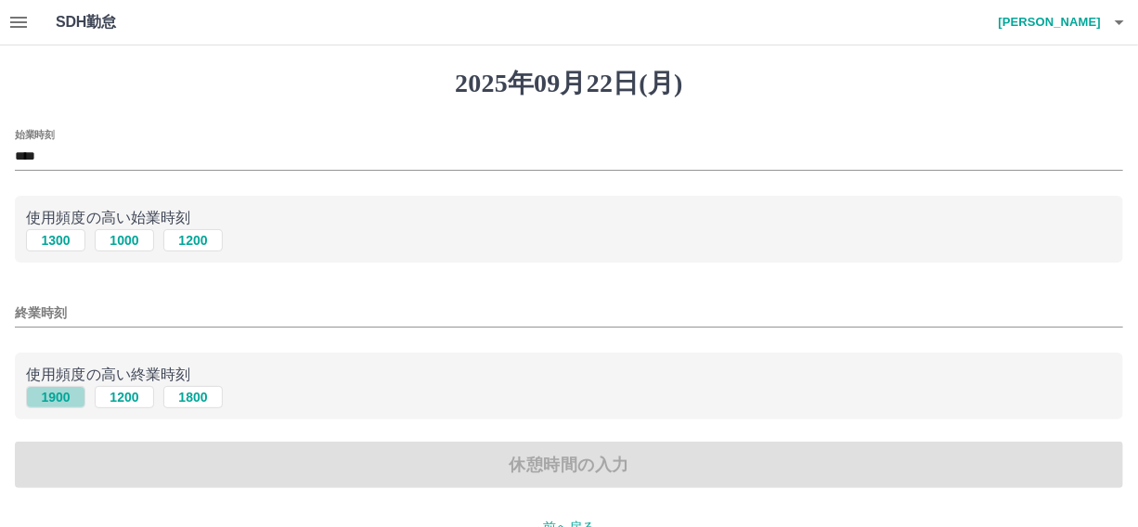
click at [61, 397] on button "1900" at bounding box center [55, 397] width 59 height 22
type input "****"
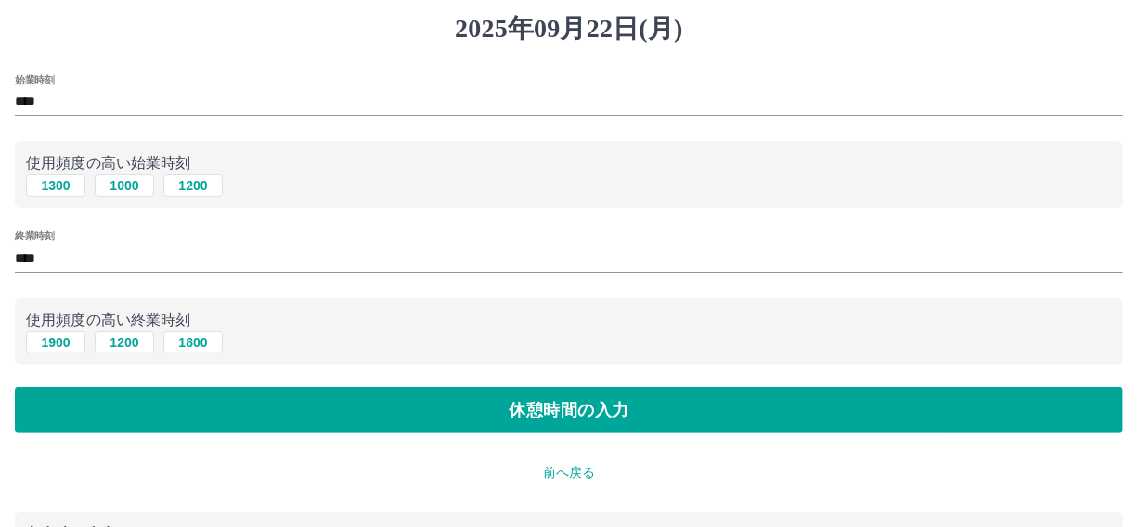
scroll to position [84, 0]
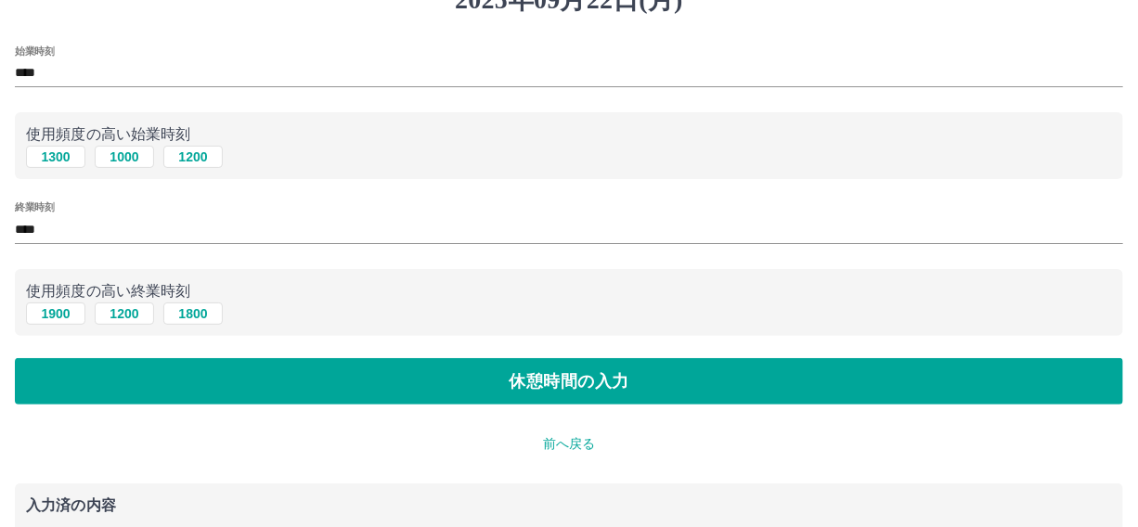
click at [578, 377] on button "休憩時間の入力" at bounding box center [569, 381] width 1109 height 46
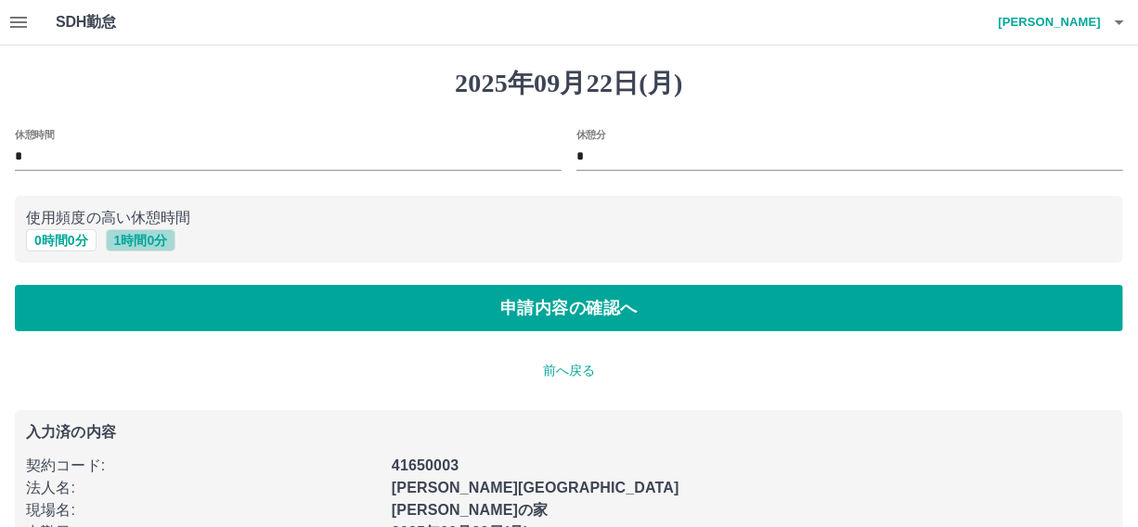
click at [131, 231] on button "1 時間 0 分" at bounding box center [141, 240] width 71 height 22
type input "*"
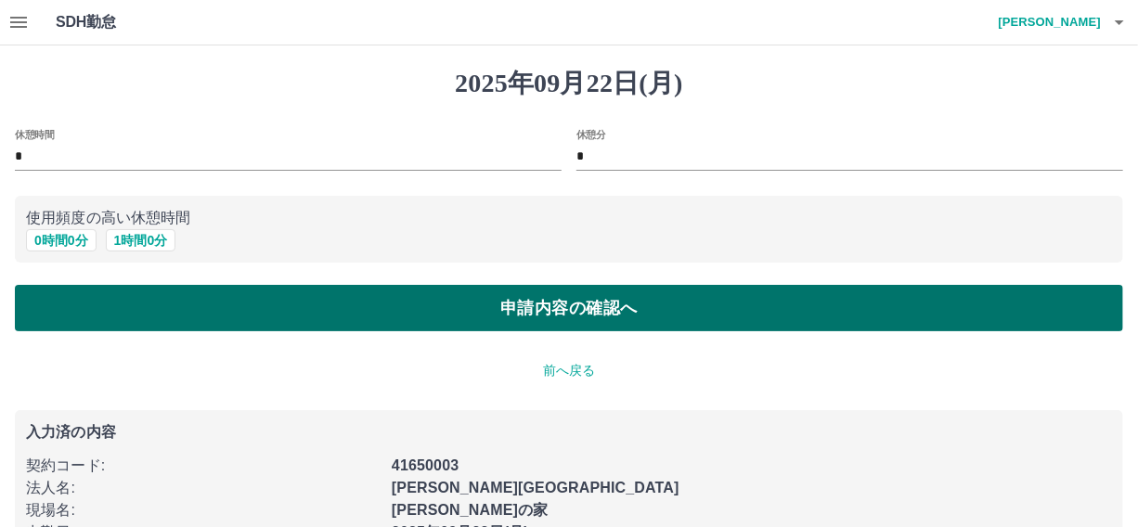
click at [547, 317] on button "申請内容の確認へ" at bounding box center [569, 308] width 1109 height 46
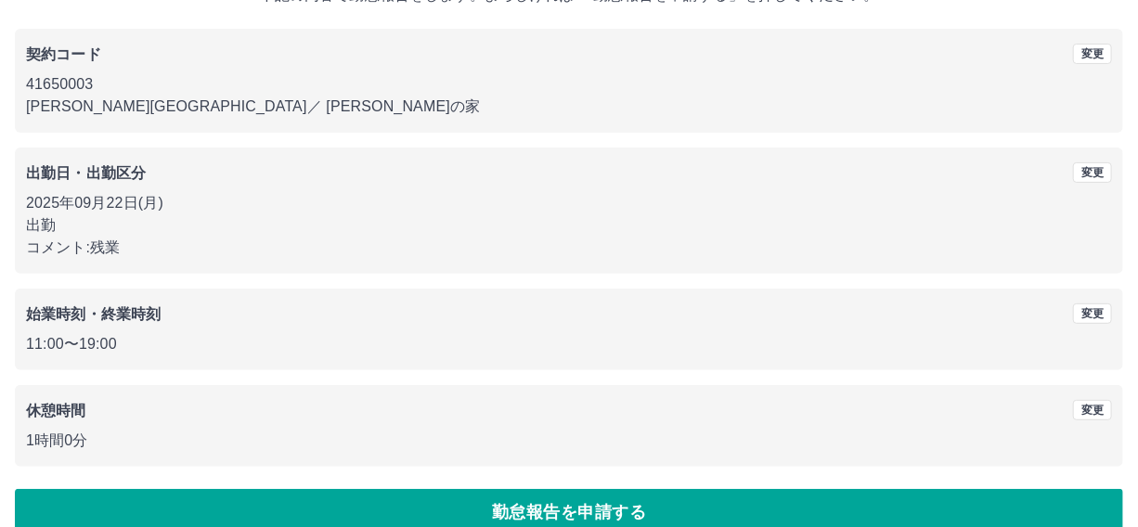
scroll to position [167, 0]
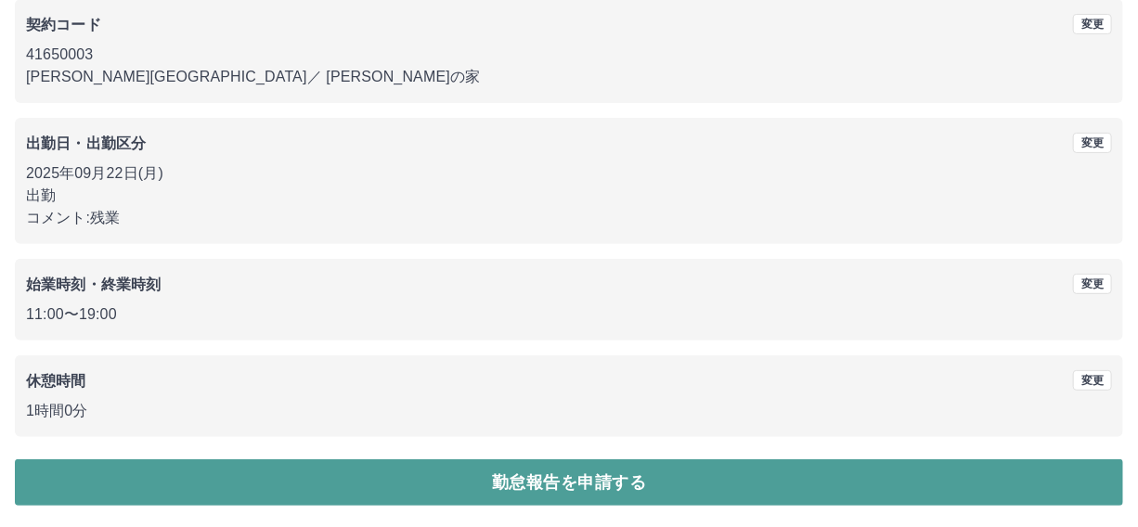
click at [571, 482] on button "勤怠報告を申請する" at bounding box center [569, 483] width 1109 height 46
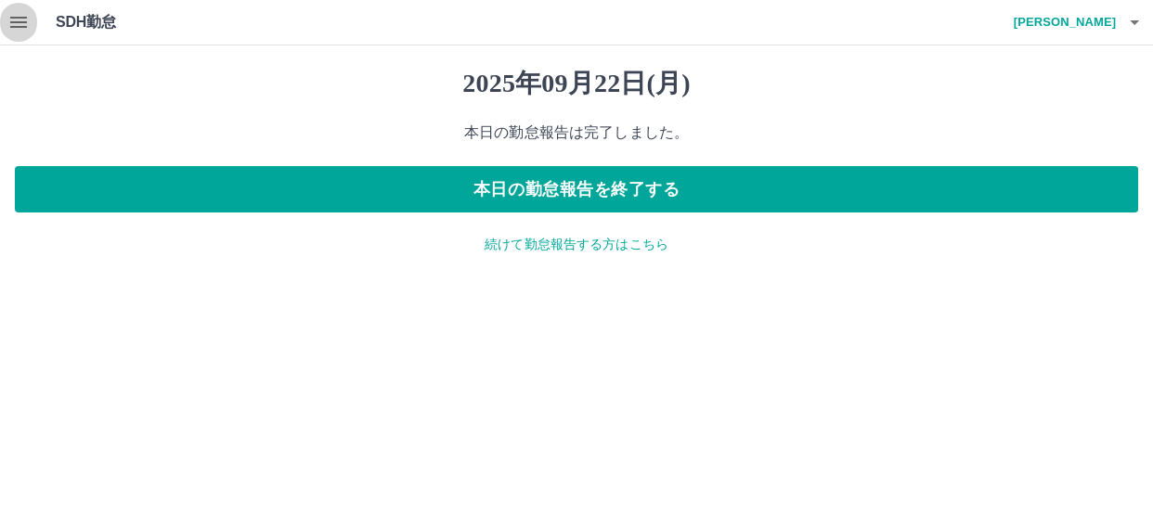
click at [13, 22] on icon "button" at bounding box center [18, 22] width 17 height 11
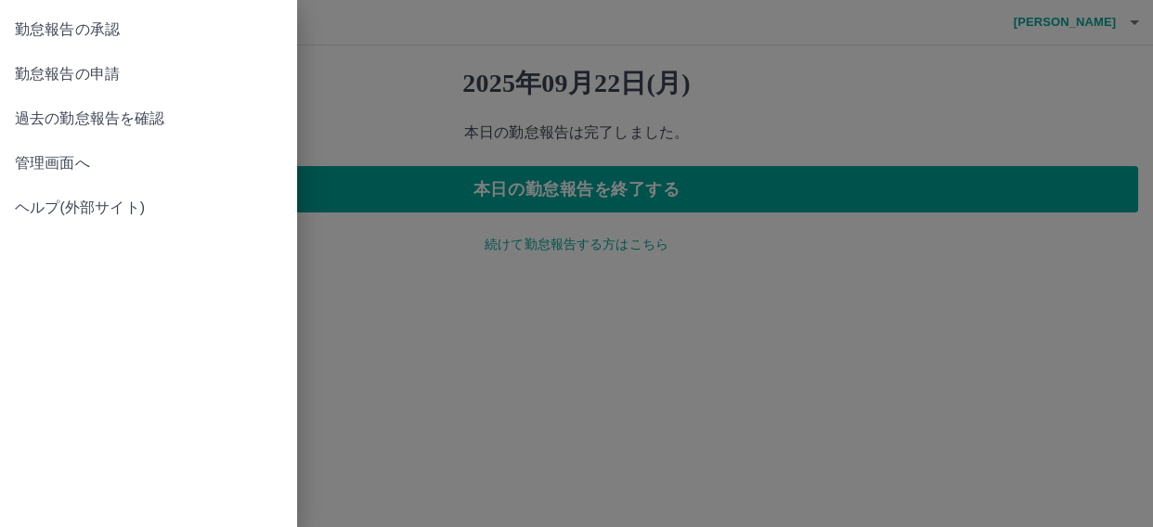
click at [91, 31] on span "勤怠報告の承認" at bounding box center [148, 30] width 267 height 22
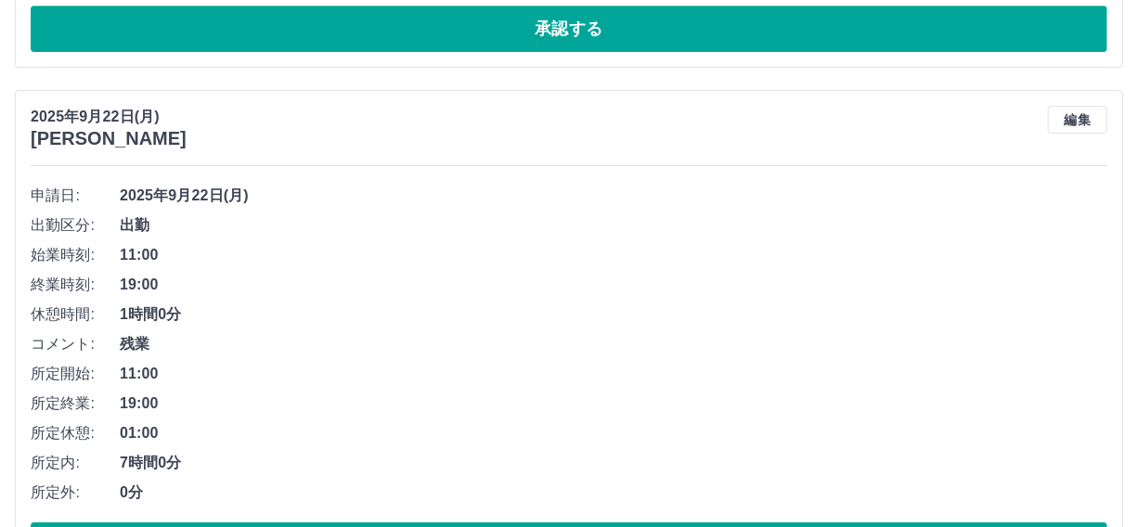
scroll to position [2795, 0]
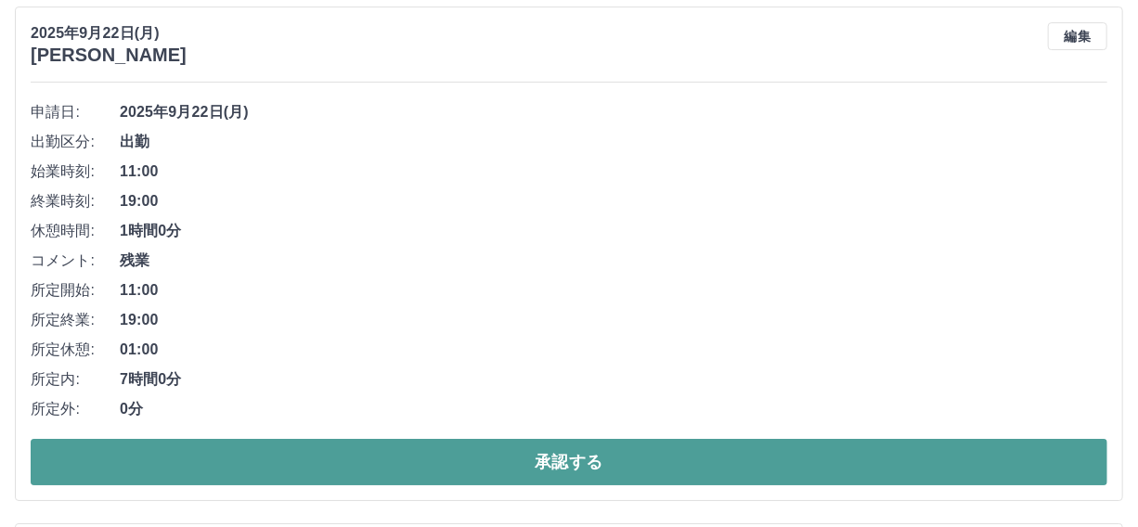
click at [473, 444] on button "承認する" at bounding box center [569, 462] width 1077 height 46
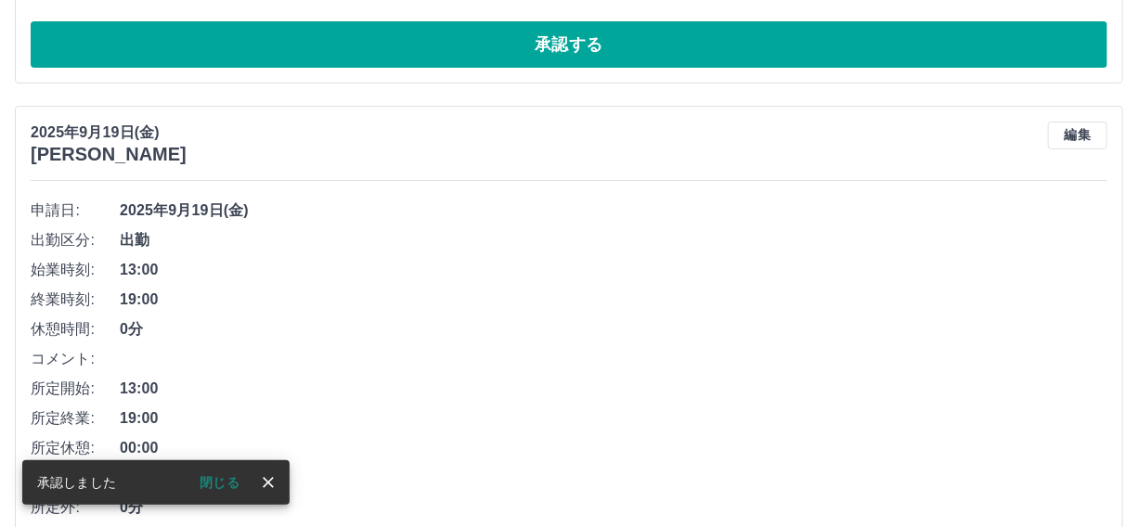
scroll to position [3292, 0]
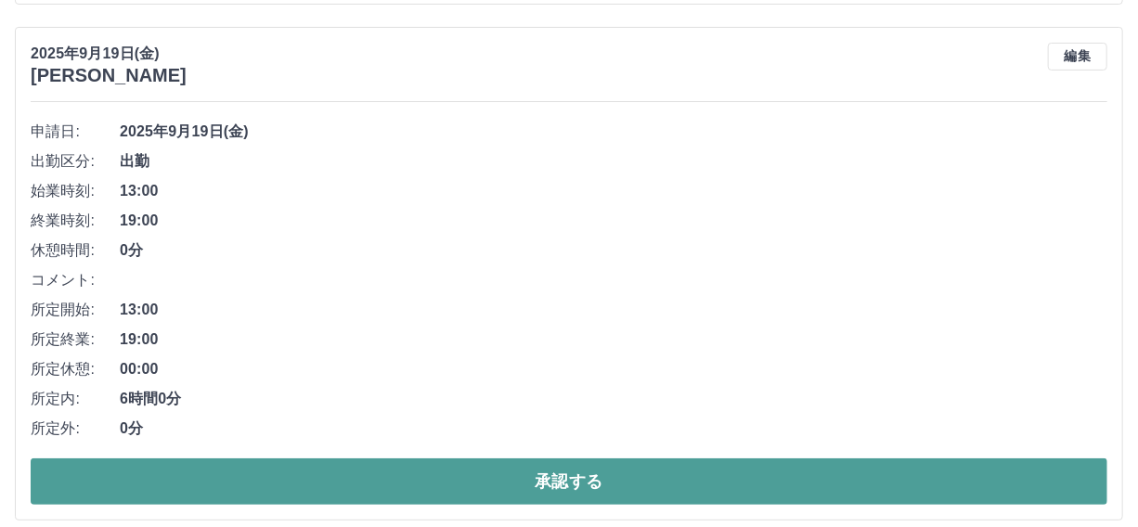
click at [564, 482] on button "承認する" at bounding box center [569, 482] width 1077 height 46
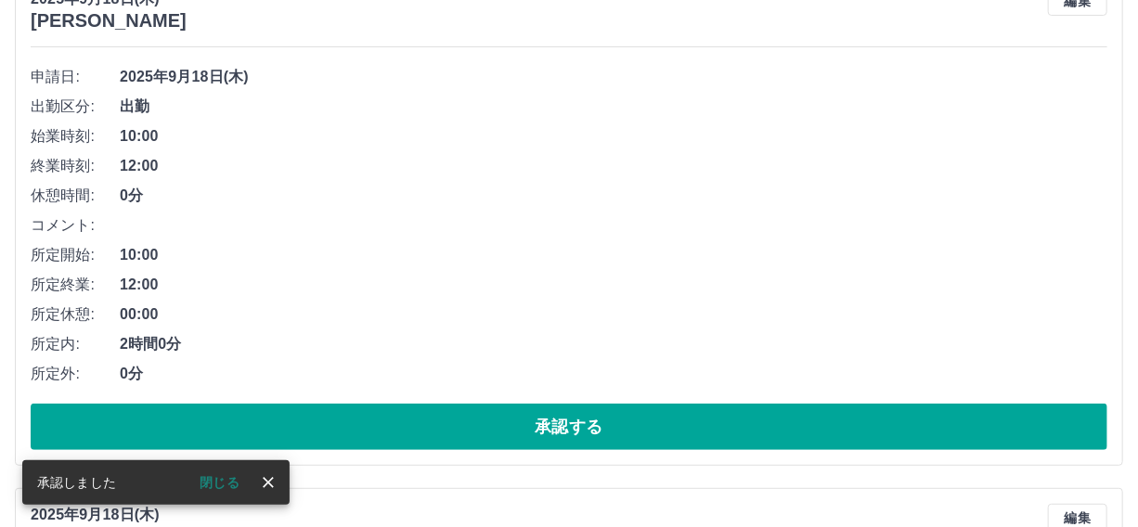
scroll to position [3376, 0]
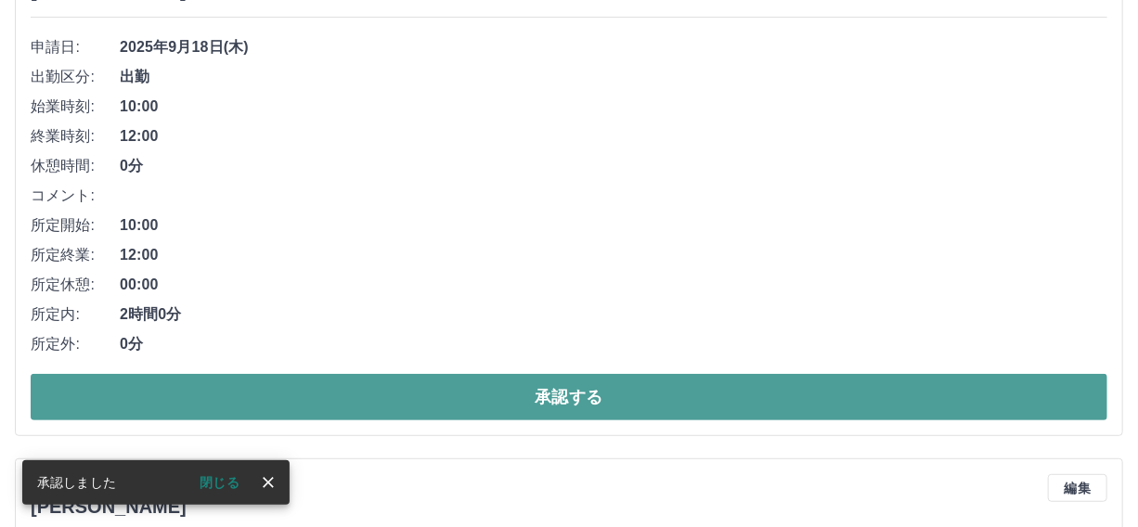
click at [556, 383] on button "承認する" at bounding box center [569, 397] width 1077 height 46
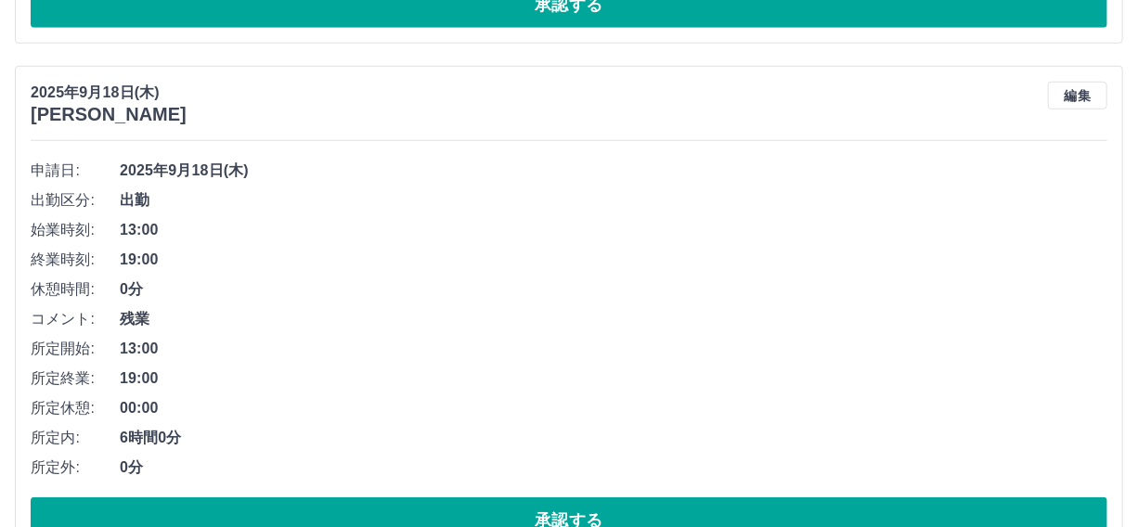
scroll to position [3798, 0]
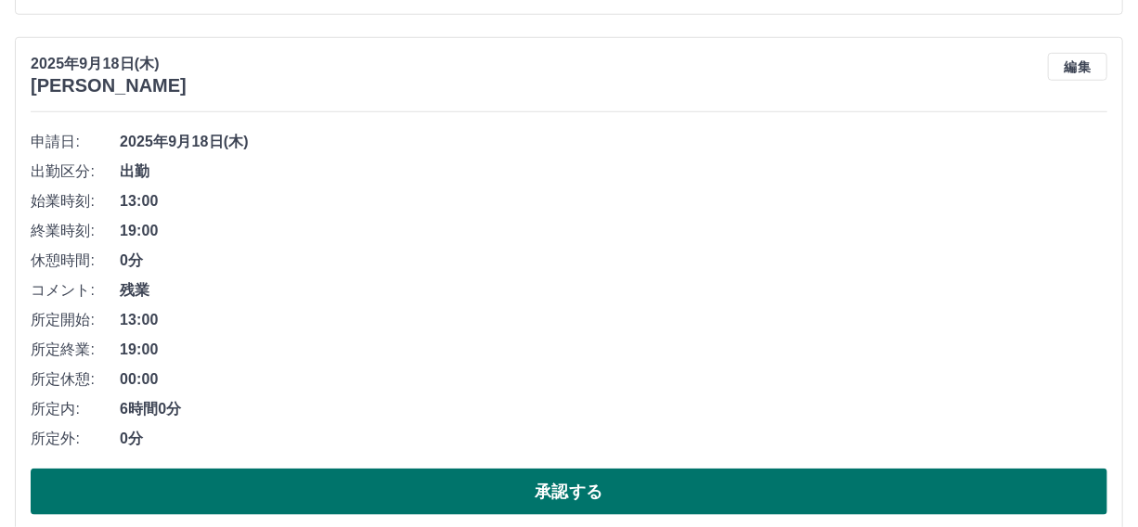
click at [560, 492] on button "承認する" at bounding box center [569, 492] width 1077 height 46
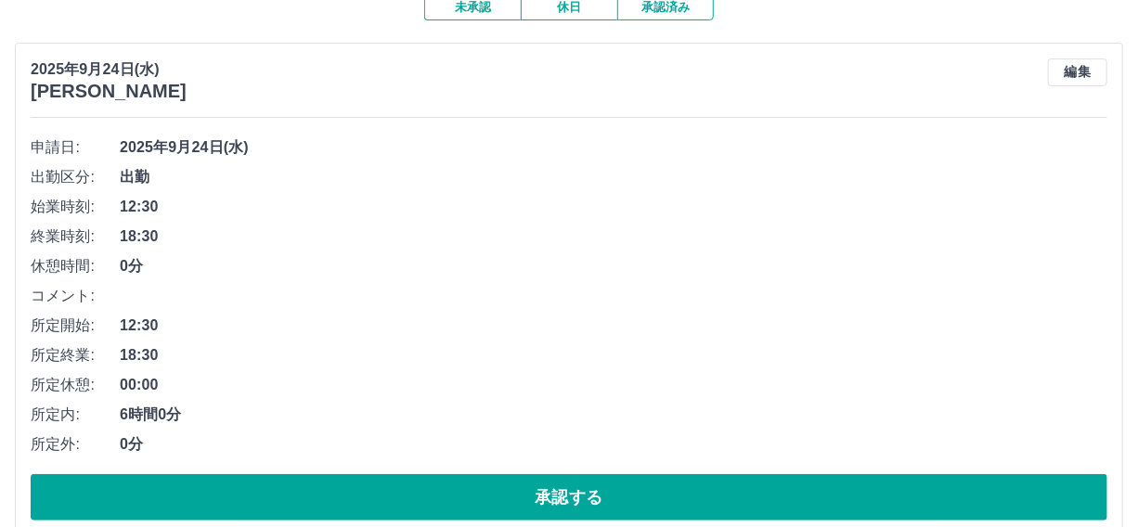
scroll to position [0, 0]
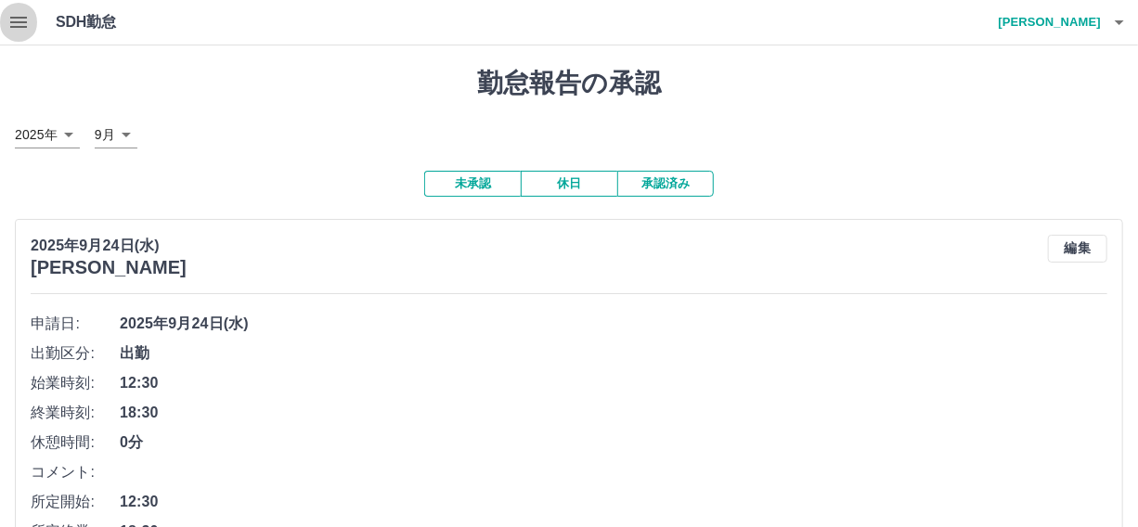
click at [16, 26] on icon "button" at bounding box center [18, 22] width 17 height 11
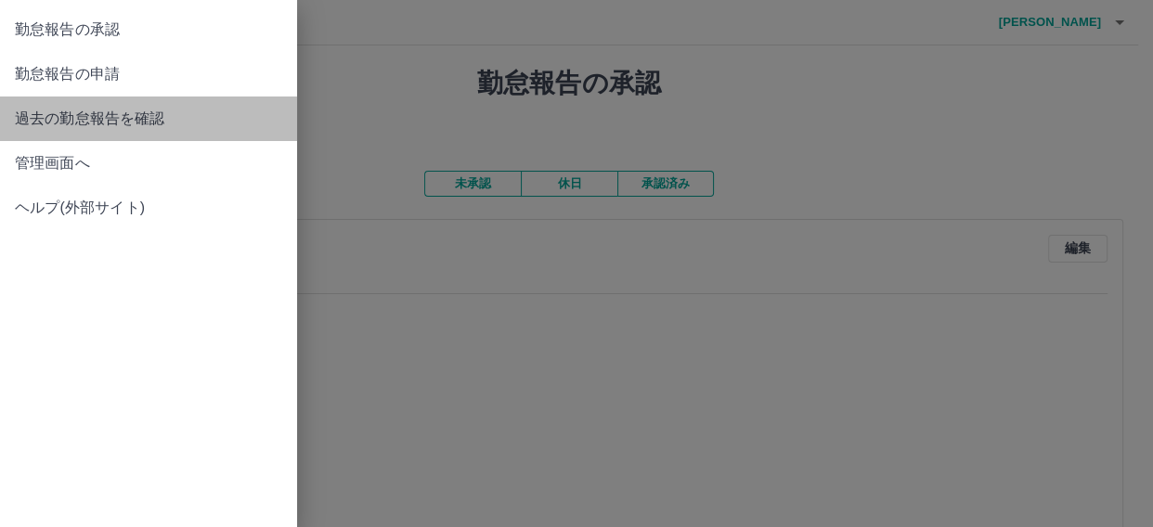
click at [37, 123] on span "過去の勤怠報告を確認" at bounding box center [148, 119] width 267 height 22
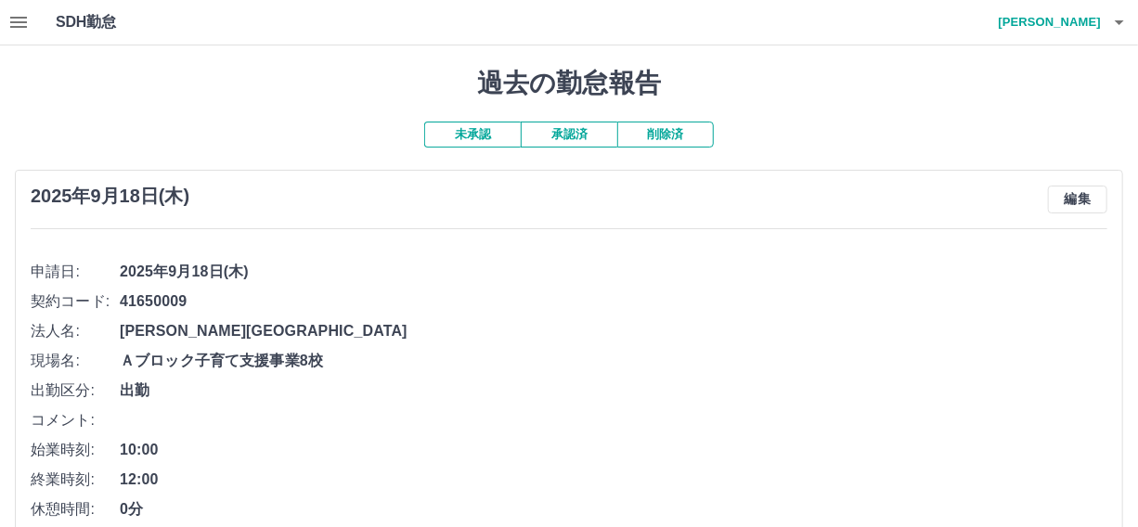
click at [576, 130] on button "承認済" at bounding box center [569, 135] width 97 height 26
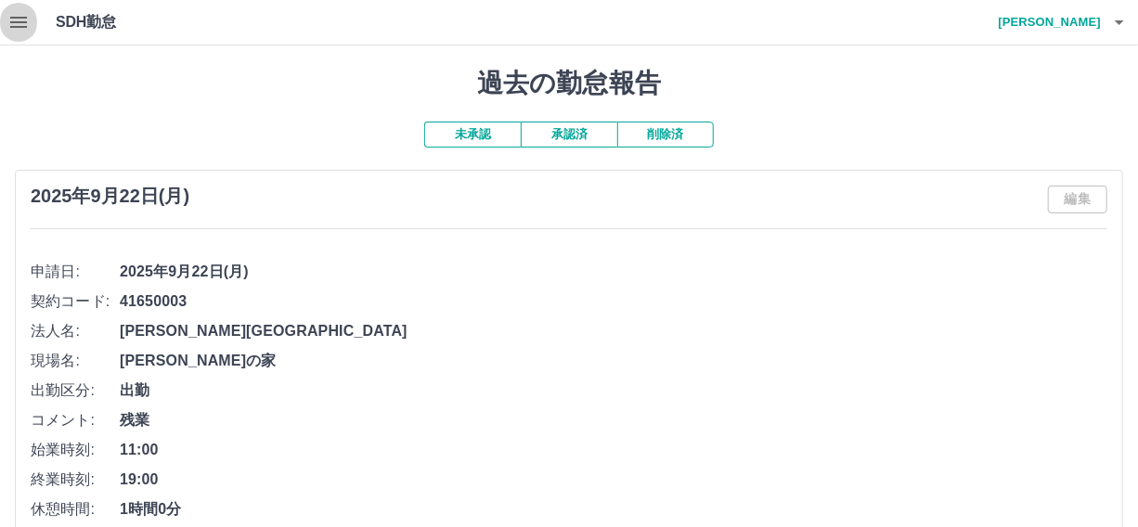
click at [18, 15] on icon "button" at bounding box center [18, 22] width 22 height 22
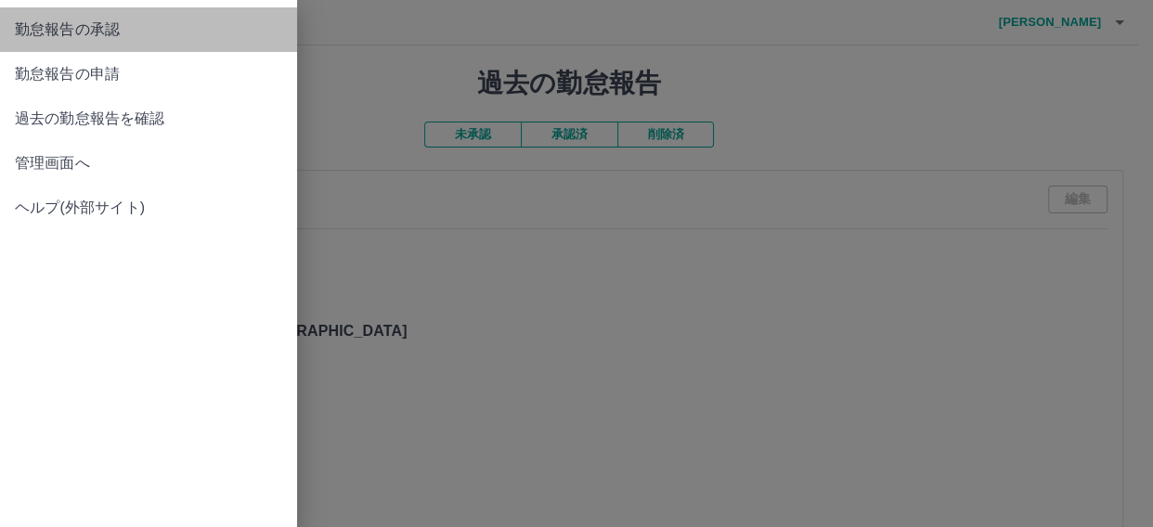
click at [101, 32] on span "勤怠報告の承認" at bounding box center [148, 30] width 267 height 22
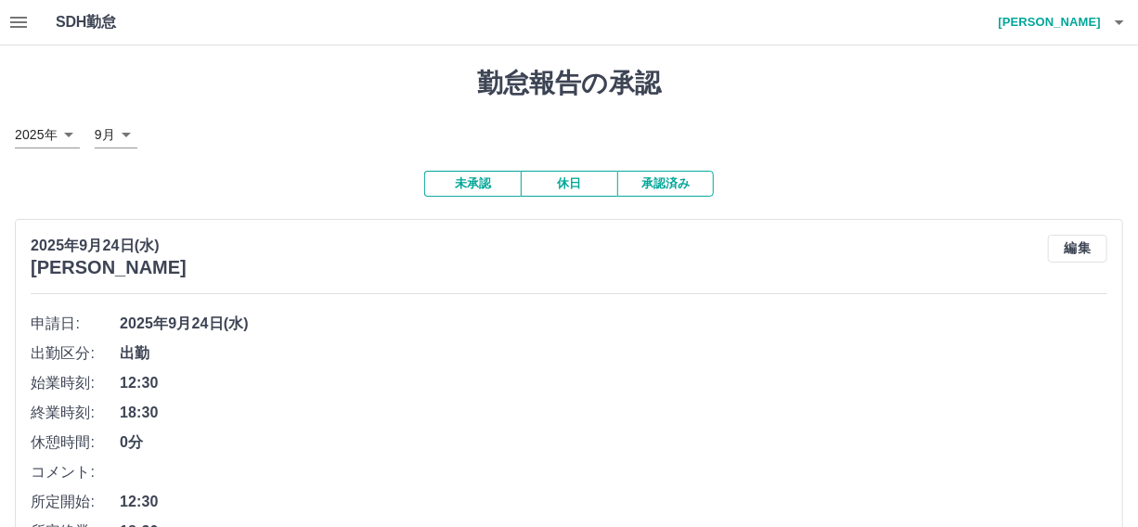
click at [690, 186] on button "承認済み" at bounding box center [665, 184] width 97 height 26
click at [682, 190] on button "承認済み" at bounding box center [665, 184] width 97 height 26
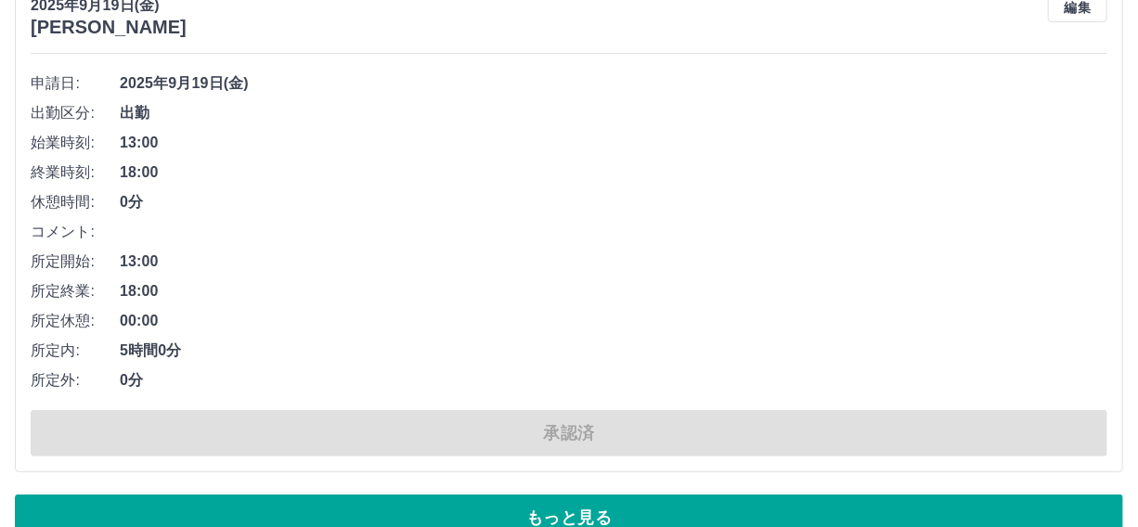
scroll to position [12579, 0]
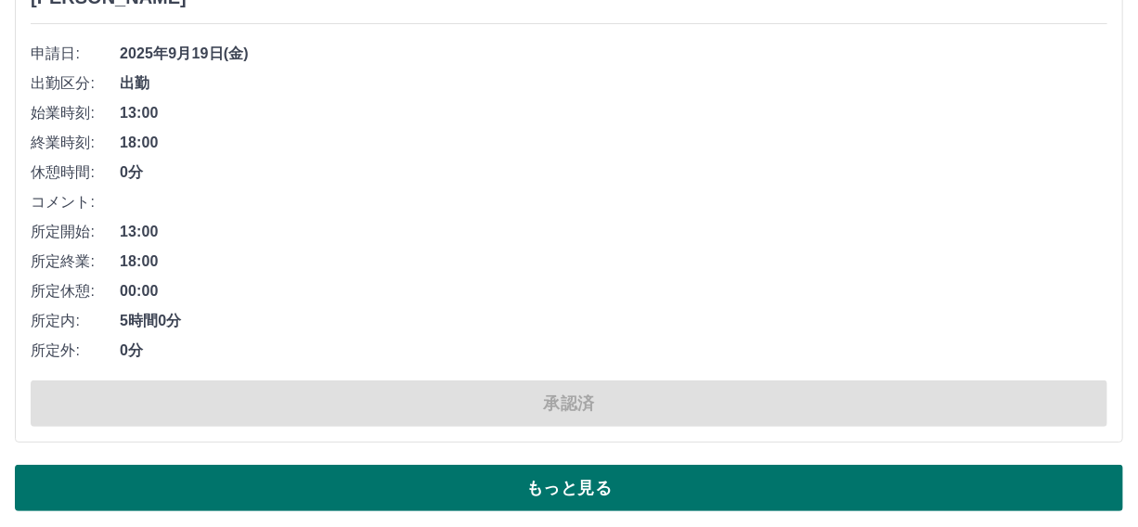
click at [591, 483] on button "もっと見る" at bounding box center [569, 488] width 1109 height 46
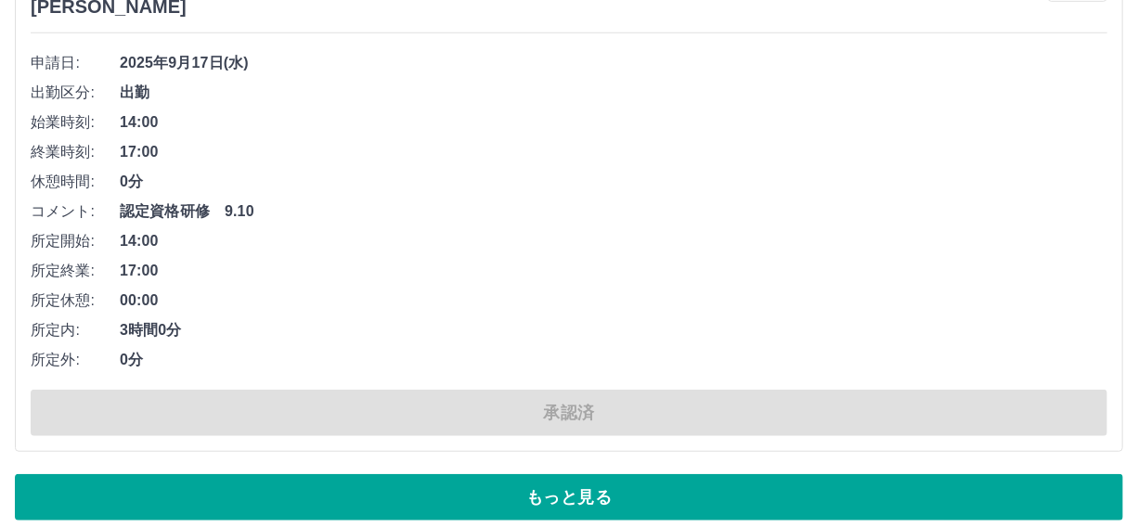
scroll to position [25486, 0]
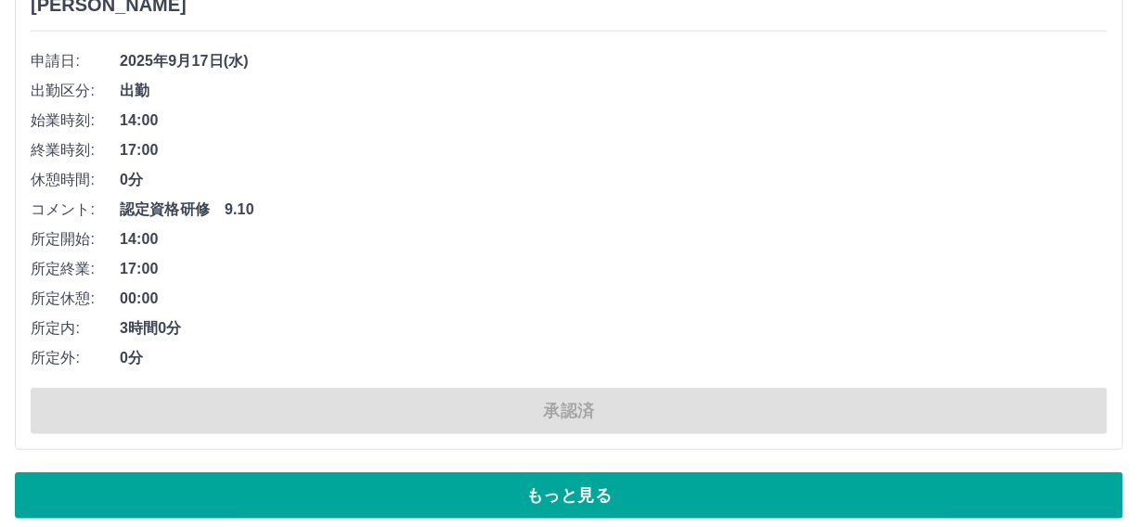
click at [595, 474] on button "もっと見る" at bounding box center [569, 496] width 1109 height 46
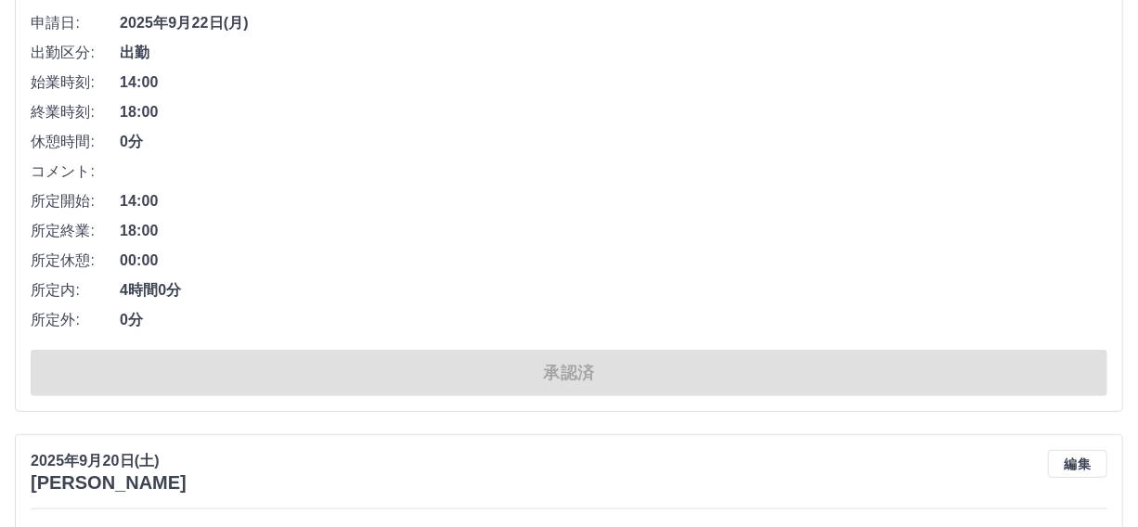
scroll to position [6577, 0]
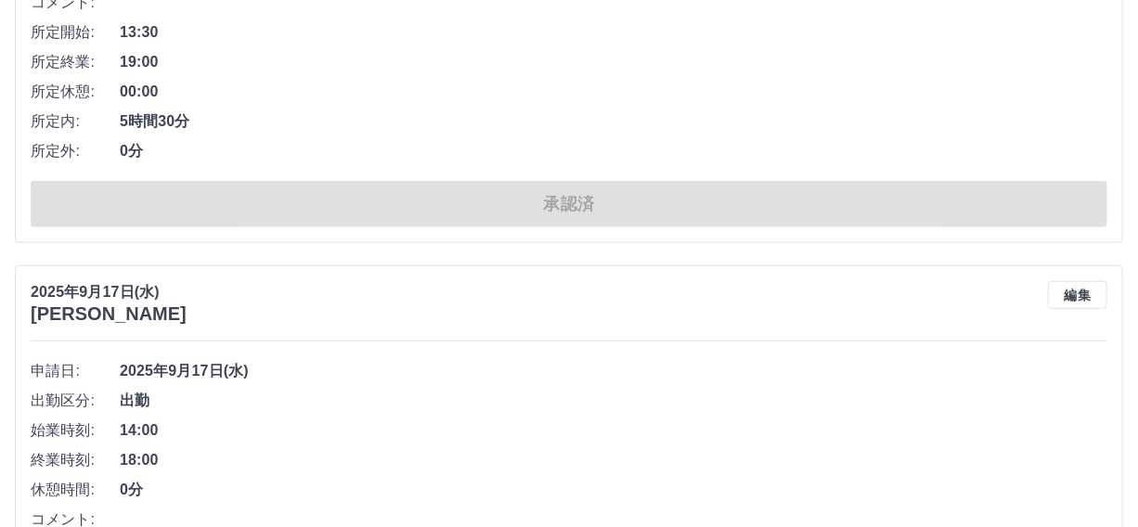
click at [514, 281] on div "2025年9月17日(水) 岡田　昌子 編集" at bounding box center [569, 303] width 1077 height 44
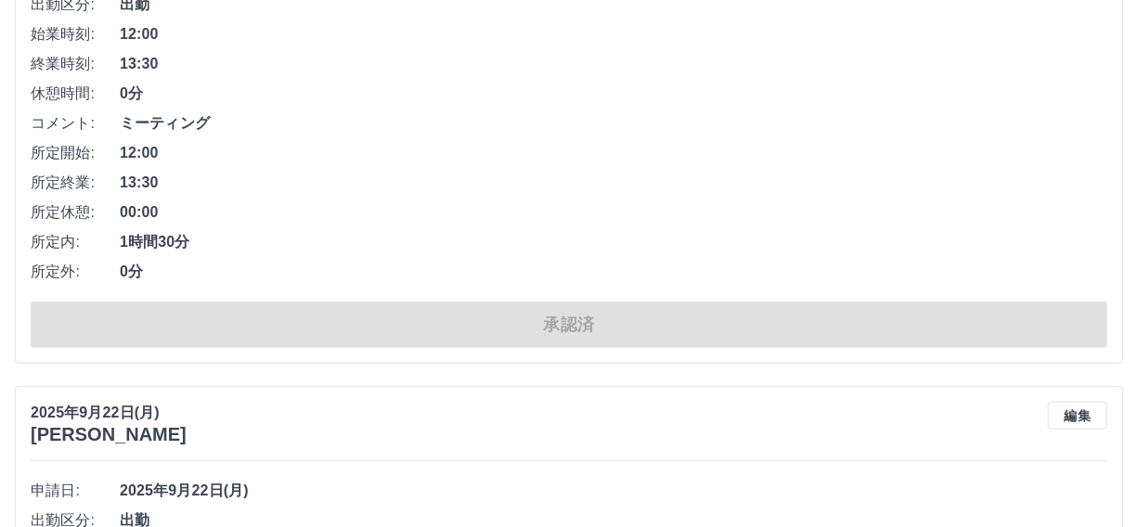
scroll to position [0, 0]
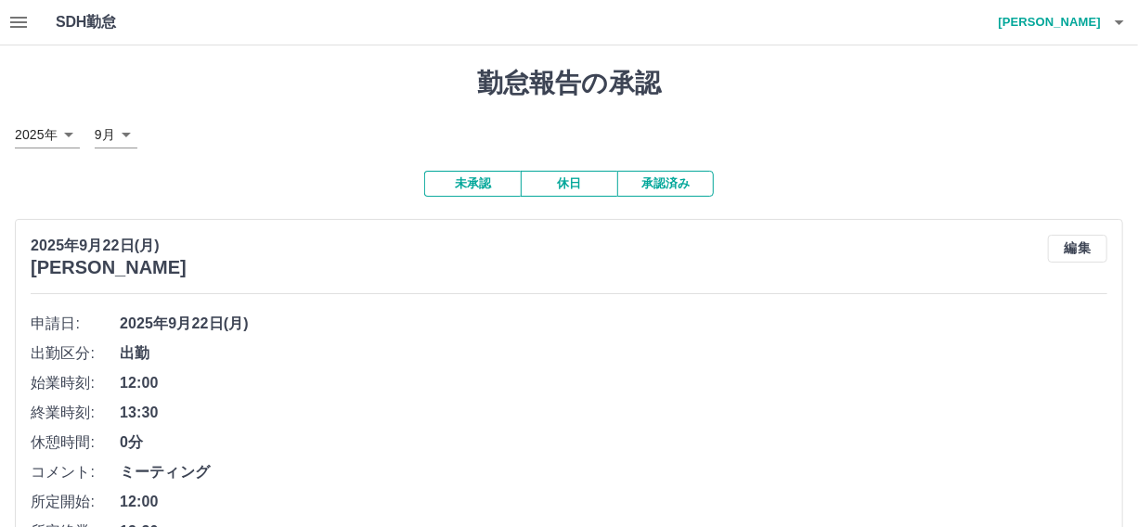
click at [473, 191] on button "未承認" at bounding box center [472, 184] width 97 height 26
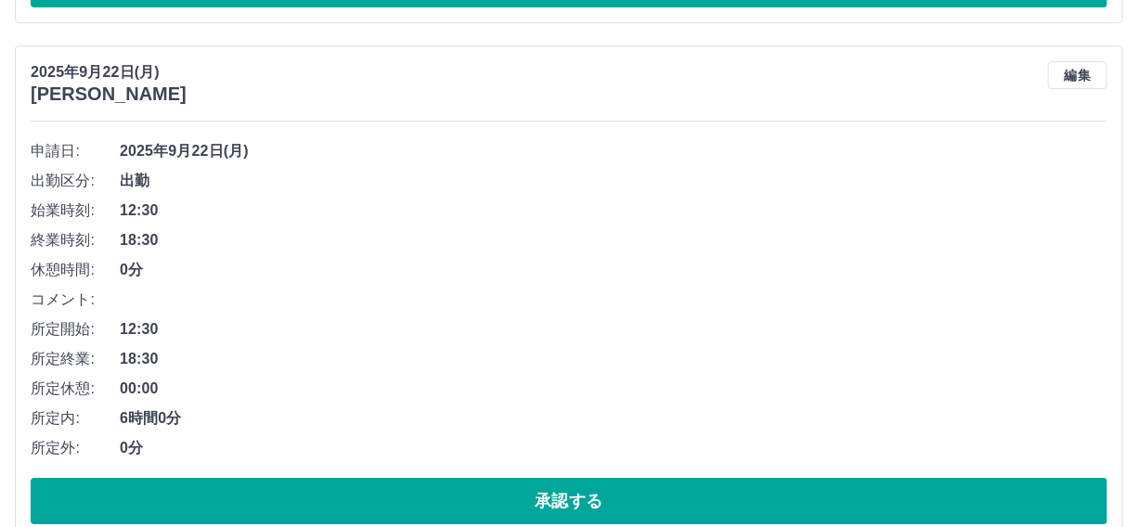
scroll to position [2786, 0]
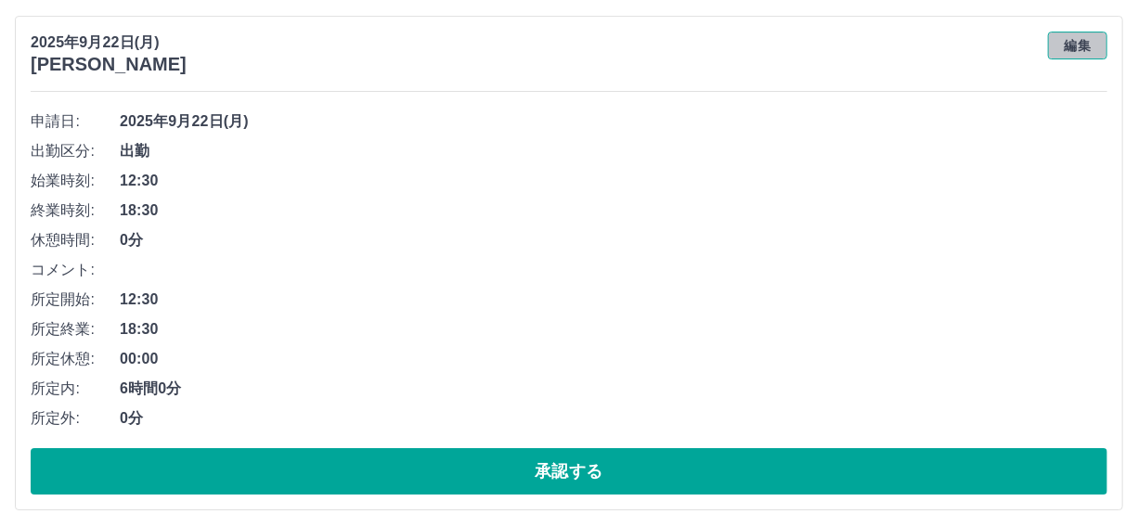
click at [1068, 41] on button "編集" at bounding box center [1077, 46] width 59 height 28
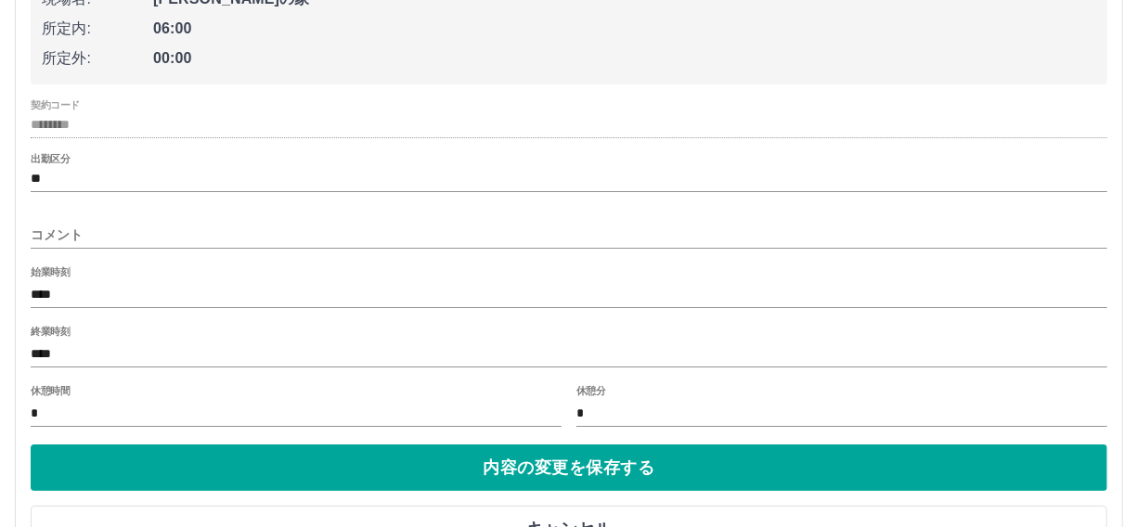
scroll to position [3038, 0]
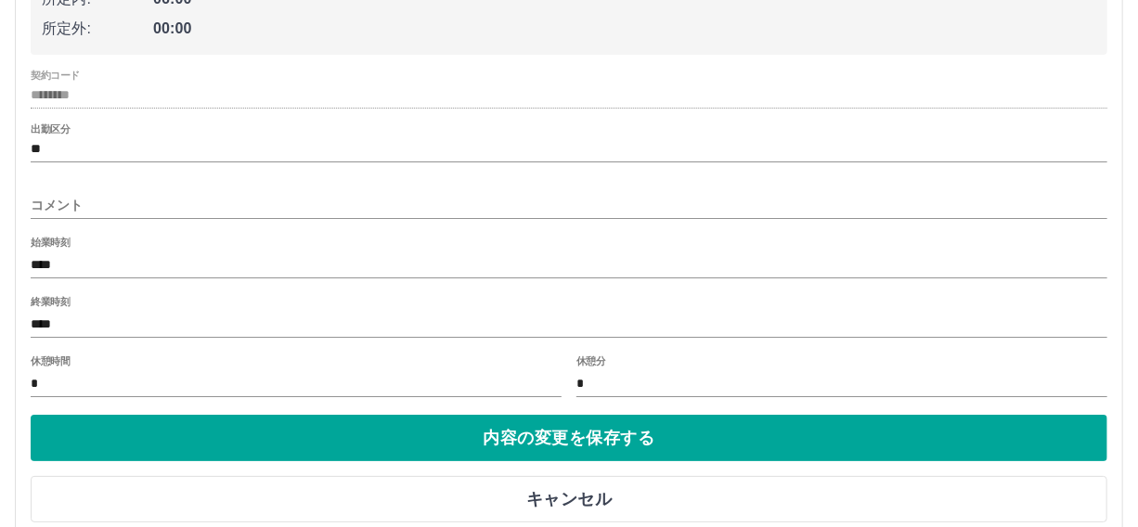
click at [65, 256] on input "****" at bounding box center [569, 265] width 1077 height 27
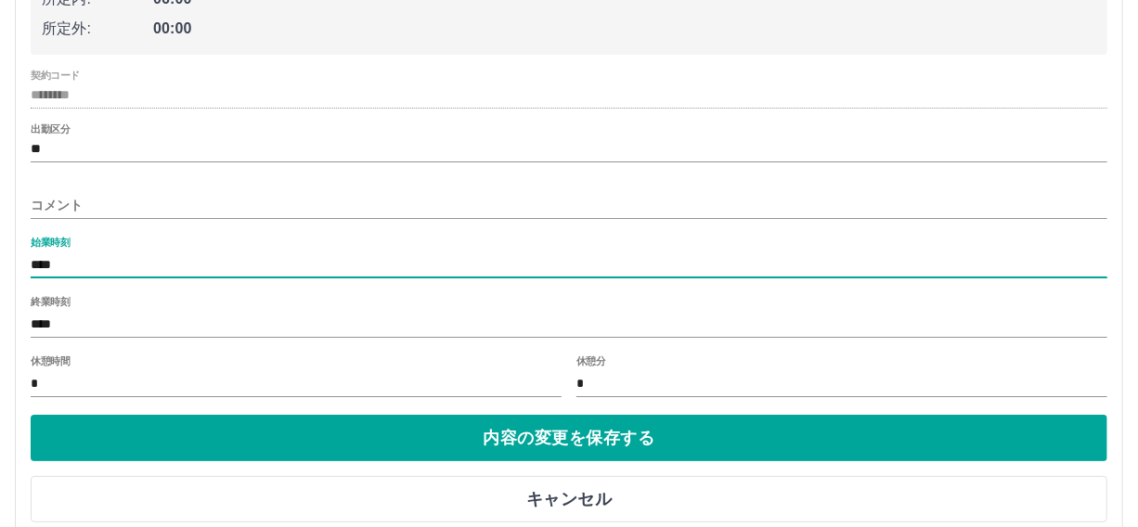
type input "****"
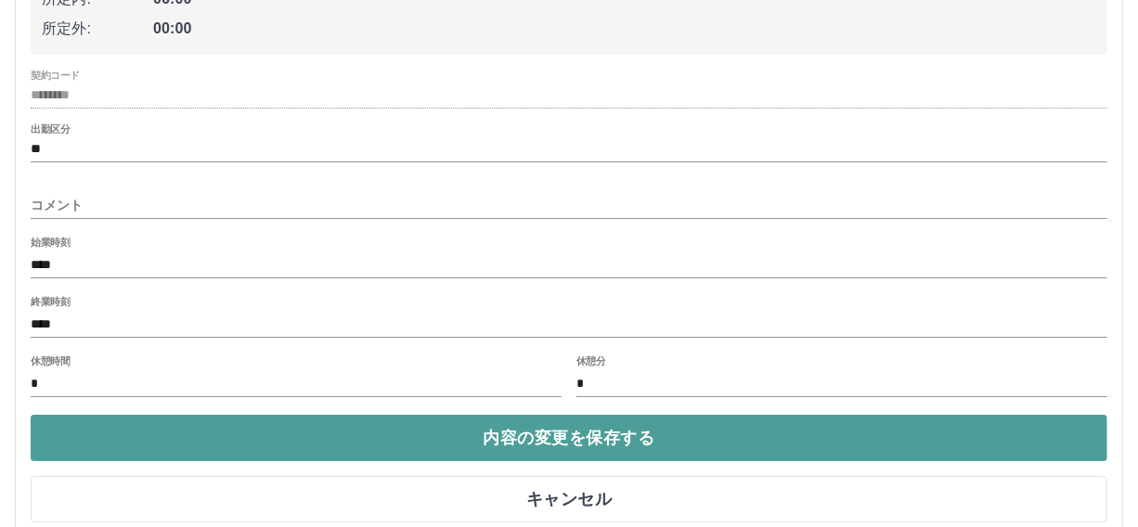
click at [594, 440] on button "内容の変更を保存する" at bounding box center [569, 438] width 1077 height 46
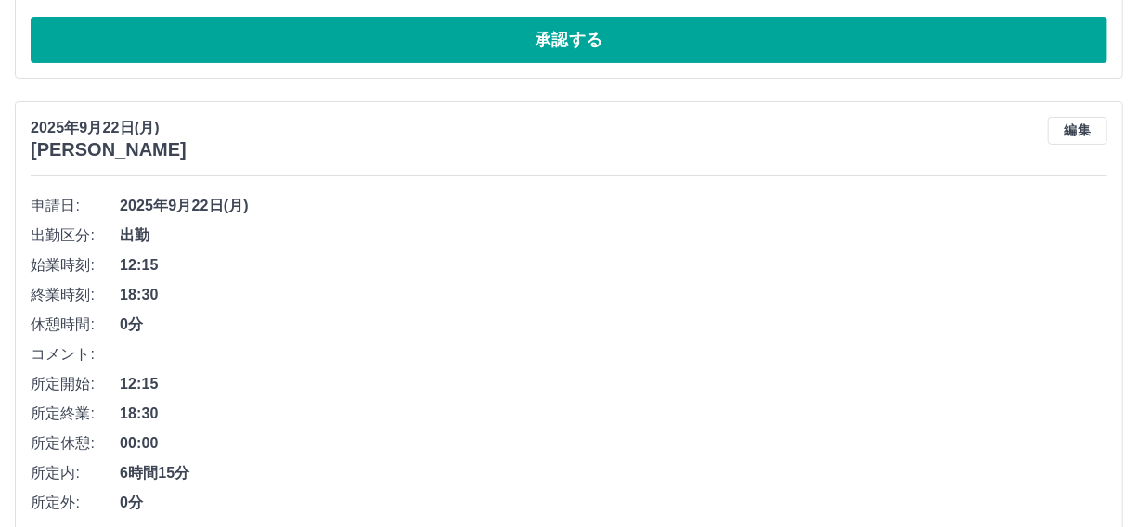
scroll to position [3302, 0]
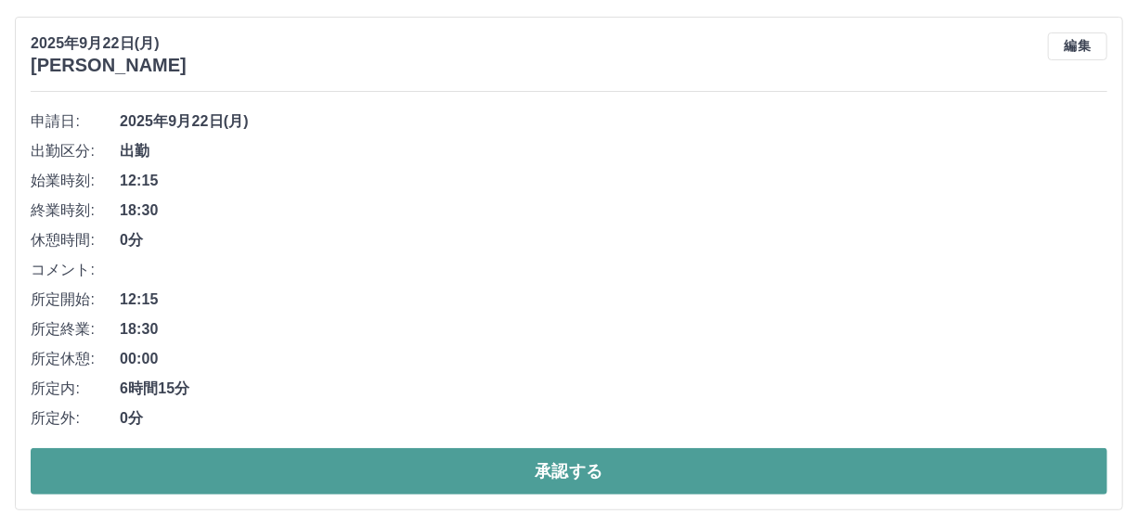
click at [582, 472] on button "承認する" at bounding box center [569, 471] width 1077 height 46
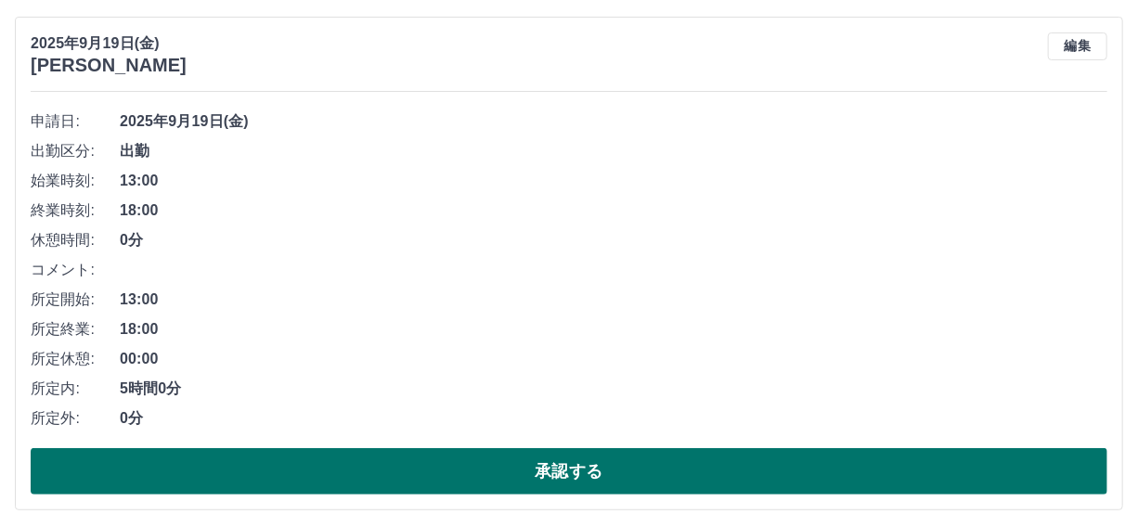
click at [608, 463] on button "承認する" at bounding box center [569, 471] width 1077 height 46
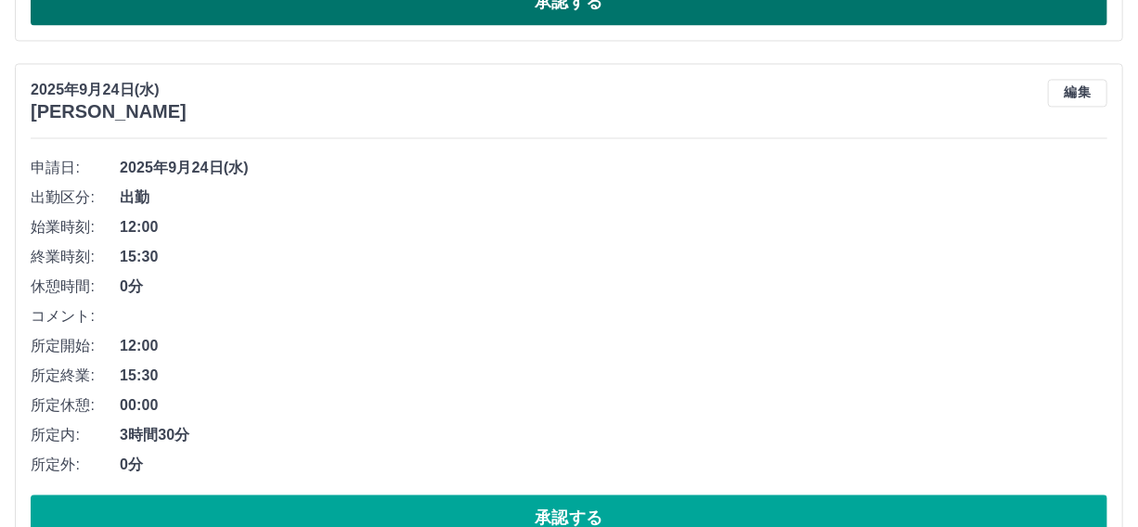
scroll to position [1688, 0]
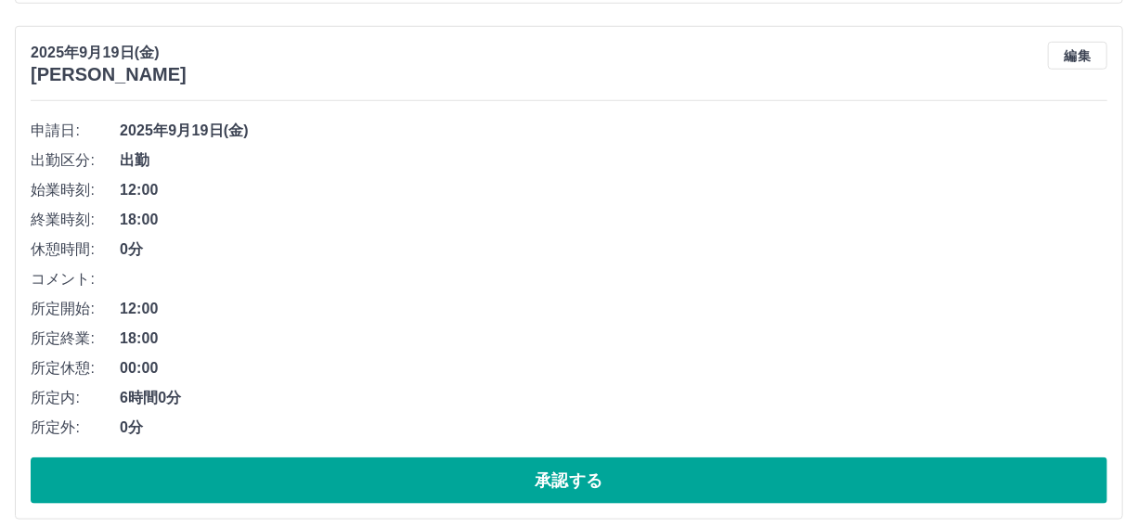
scroll to position [3882, 0]
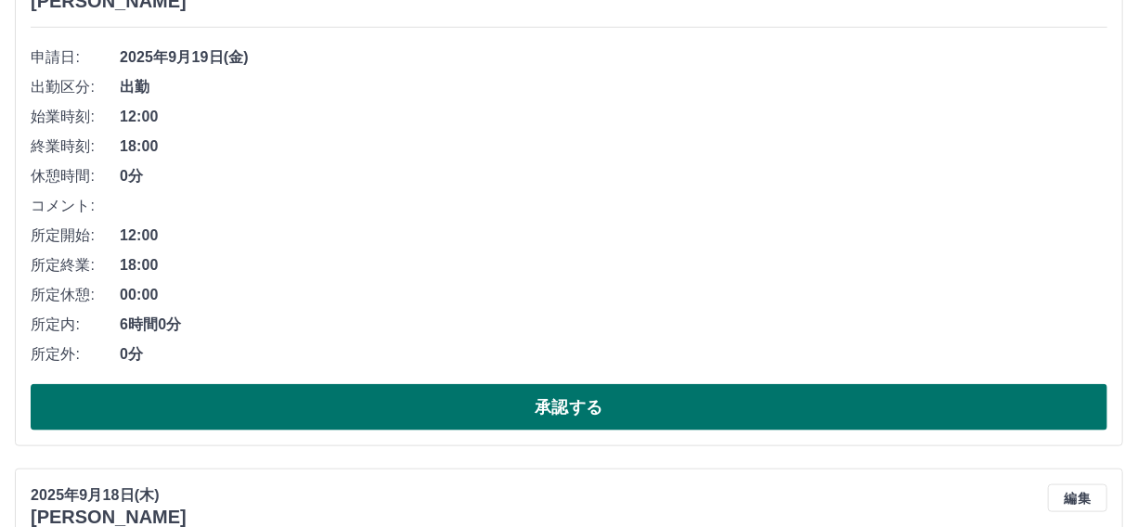
click at [571, 408] on button "承認する" at bounding box center [569, 407] width 1077 height 46
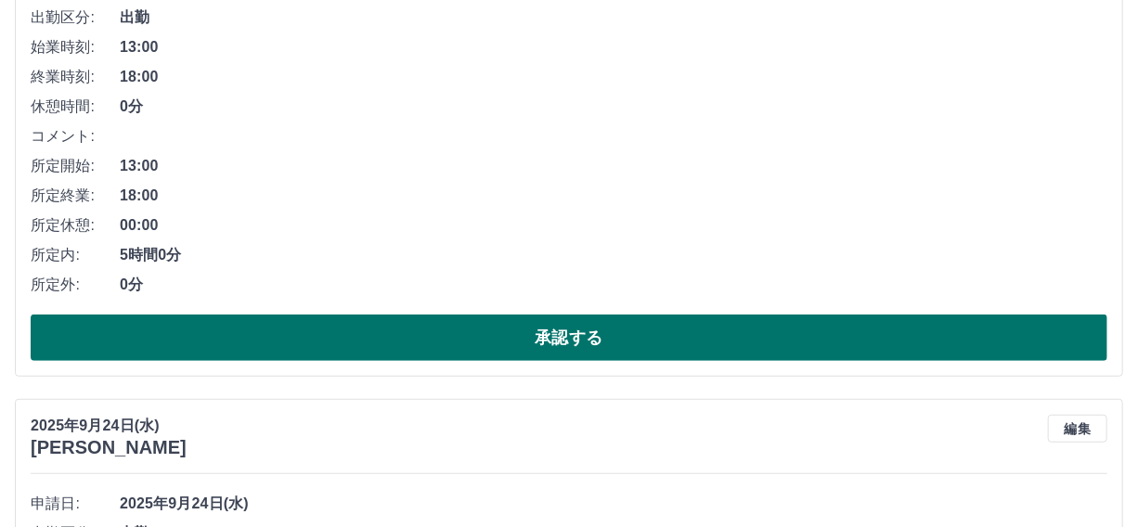
scroll to position [337, 0]
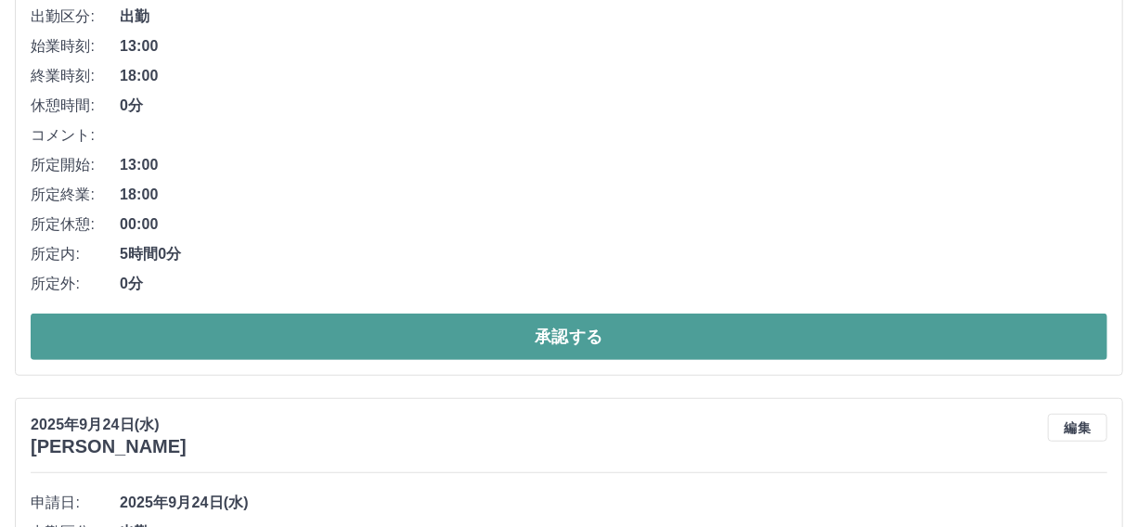
click at [594, 332] on button "承認する" at bounding box center [569, 337] width 1077 height 46
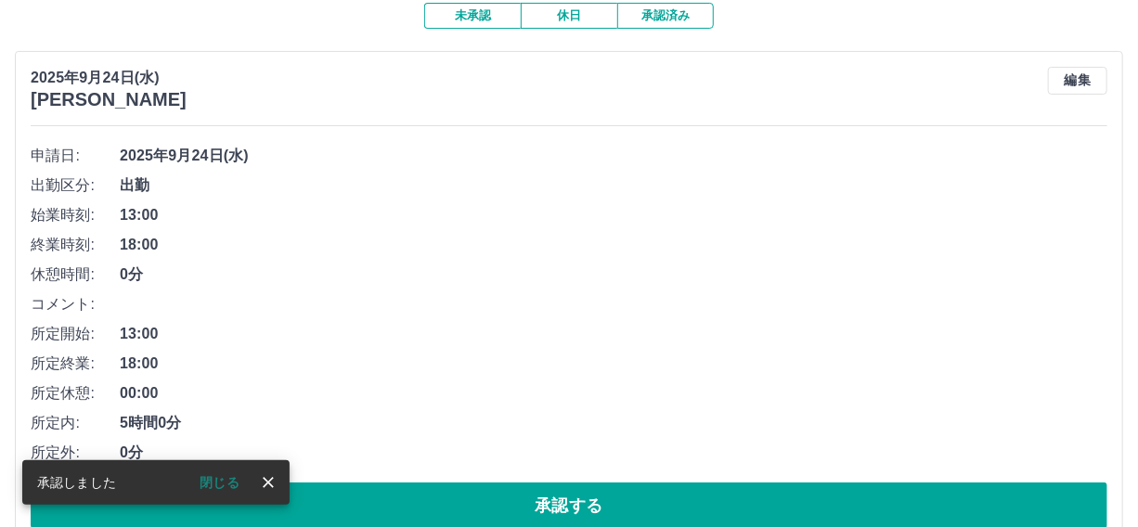
scroll to position [253, 0]
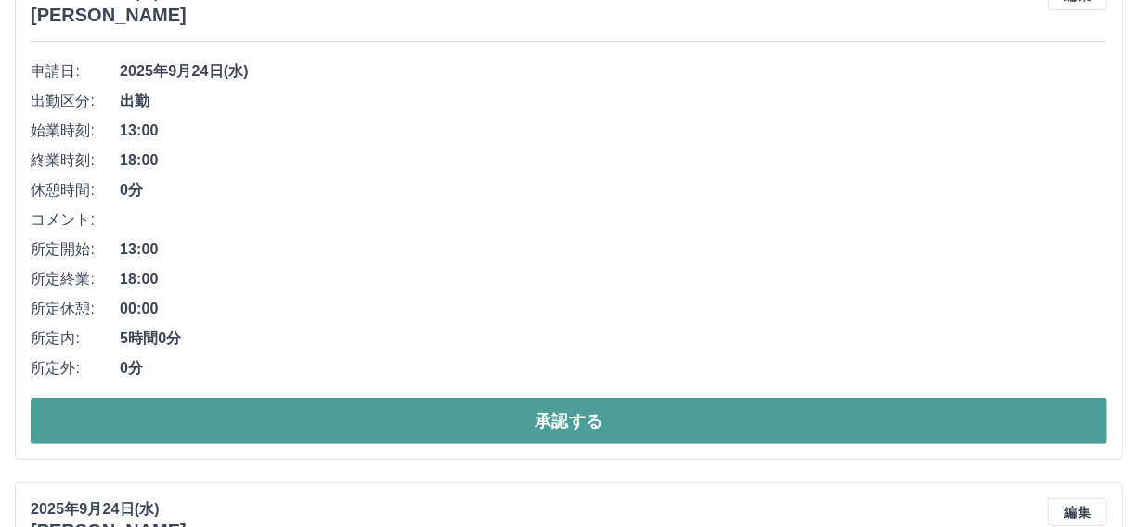
click at [616, 422] on button "承認する" at bounding box center [569, 421] width 1077 height 46
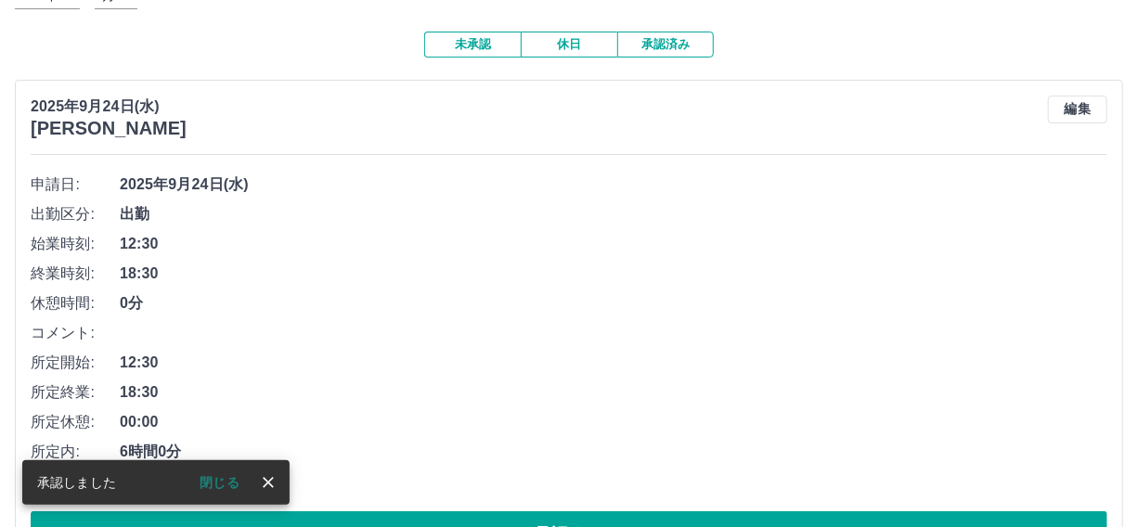
scroll to position [168, 0]
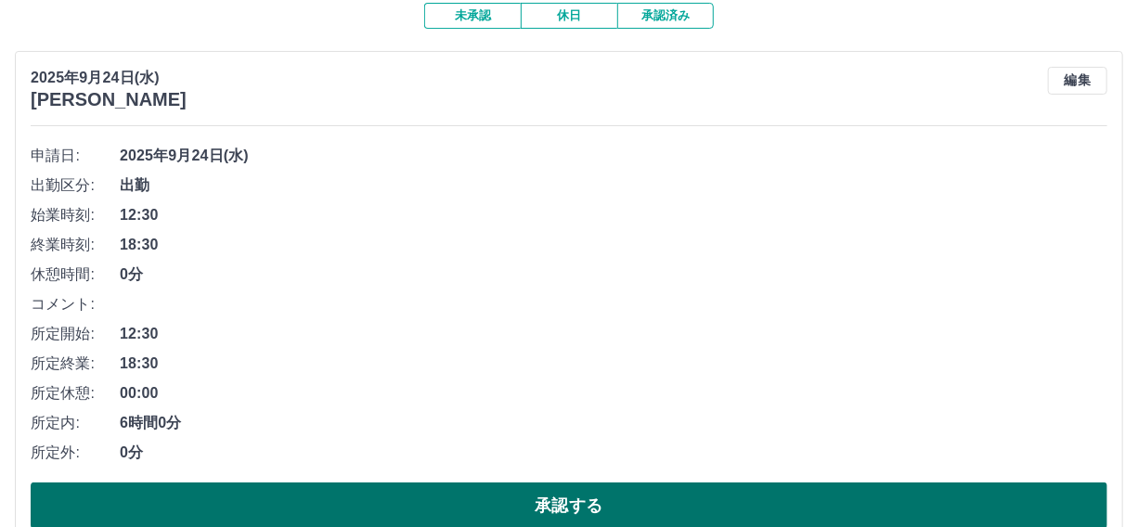
click at [562, 492] on button "承認する" at bounding box center [569, 506] width 1077 height 46
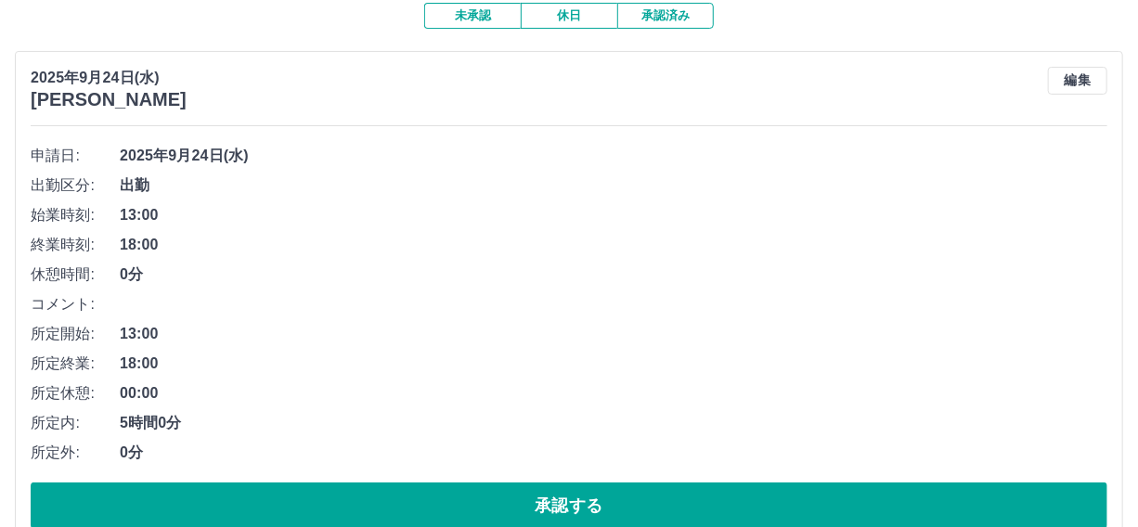
click at [536, 491] on button "承認する" at bounding box center [569, 506] width 1077 height 46
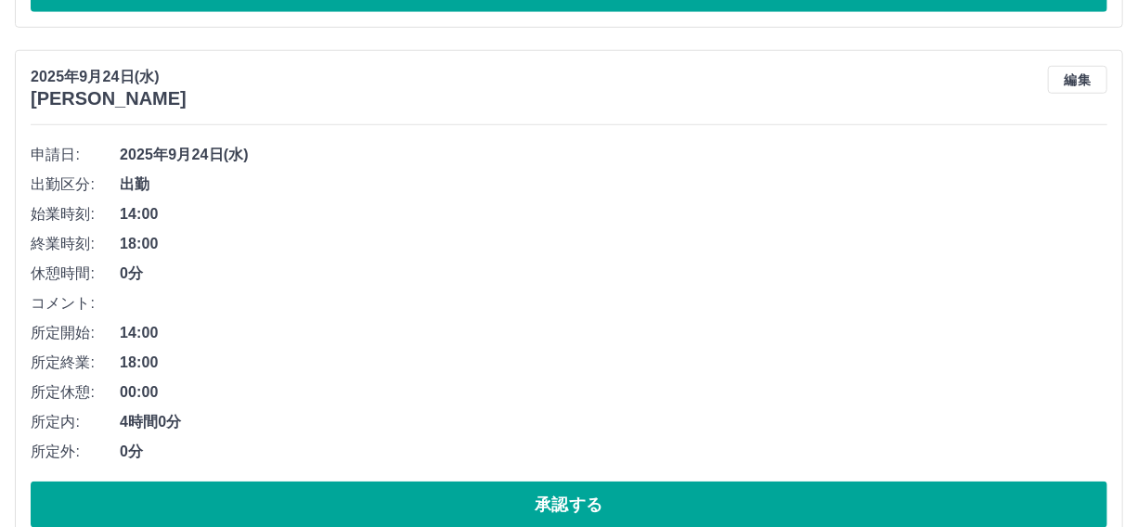
scroll to position [675, 0]
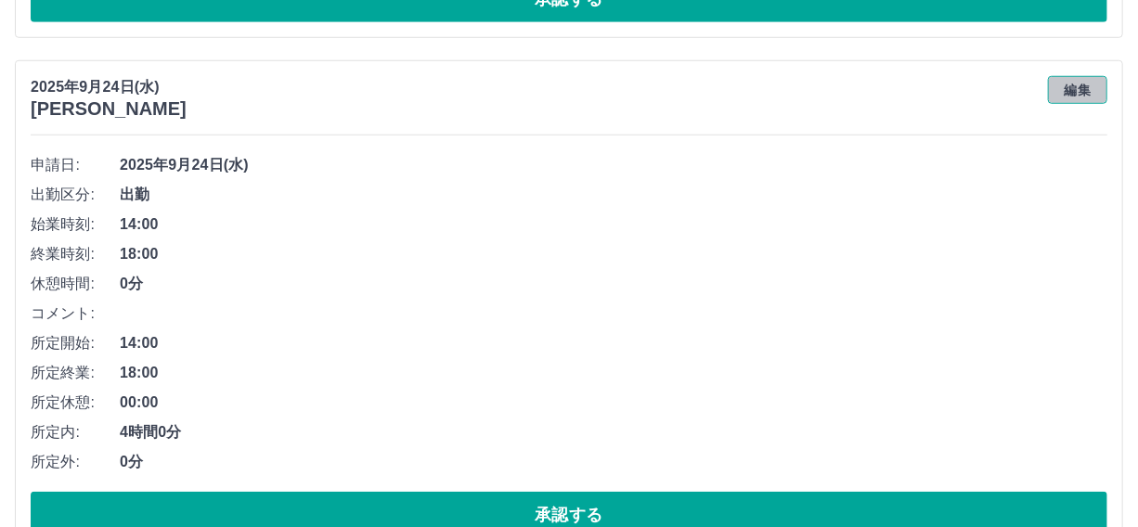
click at [1077, 84] on button "編集" at bounding box center [1077, 90] width 59 height 28
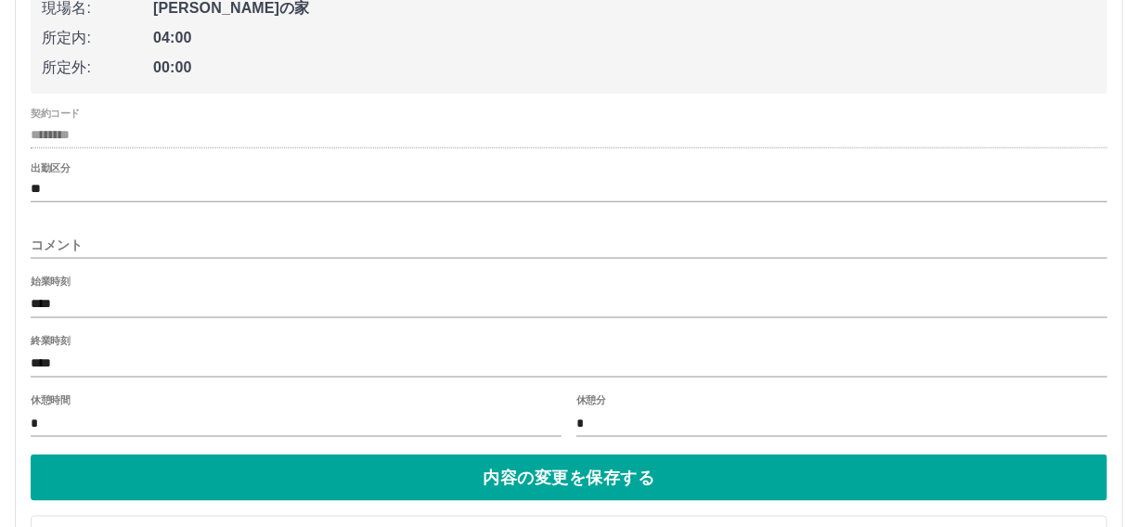
scroll to position [1012, 0]
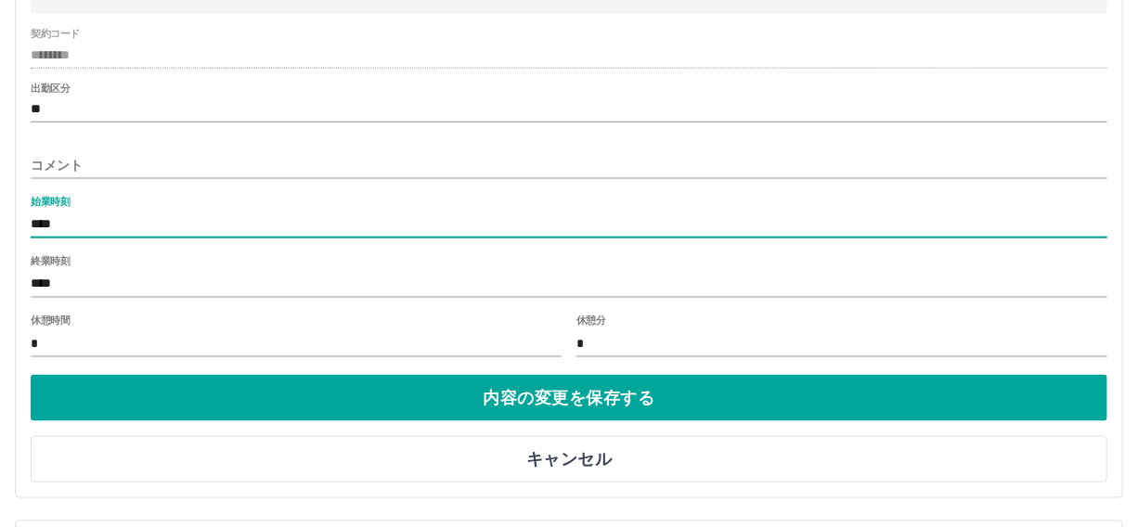
click at [59, 223] on input "****" at bounding box center [569, 225] width 1077 height 27
type input "****"
click at [544, 403] on button "内容の変更を保存する" at bounding box center [569, 398] width 1077 height 46
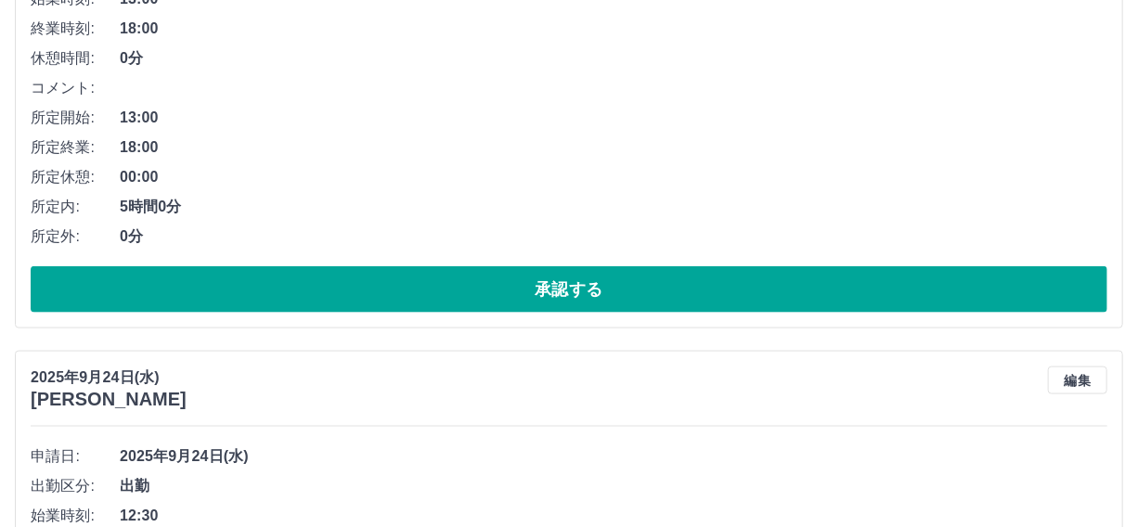
scroll to position [929, 0]
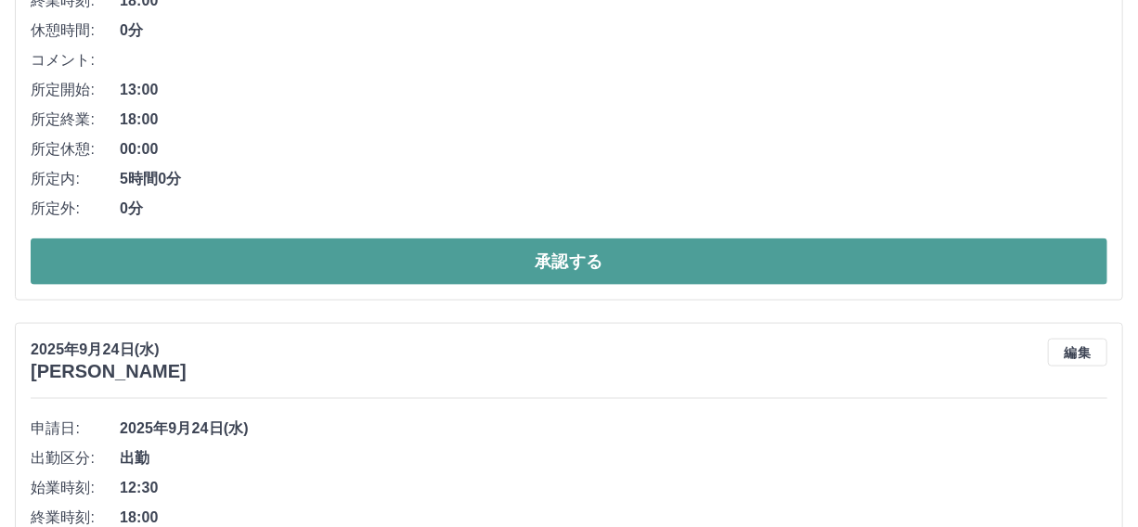
click at [571, 250] on button "承認する" at bounding box center [569, 262] width 1077 height 46
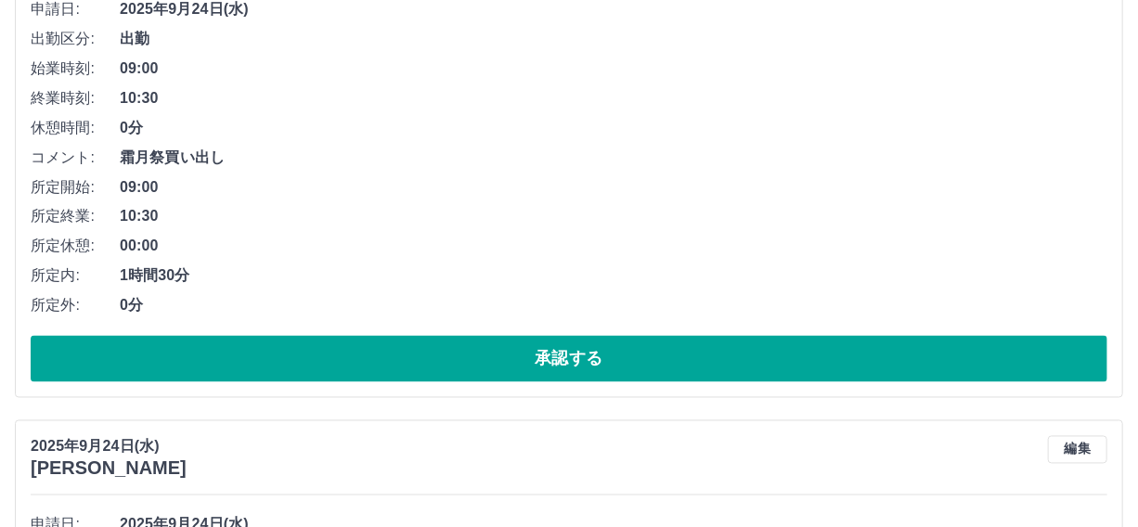
scroll to position [1341, 0]
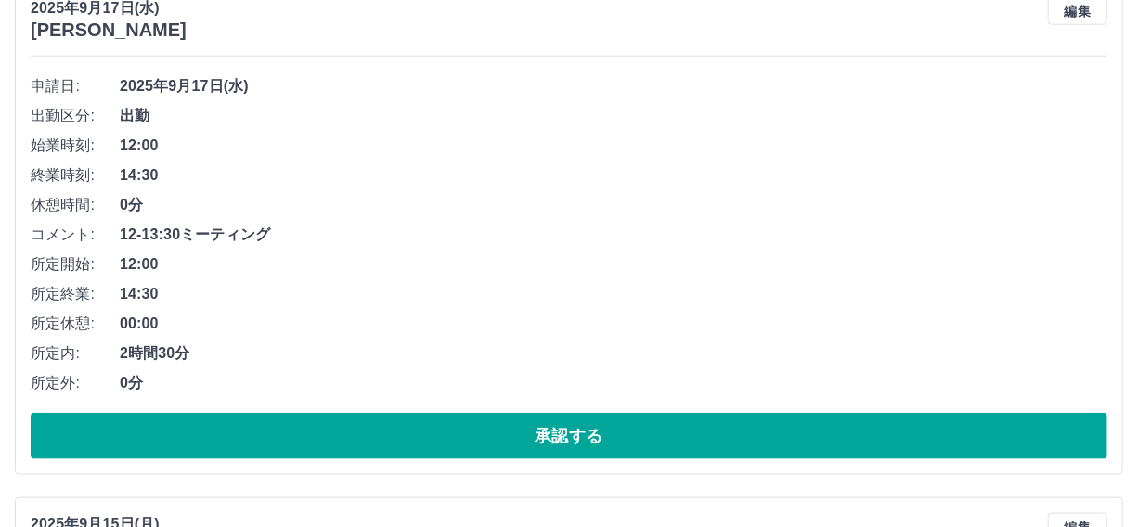
scroll to position [3882, 0]
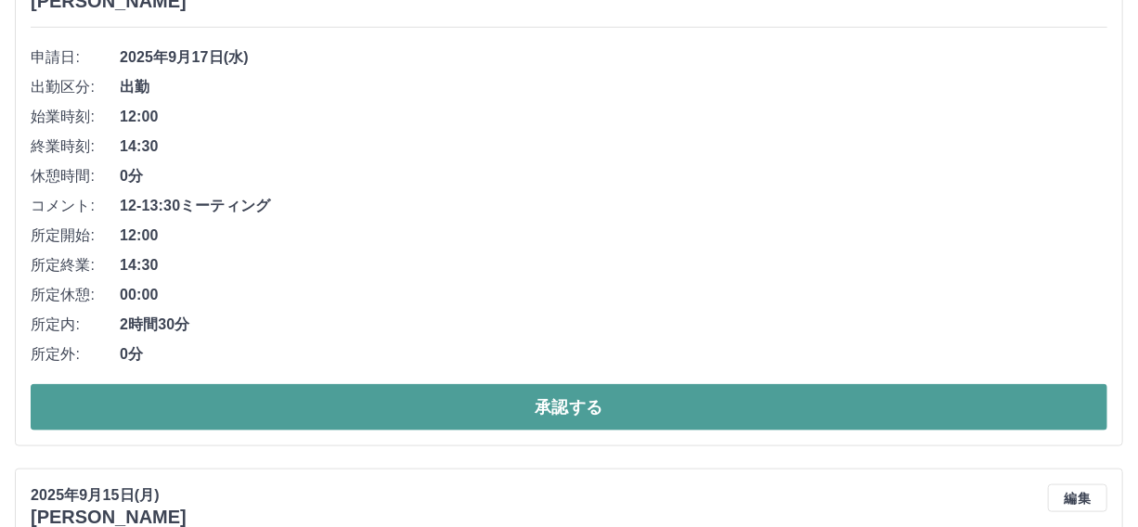
click at [562, 398] on button "承認する" at bounding box center [569, 407] width 1077 height 46
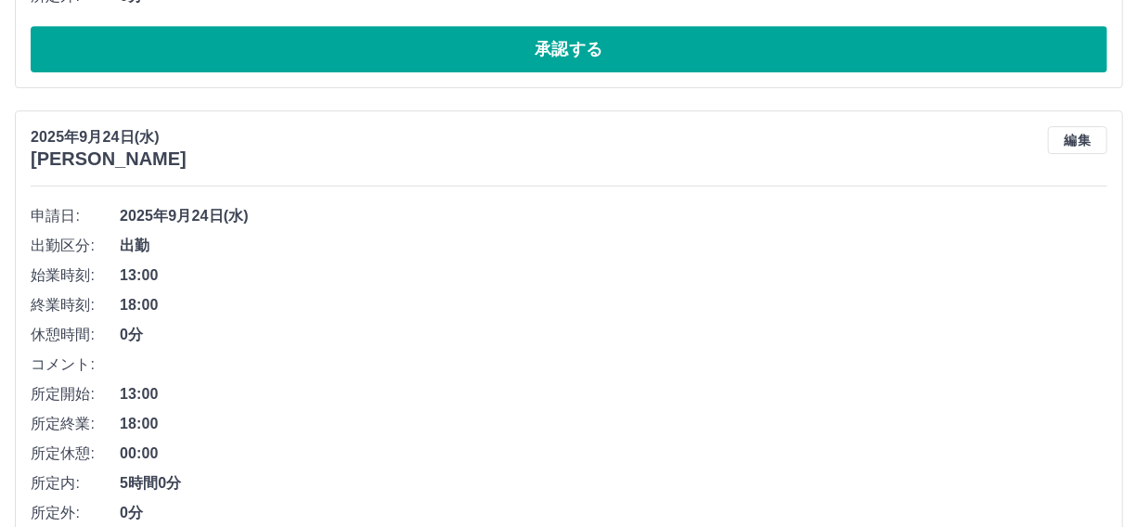
scroll to position [2775, 0]
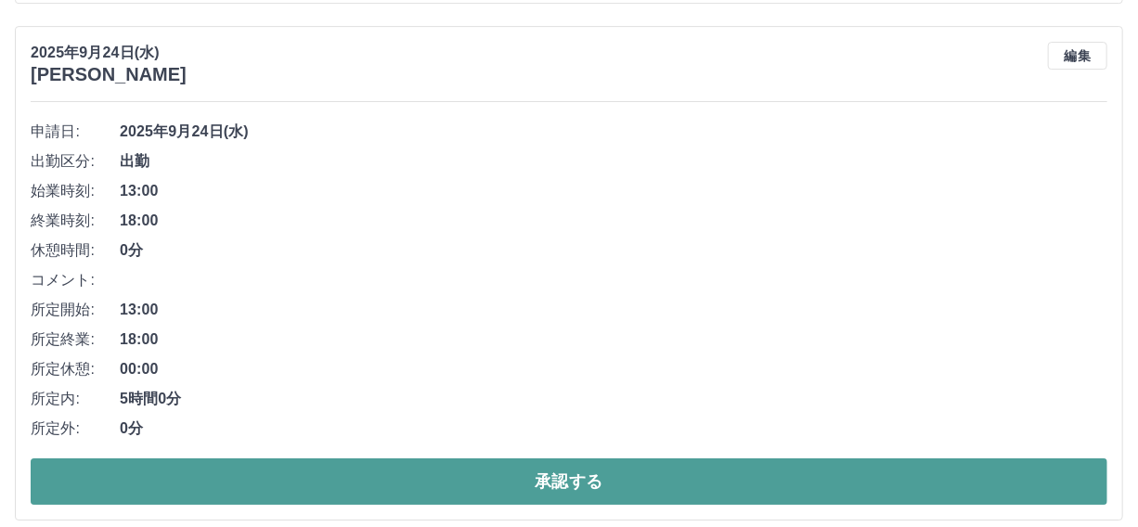
click at [553, 481] on button "承認する" at bounding box center [569, 482] width 1077 height 46
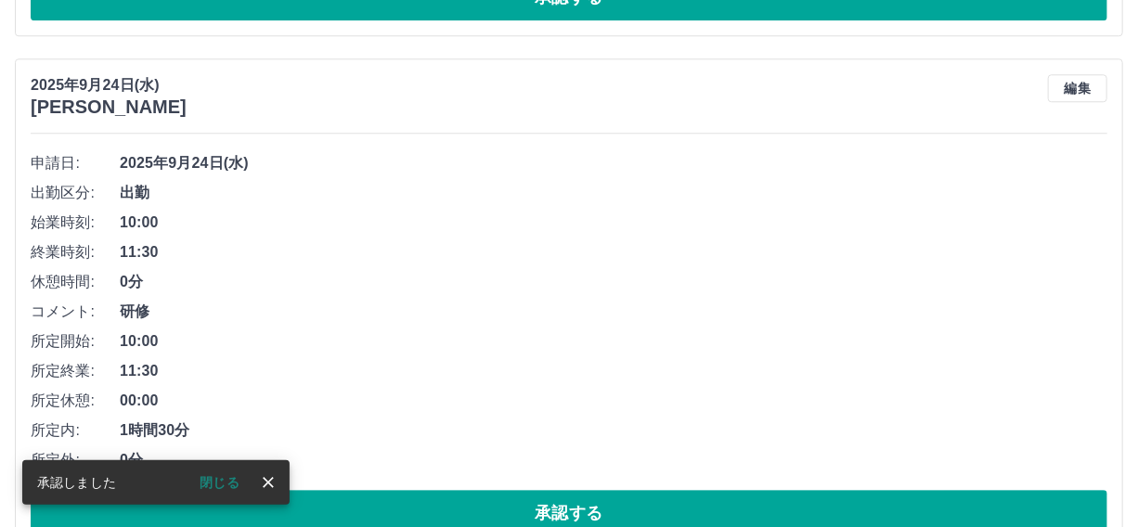
scroll to position [2268, 0]
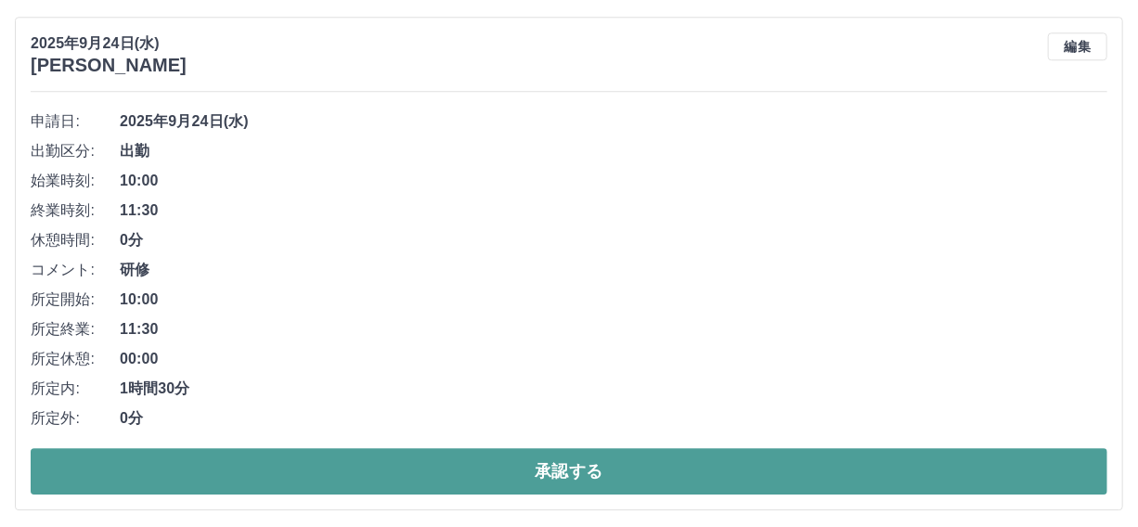
click at [554, 462] on button "承認する" at bounding box center [569, 471] width 1077 height 46
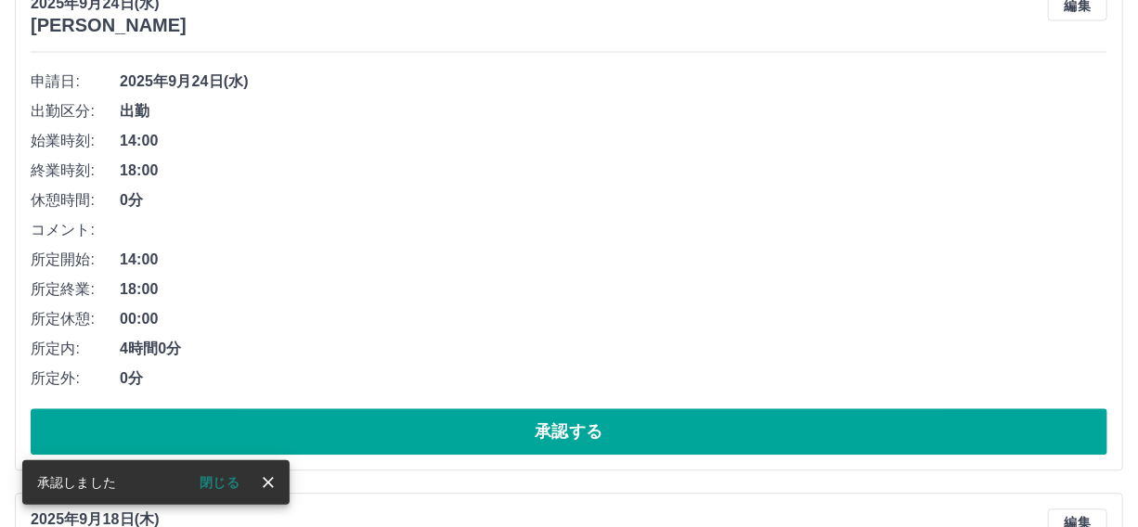
scroll to position [1762, 0]
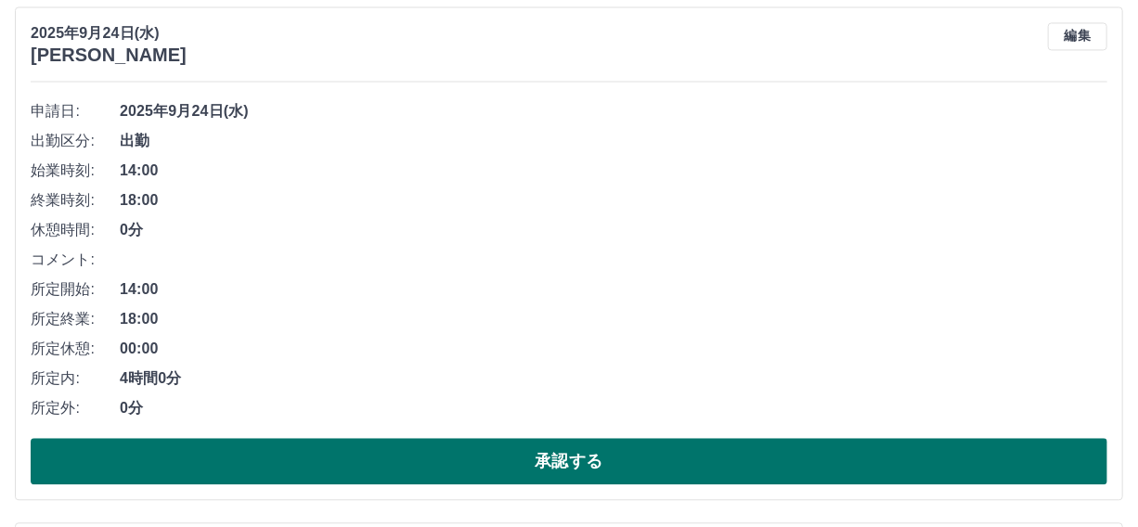
click at [556, 461] on button "承認する" at bounding box center [569, 461] width 1077 height 46
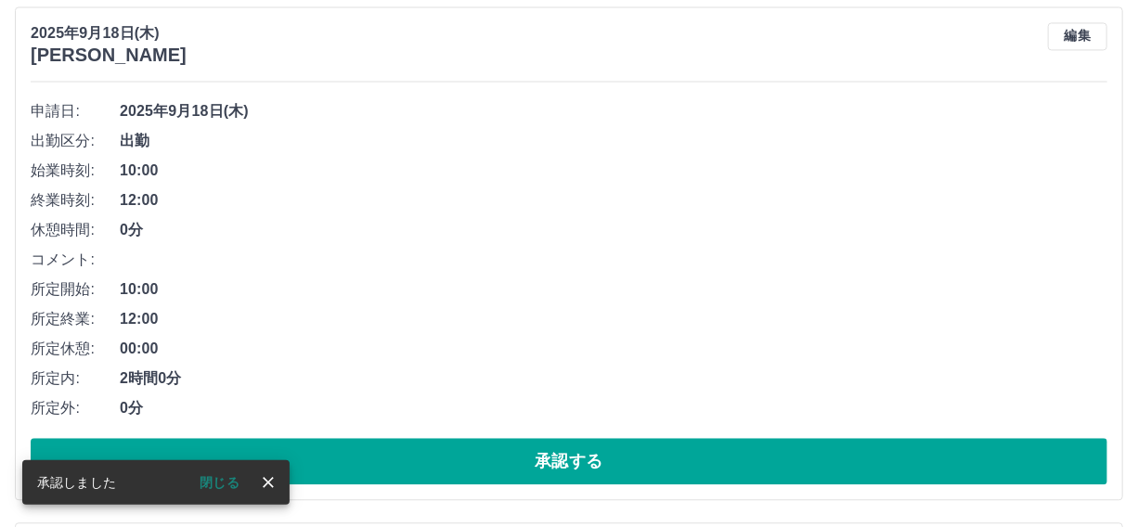
scroll to position [1245, 0]
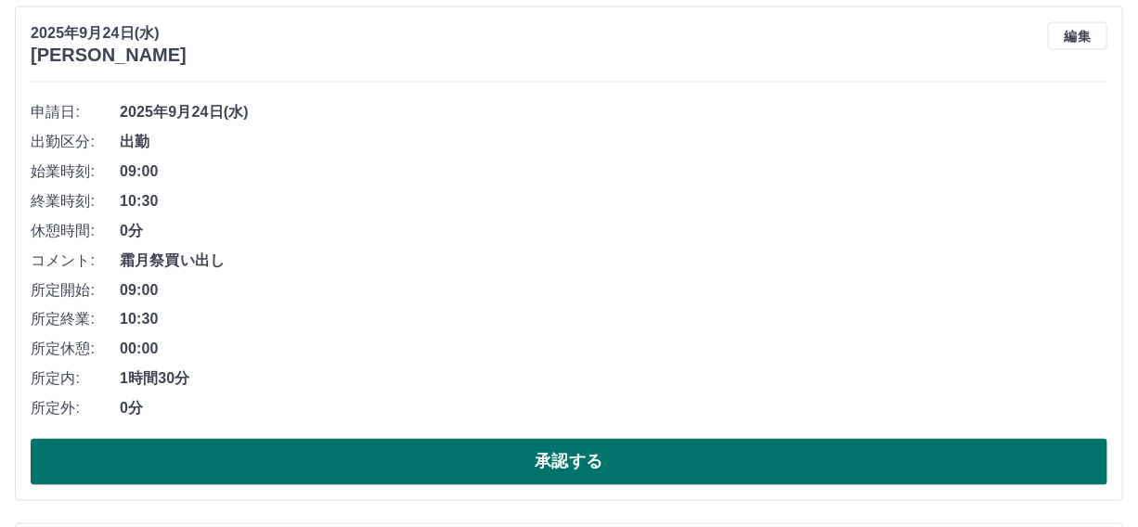
click at [588, 448] on button "承認する" at bounding box center [569, 462] width 1077 height 46
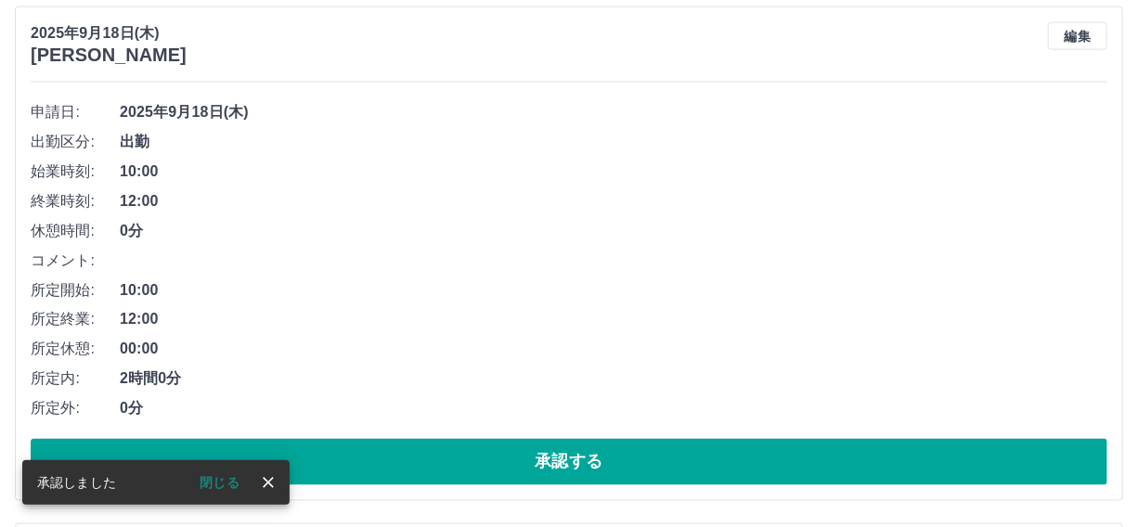
scroll to position [730, 0]
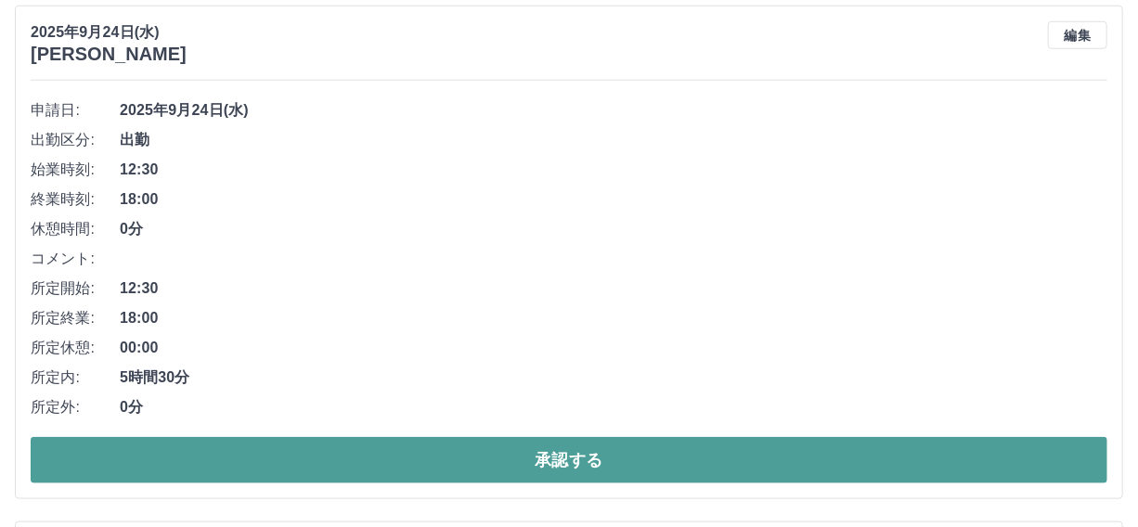
click at [505, 482] on button "承認する" at bounding box center [569, 460] width 1077 height 46
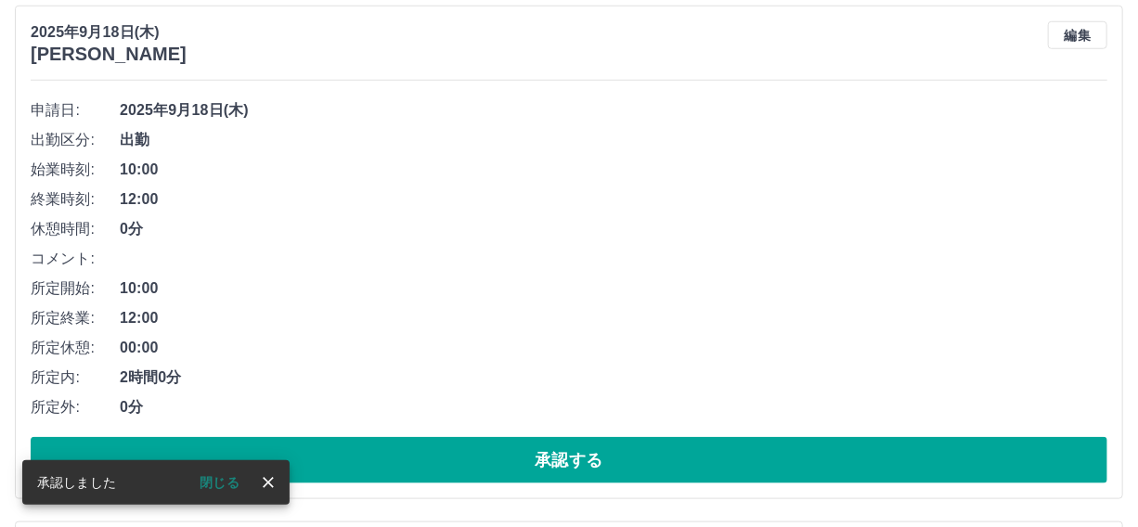
scroll to position [214, 0]
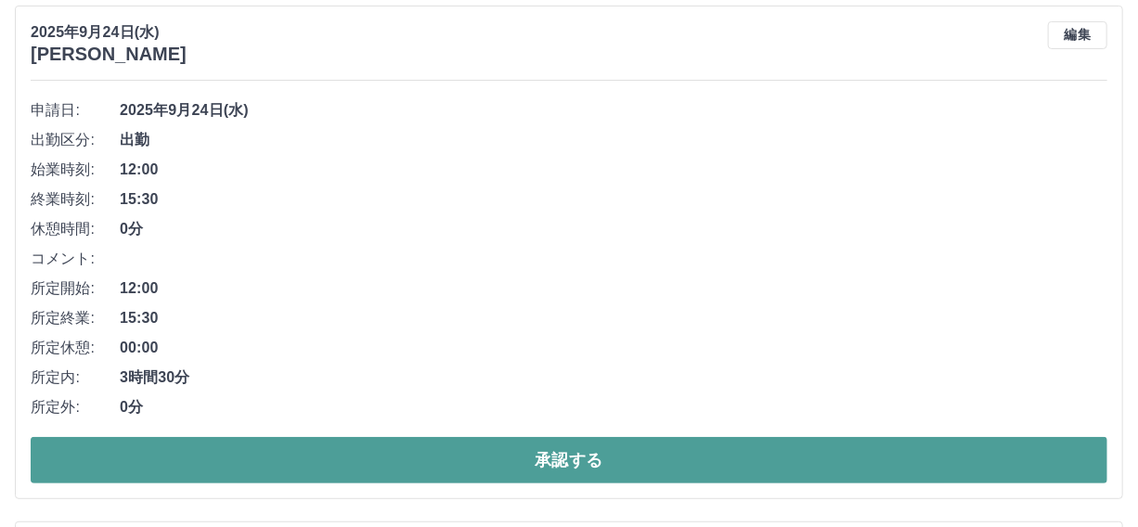
click at [552, 451] on button "承認する" at bounding box center [569, 460] width 1077 height 46
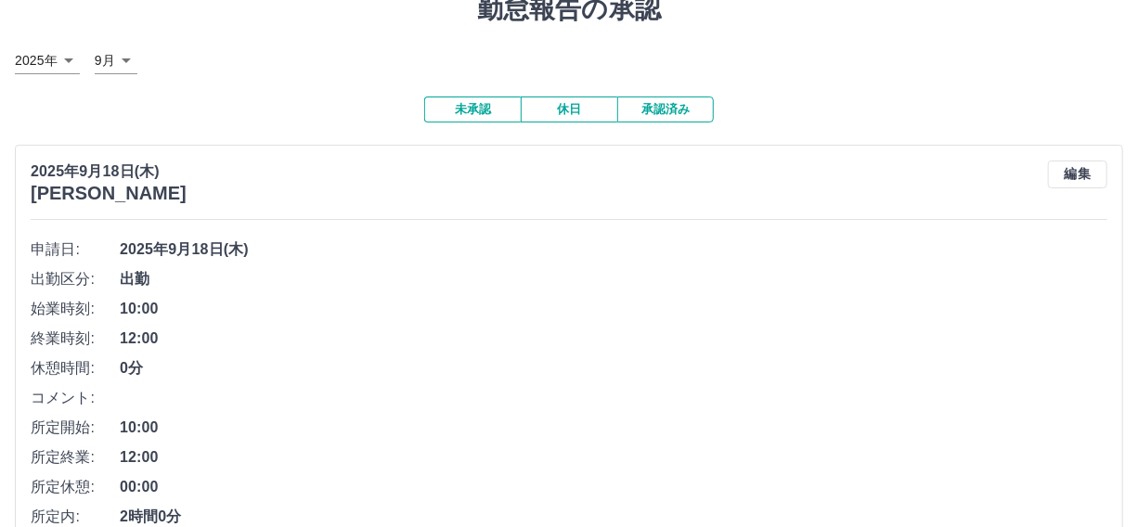
scroll to position [0, 0]
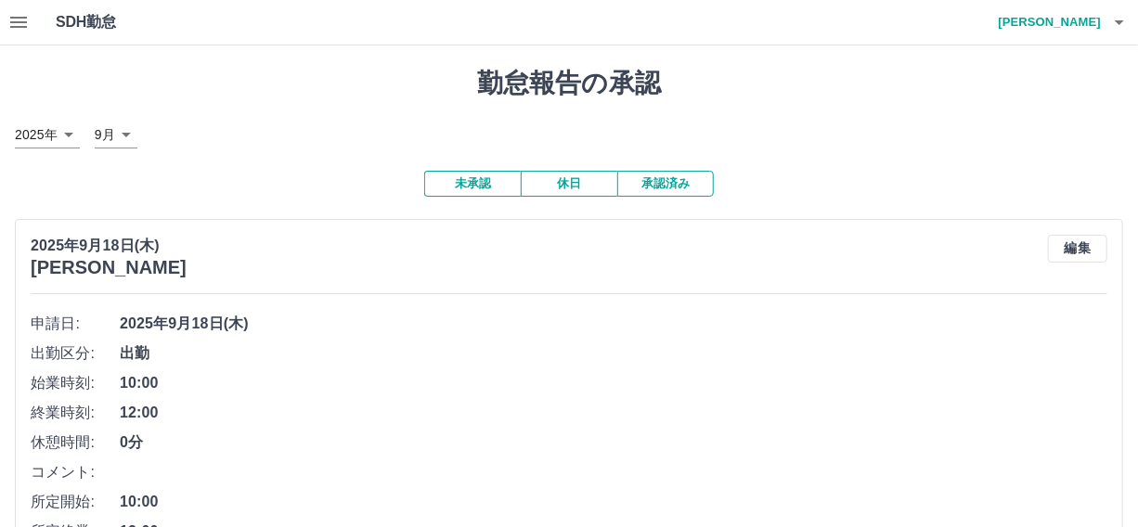
click at [26, 23] on icon "button" at bounding box center [18, 22] width 22 height 22
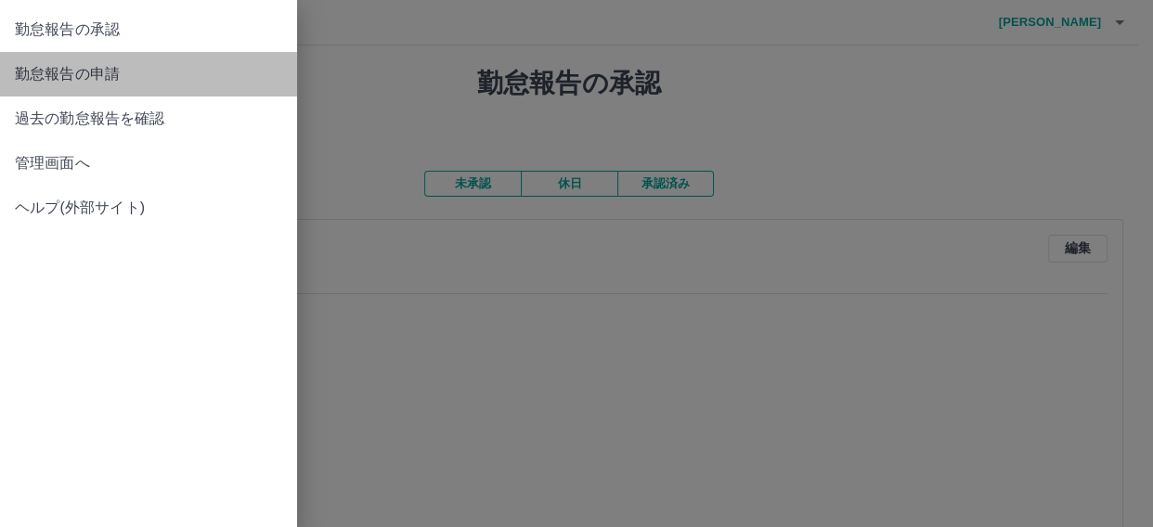
drag, startPoint x: 45, startPoint y: 67, endPoint x: 132, endPoint y: 117, distance: 99.9
click at [48, 68] on span "勤怠報告の申請" at bounding box center [148, 74] width 267 height 22
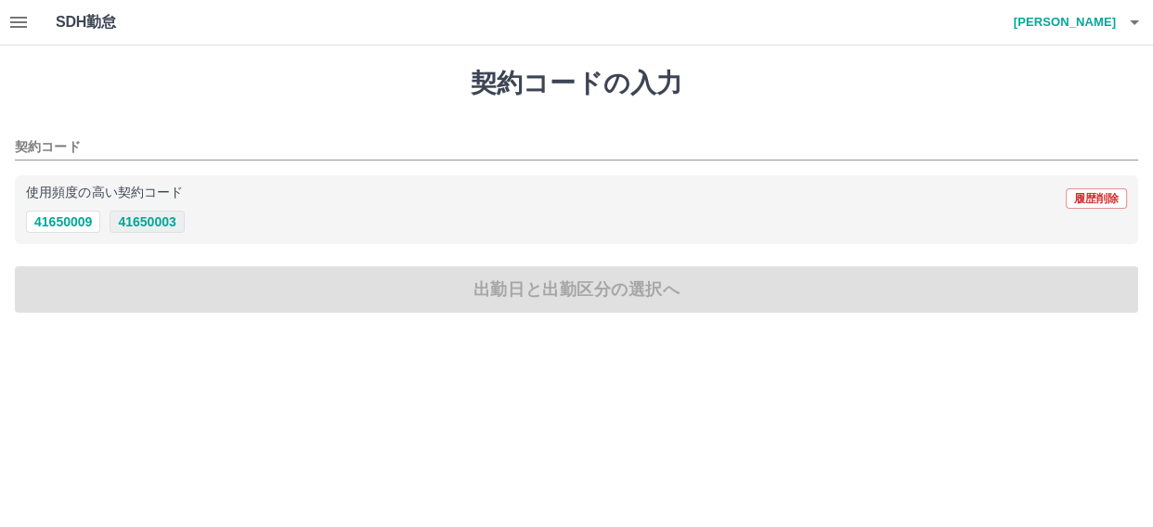
click at [151, 220] on button "41650003" at bounding box center [147, 222] width 74 height 22
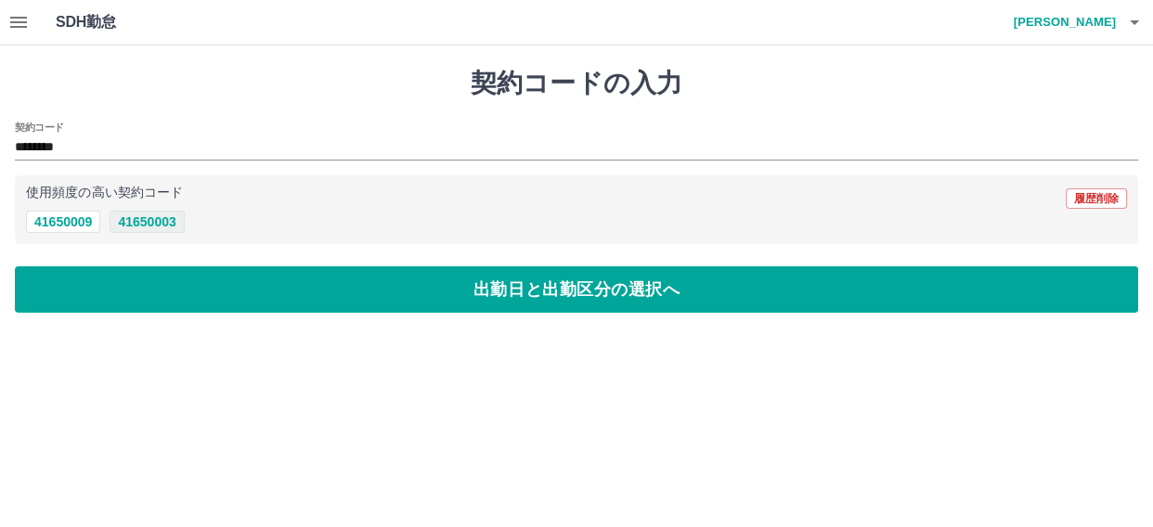
type input "********"
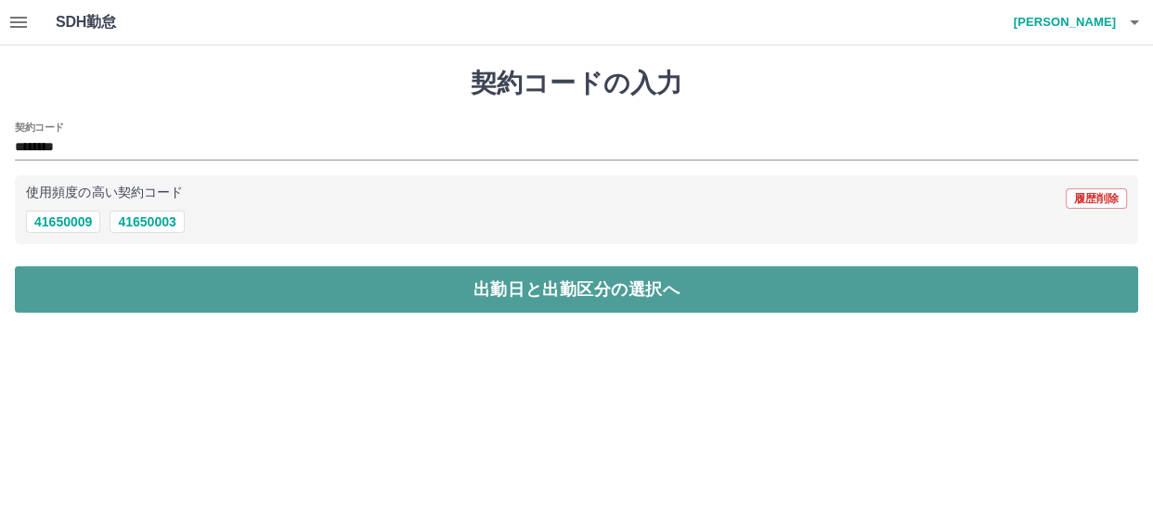
click at [252, 282] on button "出勤日と出勤区分の選択へ" at bounding box center [577, 289] width 1124 height 46
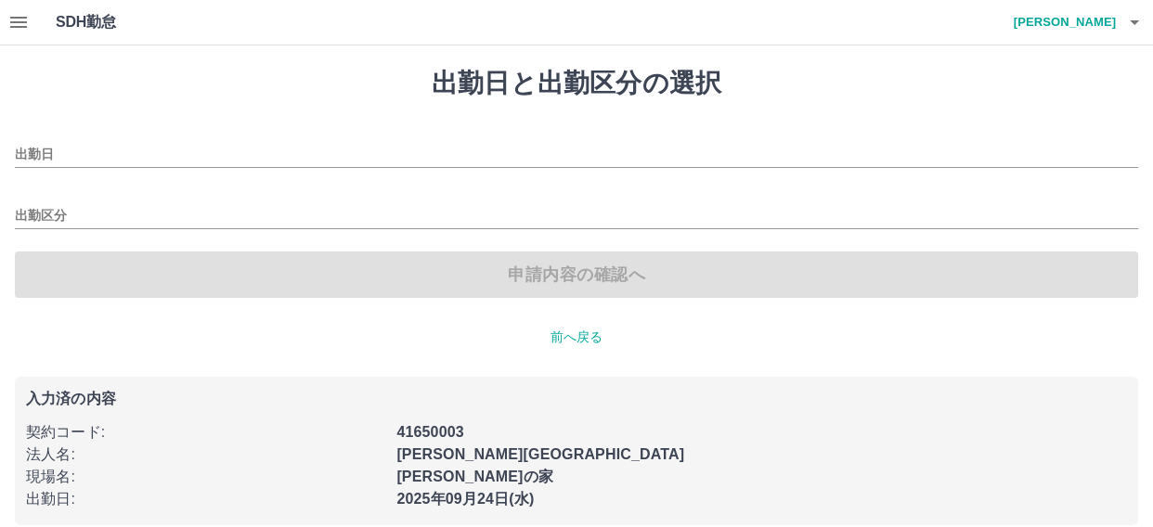
type input "**********"
click at [35, 214] on input "出勤区分" at bounding box center [569, 216] width 1109 height 23
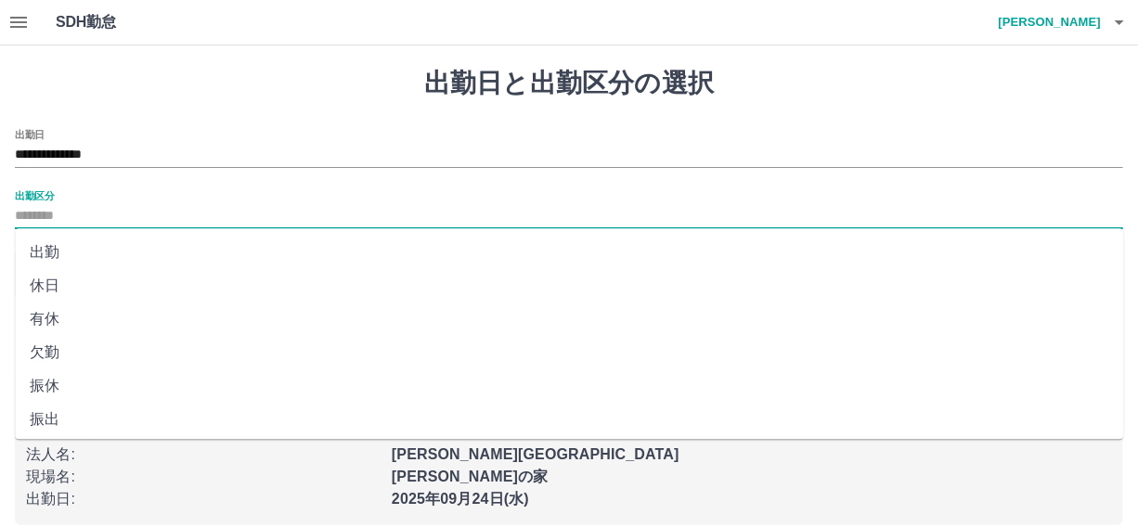
drag, startPoint x: 37, startPoint y: 243, endPoint x: 119, endPoint y: 243, distance: 81.7
click at [37, 243] on li "出勤" at bounding box center [569, 252] width 1109 height 33
type input "**"
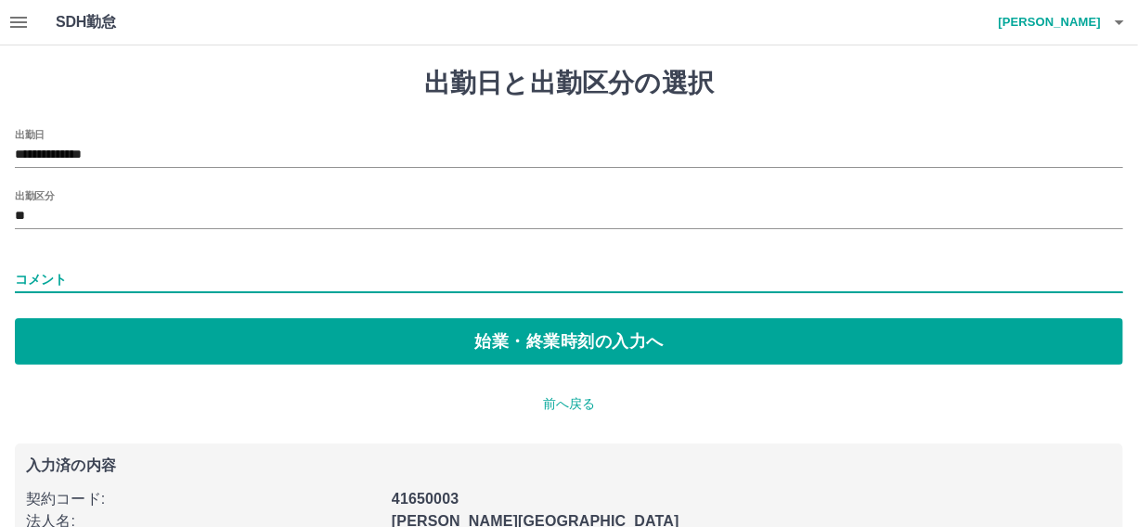
click at [15, 269] on input "コメント" at bounding box center [569, 279] width 1109 height 27
type input "*"
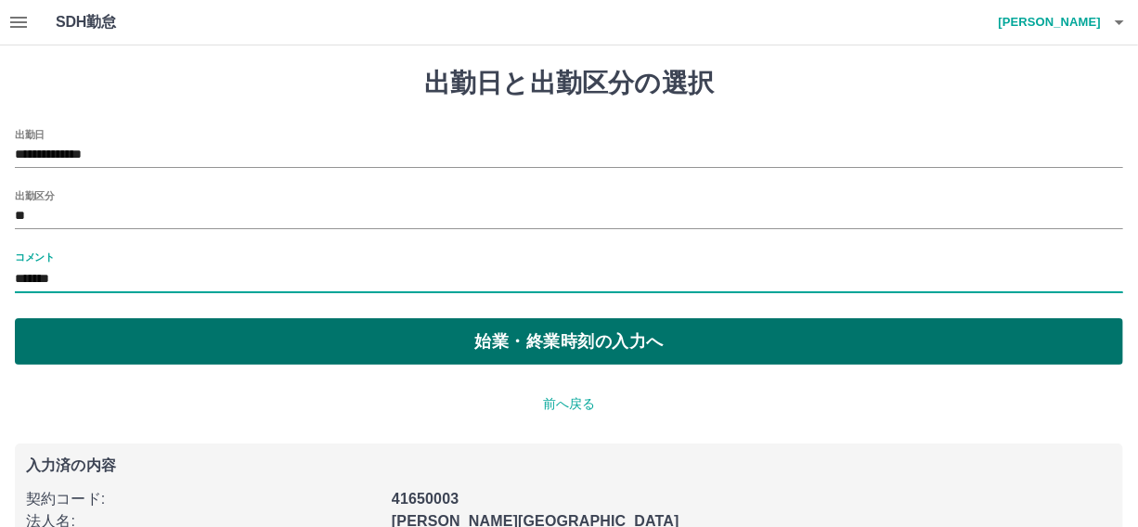
type input "*******"
click at [455, 342] on button "始業・終業時刻の入力へ" at bounding box center [569, 341] width 1109 height 46
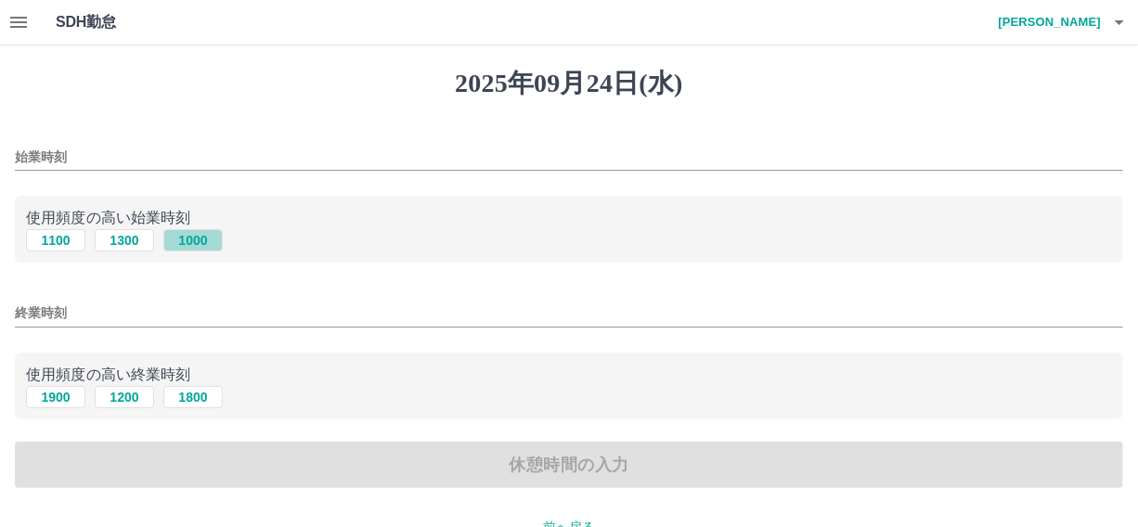
click at [188, 235] on button "1000" at bounding box center [192, 240] width 59 height 22
type input "****"
click at [44, 323] on input "終業時刻" at bounding box center [569, 313] width 1109 height 27
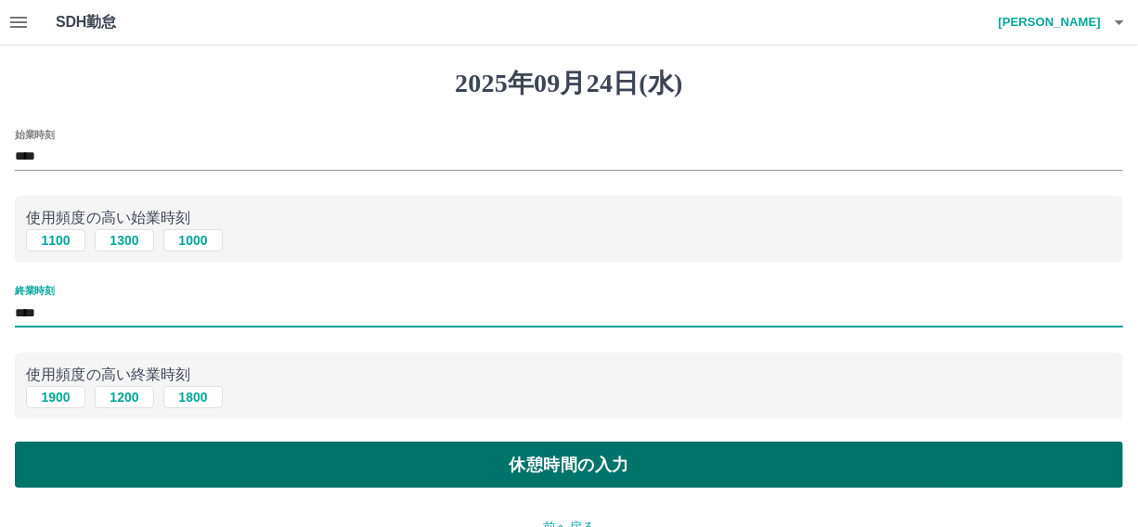
type input "****"
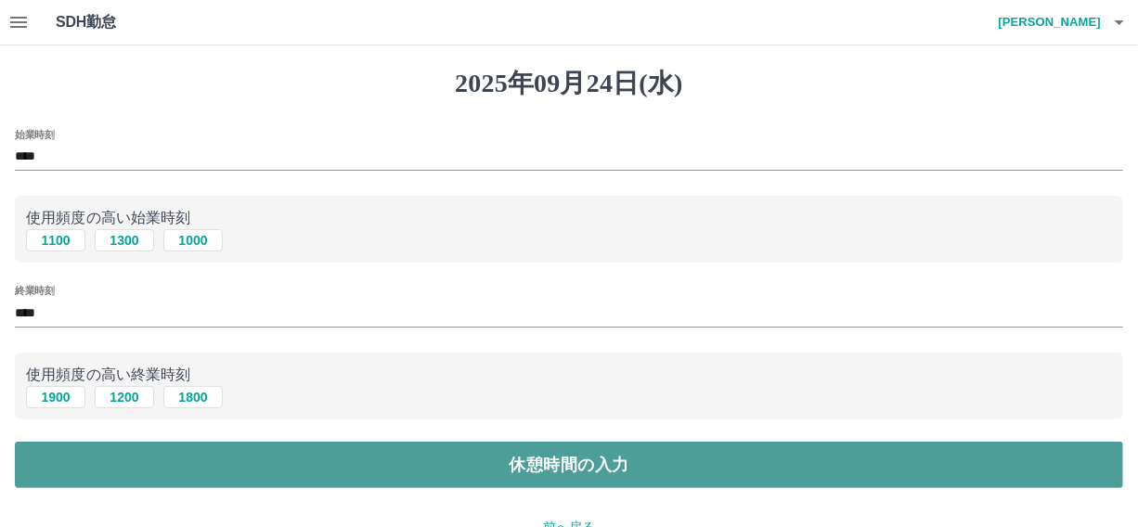
click at [519, 463] on button "休憩時間の入力" at bounding box center [569, 465] width 1109 height 46
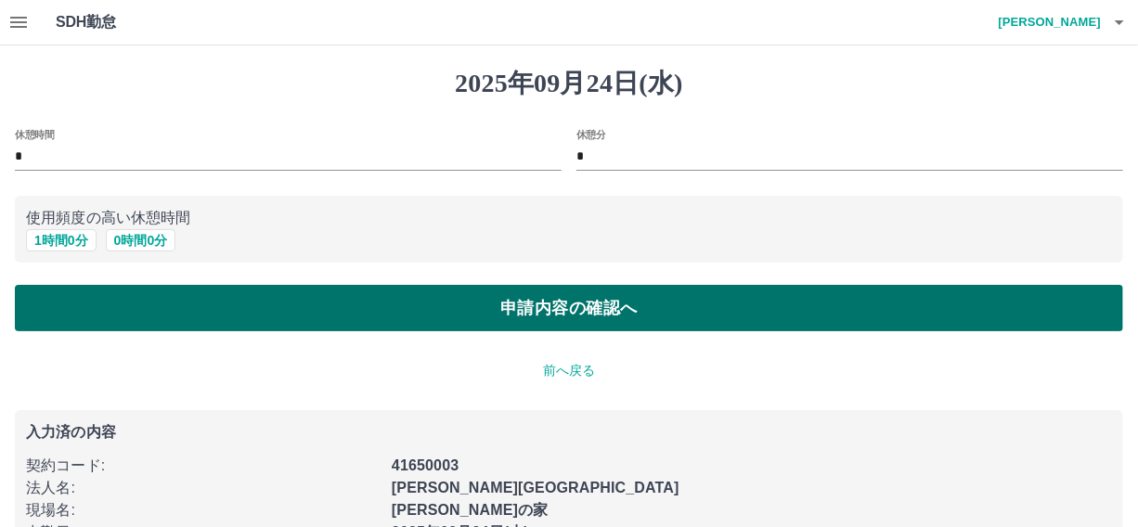
click at [439, 300] on button "申請内容の確認へ" at bounding box center [569, 308] width 1109 height 46
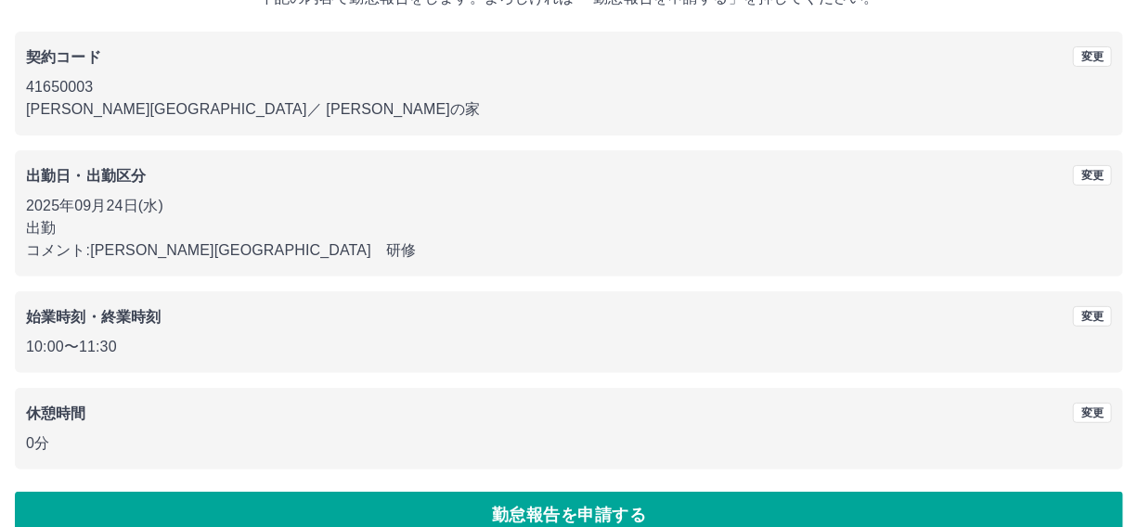
scroll to position [167, 0]
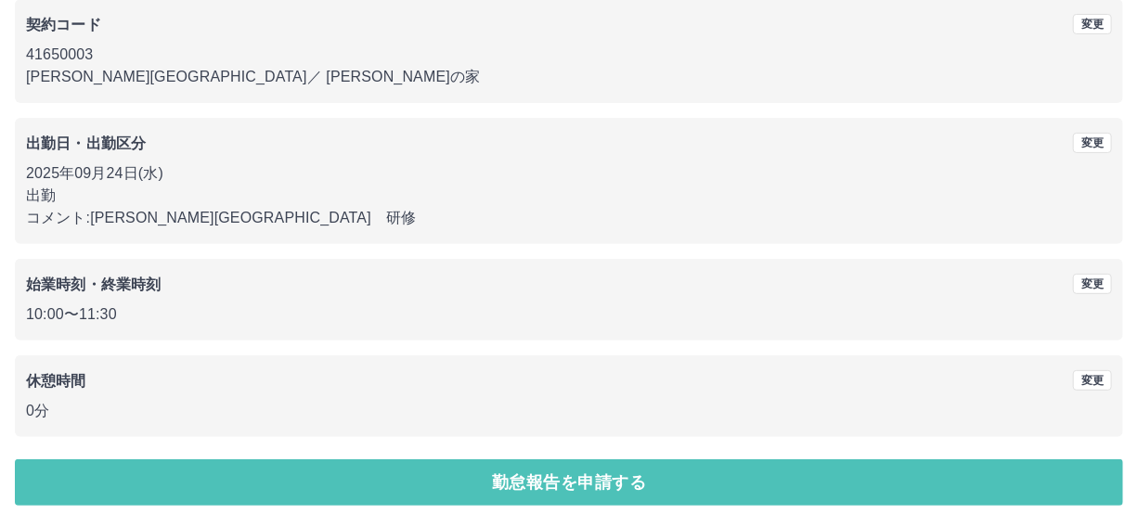
drag, startPoint x: 609, startPoint y: 486, endPoint x: 582, endPoint y: 372, distance: 116.4
click at [607, 485] on button "勤怠報告を申請する" at bounding box center [569, 483] width 1109 height 46
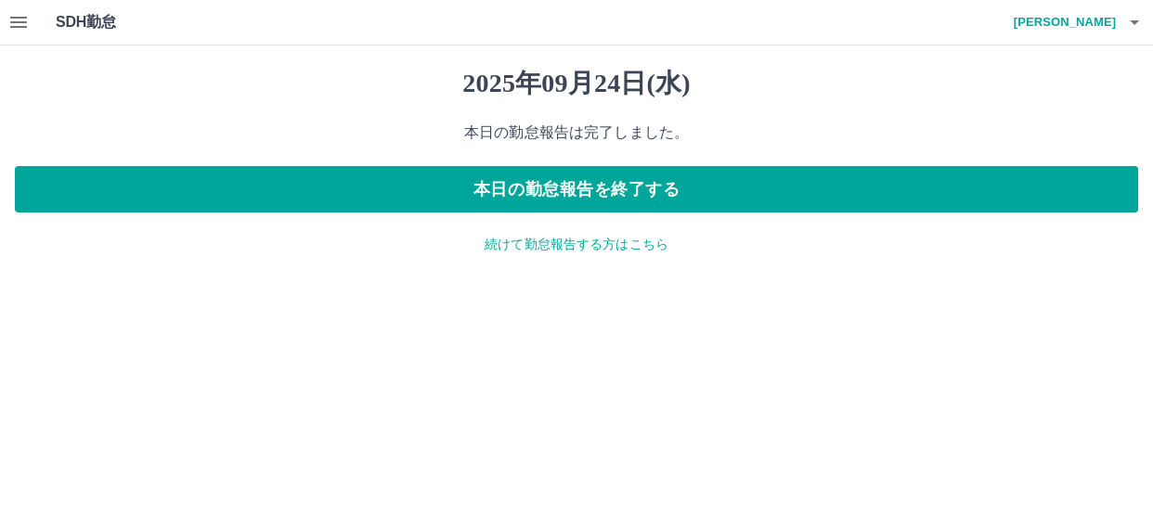
click at [552, 249] on p "続けて勤怠報告する方はこちら" at bounding box center [577, 244] width 1124 height 19
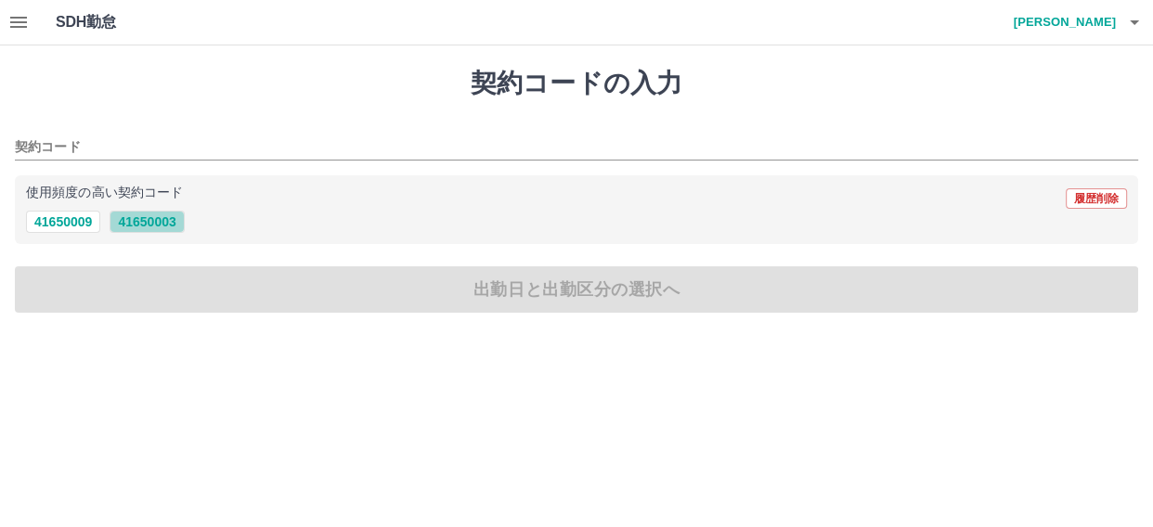
click at [145, 227] on button "41650003" at bounding box center [147, 222] width 74 height 22
type input "********"
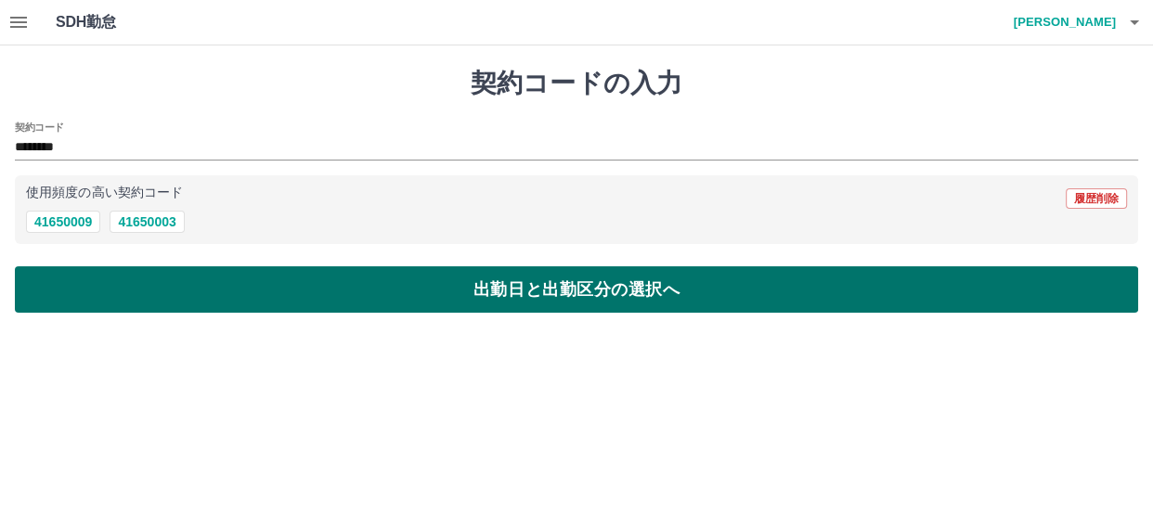
click at [72, 276] on button "出勤日と出勤区分の選択へ" at bounding box center [577, 289] width 1124 height 46
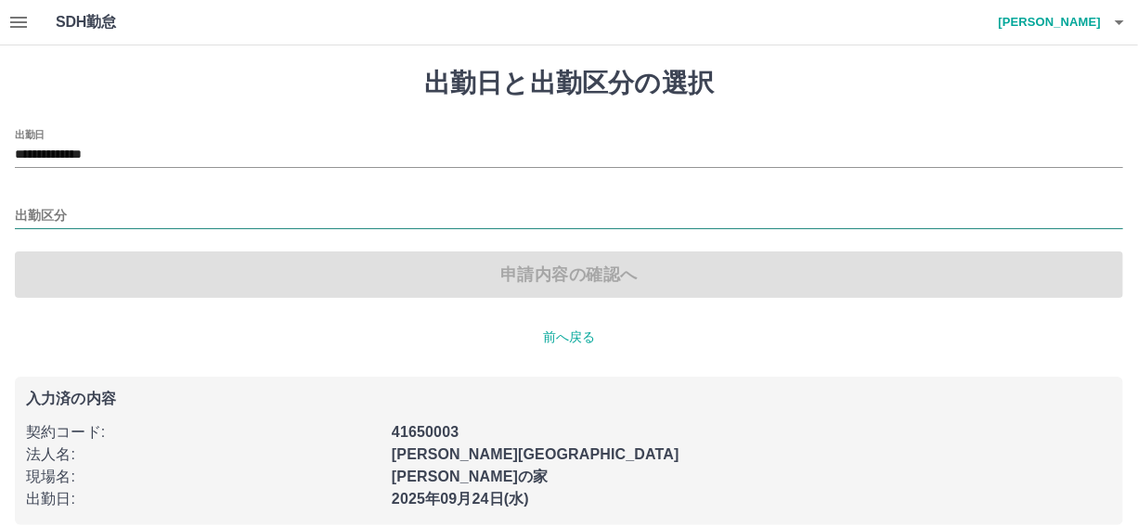
drag, startPoint x: 24, startPoint y: 212, endPoint x: 41, endPoint y: 212, distance: 16.7
click at [25, 212] on input "出勤区分" at bounding box center [569, 216] width 1109 height 23
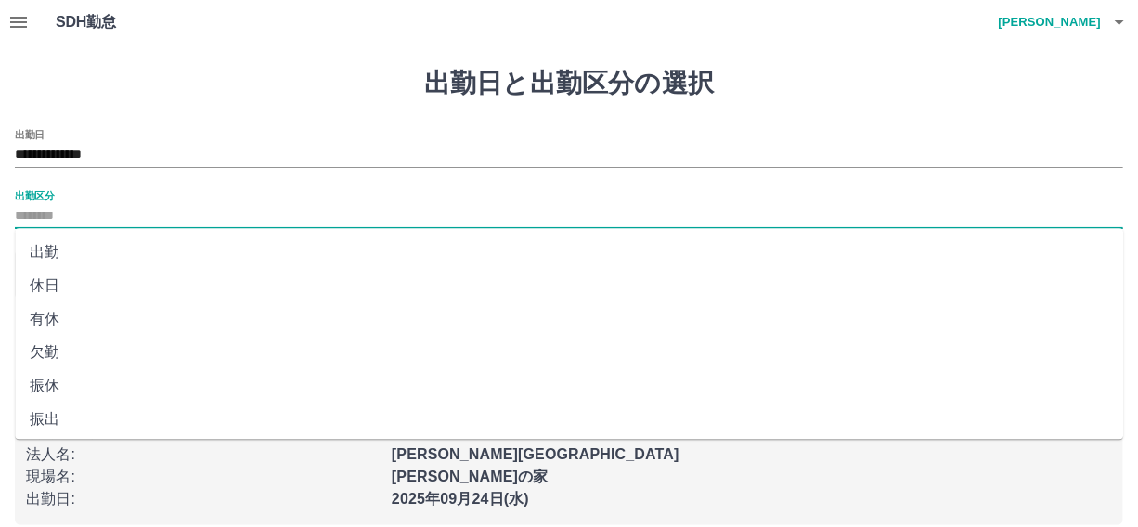
click at [60, 255] on li "出勤" at bounding box center [569, 252] width 1109 height 33
type input "**"
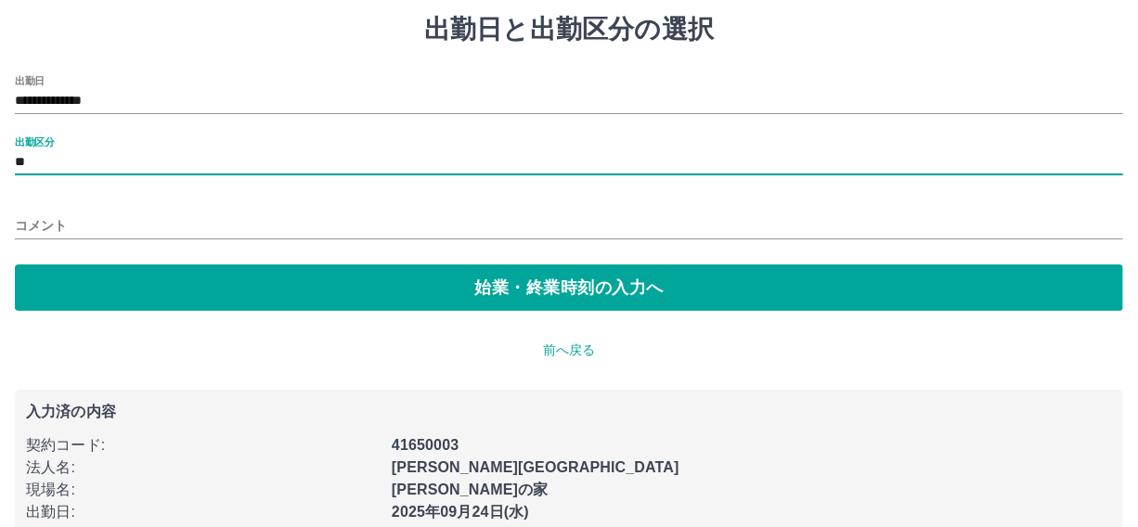
scroll to position [84, 0]
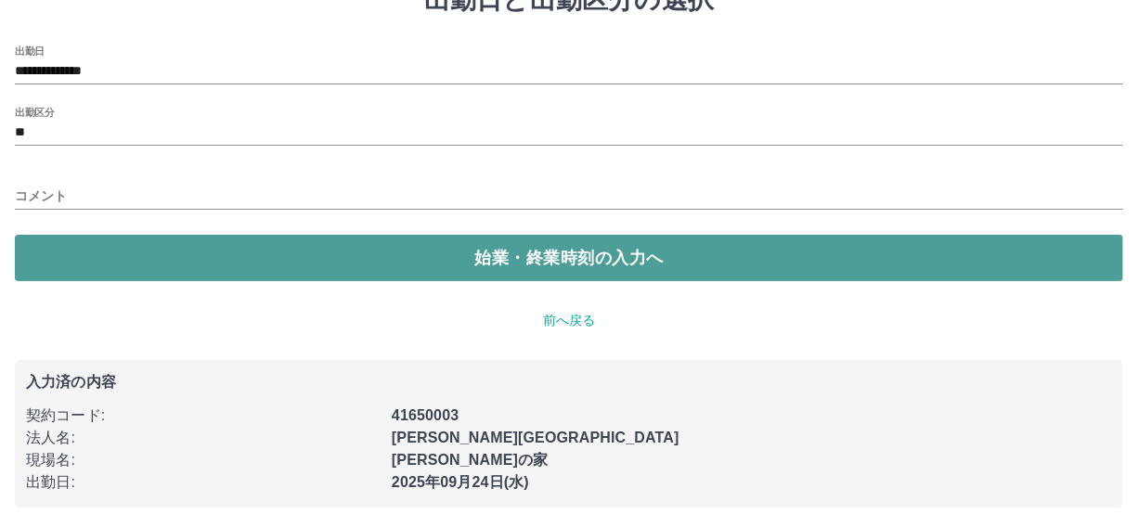
click at [122, 251] on button "始業・終業時刻の入力へ" at bounding box center [569, 258] width 1109 height 46
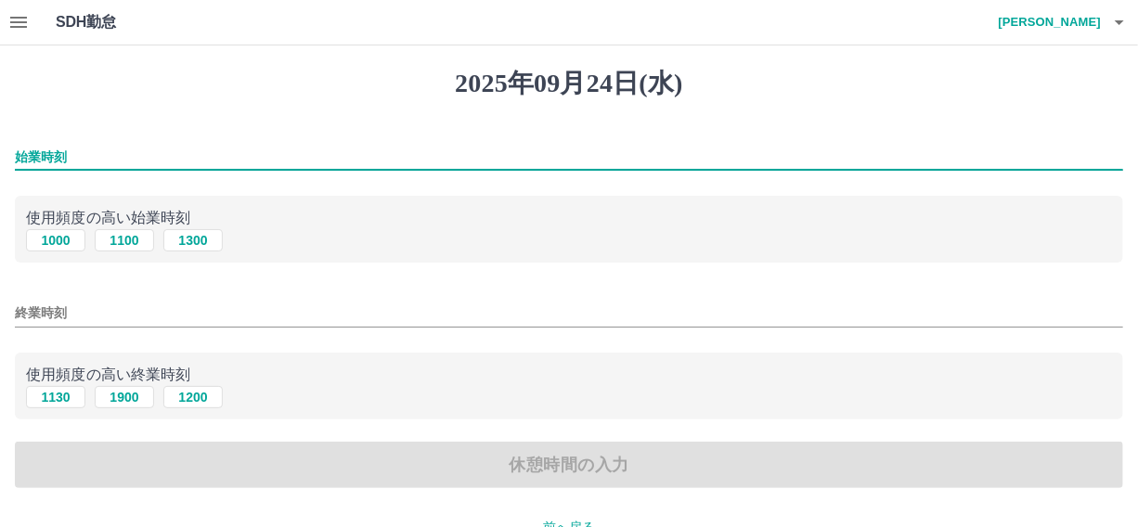
drag, startPoint x: 43, startPoint y: 166, endPoint x: 49, endPoint y: 156, distance: 12.1
click at [43, 163] on input "始業時刻" at bounding box center [569, 157] width 1109 height 27
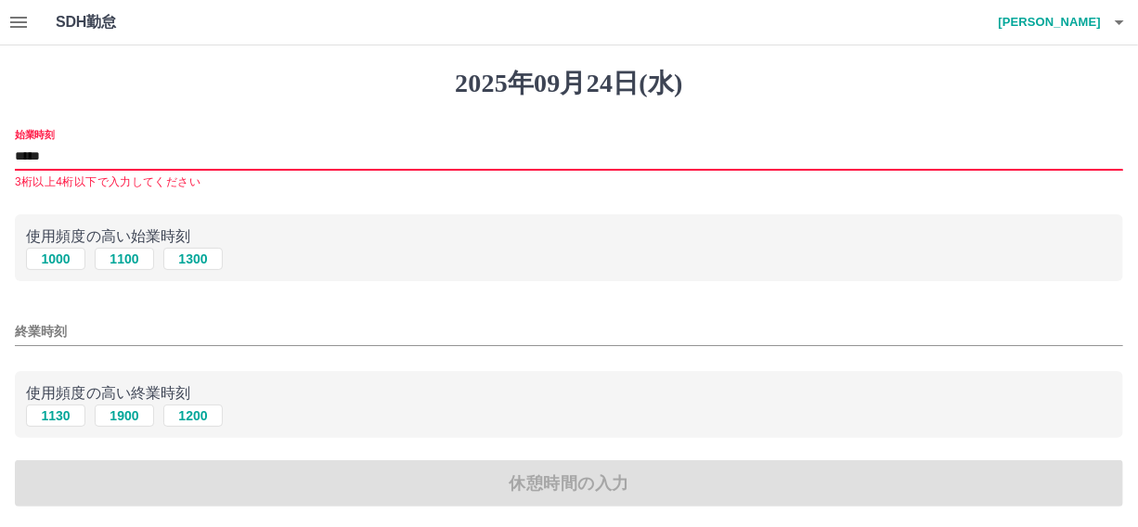
type input "*****"
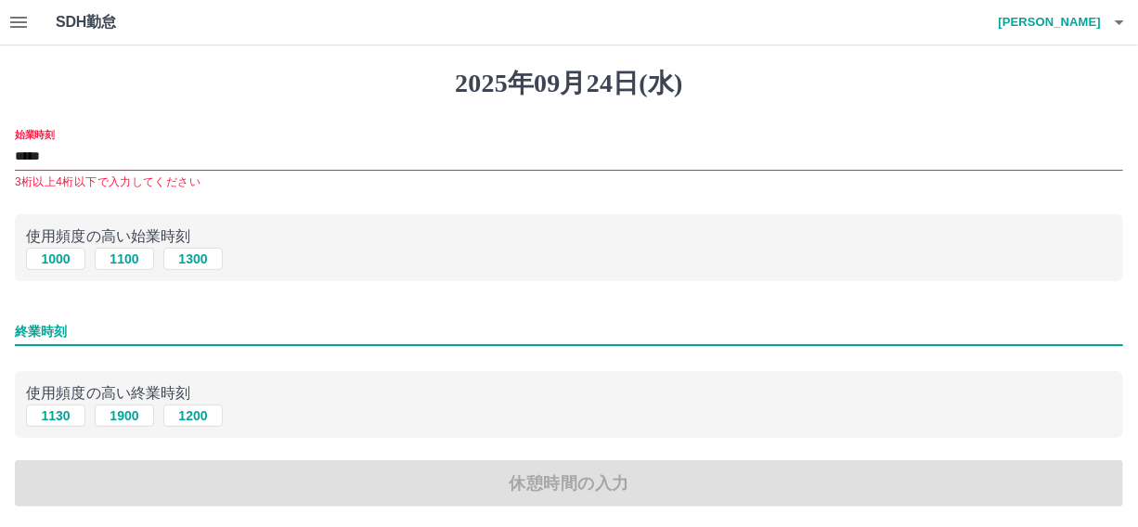
click at [25, 319] on input "終業時刻" at bounding box center [569, 331] width 1109 height 27
type input "****"
click at [464, 356] on div "始業時刻 ***** 3桁以上4桁以下で入力してください 使用頻度の高い始業時刻 1000 1100 1300 終業時刻 **** 使用頻度の高い終業時刻 1…" at bounding box center [569, 318] width 1109 height 379
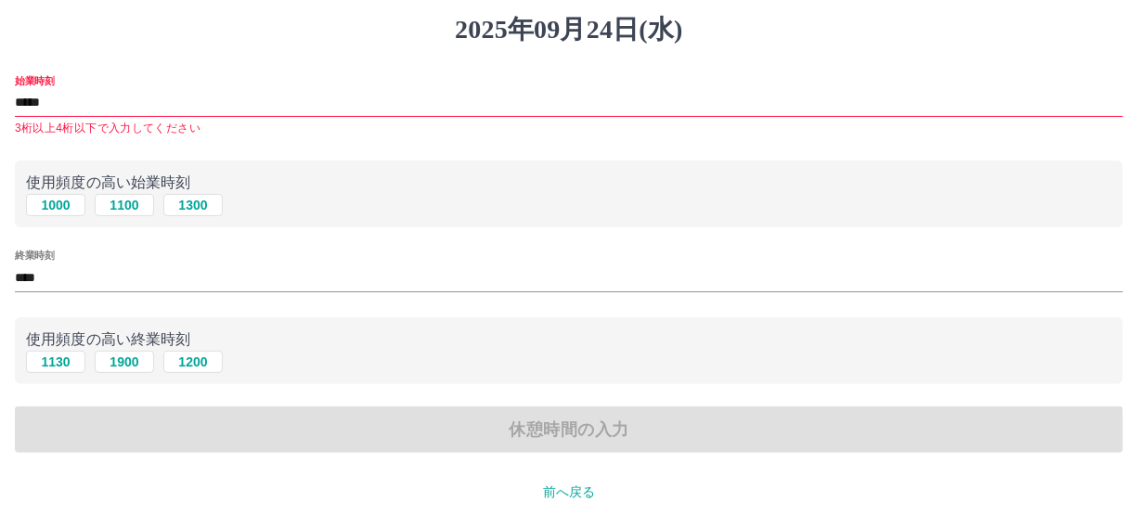
scroll to position [84, 0]
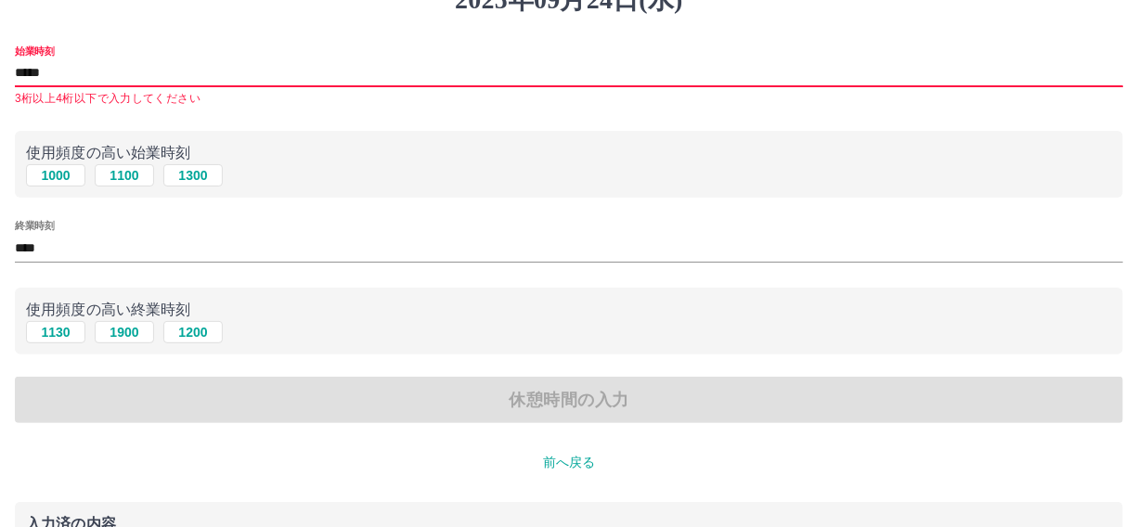
click at [73, 67] on input "*****" at bounding box center [569, 73] width 1109 height 27
drag, startPoint x: 324, startPoint y: 162, endPoint x: 271, endPoint y: 179, distance: 55.5
click at [323, 167] on div "1000 1100 1300" at bounding box center [569, 175] width 1086 height 23
drag, startPoint x: 32, startPoint y: 68, endPoint x: 55, endPoint y: 69, distance: 22.3
click at [34, 69] on input "*****" at bounding box center [569, 73] width 1109 height 27
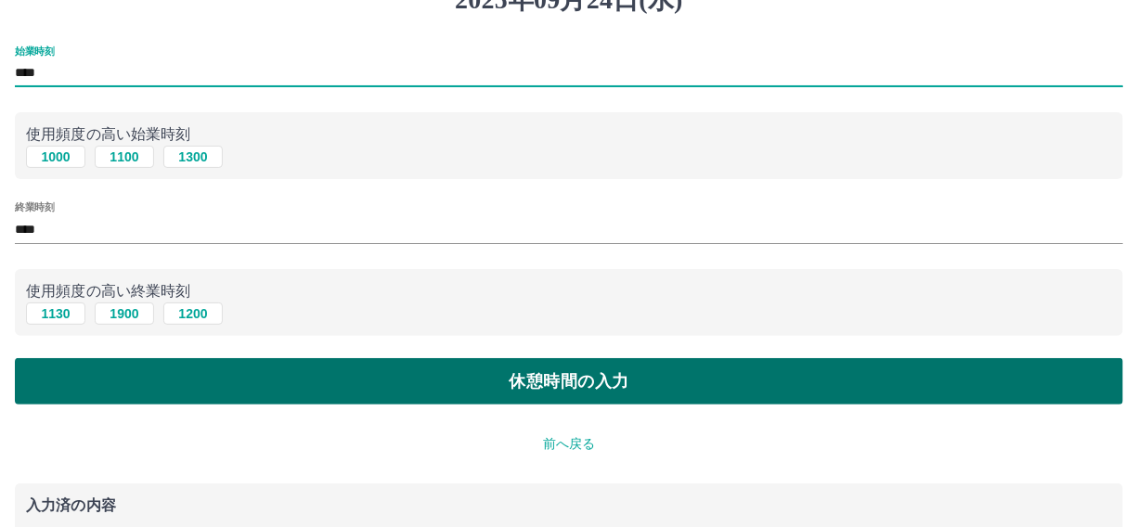
type input "****"
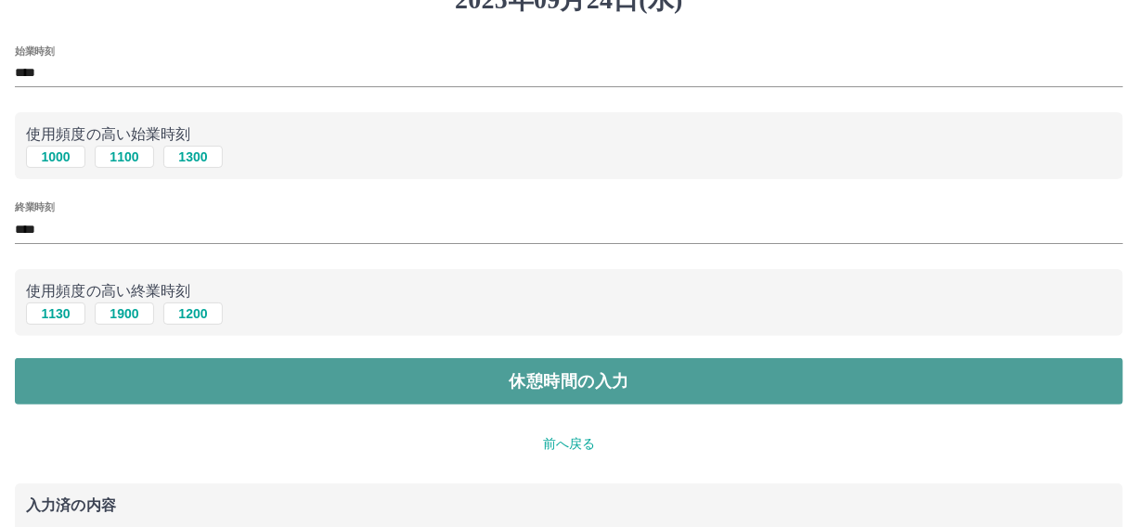
click at [588, 374] on button "休憩時間の入力" at bounding box center [569, 381] width 1109 height 46
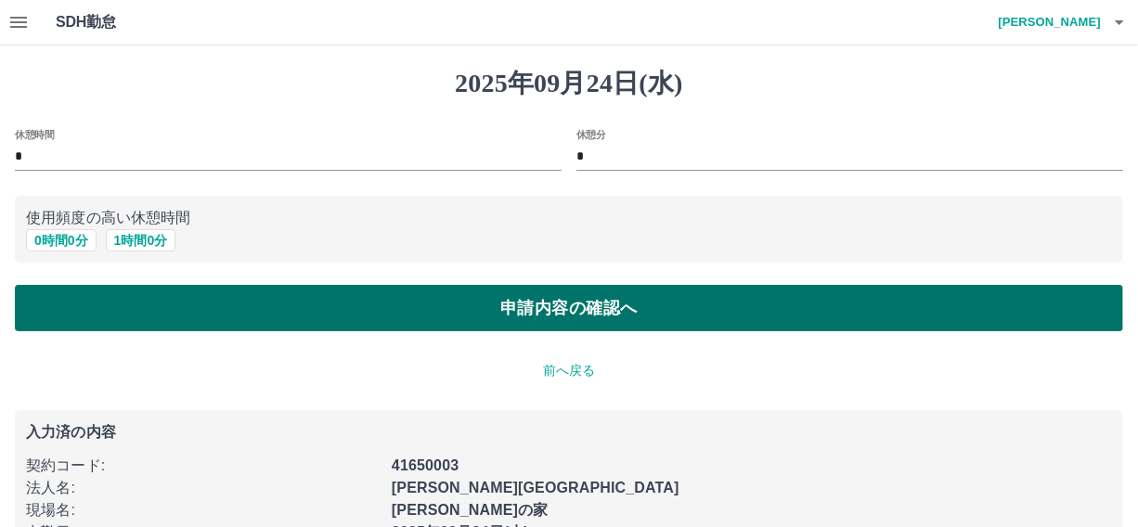
click at [270, 303] on button "申請内容の確認へ" at bounding box center [569, 308] width 1109 height 46
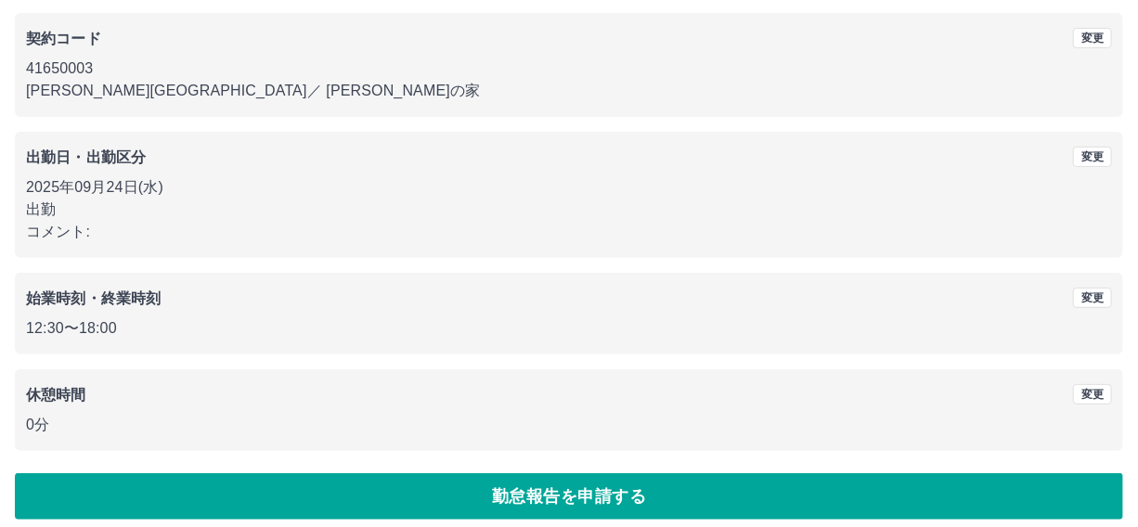
scroll to position [167, 0]
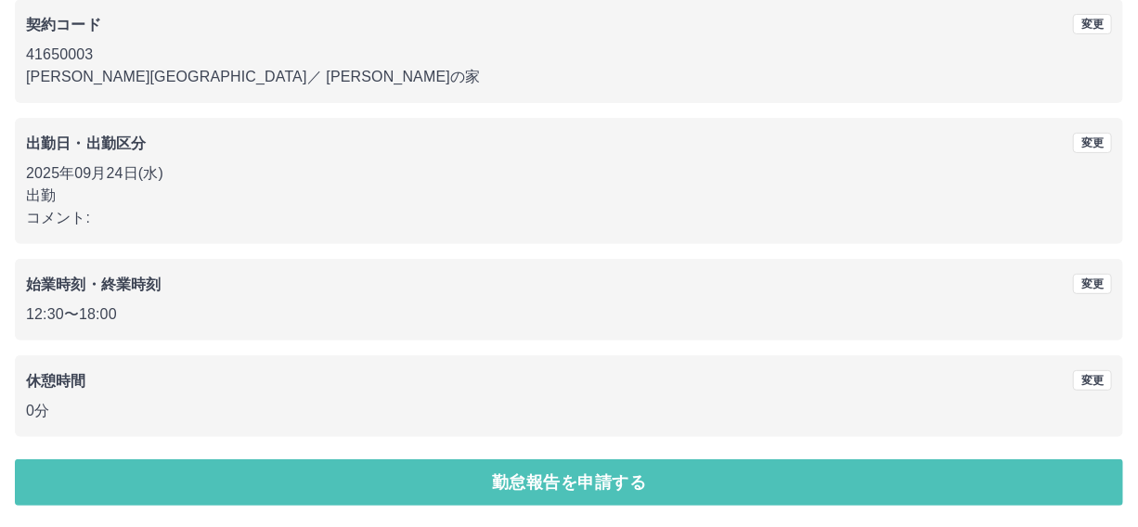
drag, startPoint x: 479, startPoint y: 486, endPoint x: 976, endPoint y: 359, distance: 512.6
click at [483, 485] on button "勤怠報告を申請する" at bounding box center [569, 483] width 1109 height 46
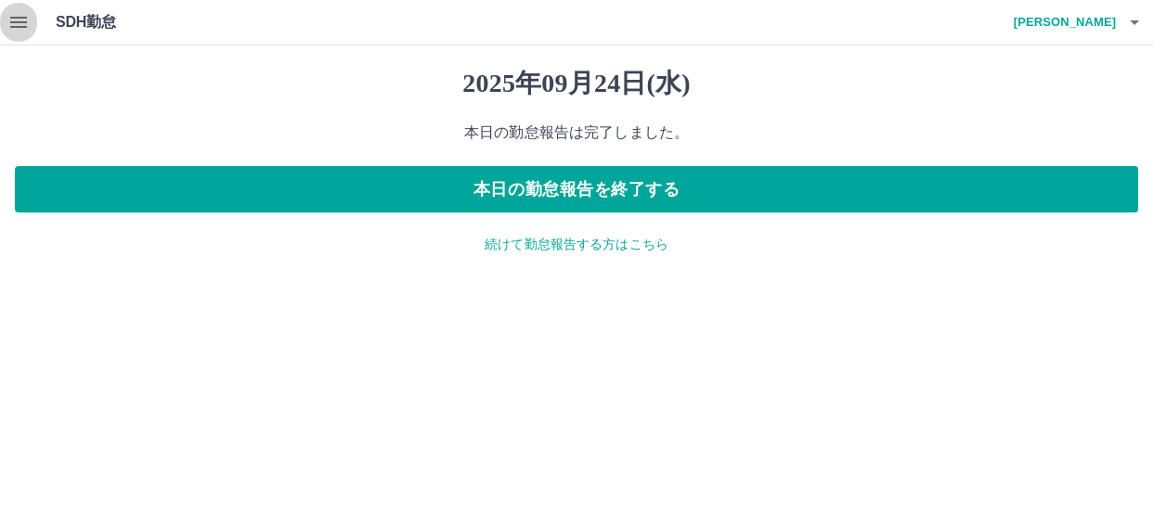
click at [18, 16] on icon "button" at bounding box center [18, 22] width 22 height 22
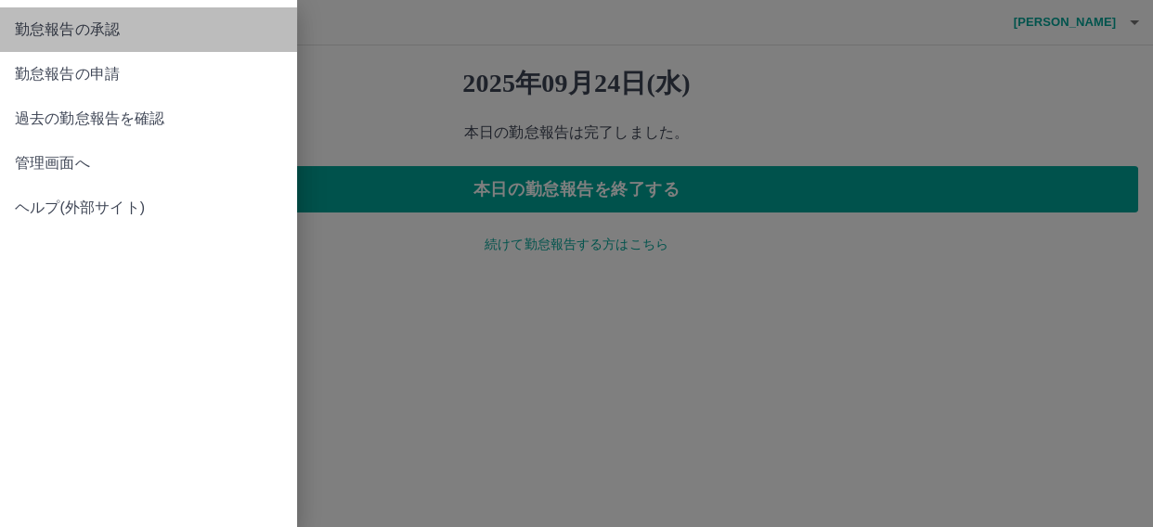
click at [91, 27] on span "勤怠報告の承認" at bounding box center [148, 30] width 267 height 22
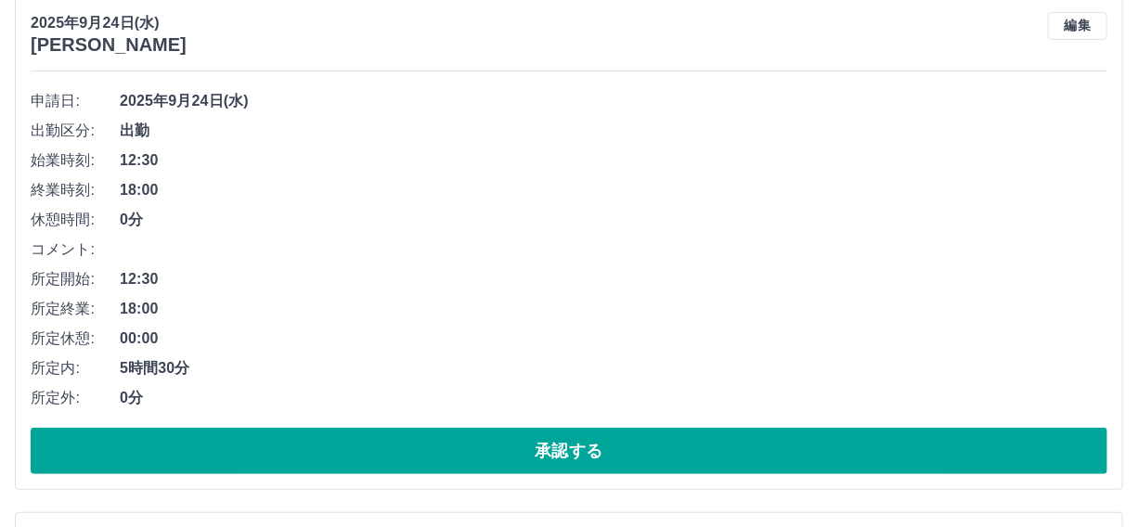
scroll to position [253, 0]
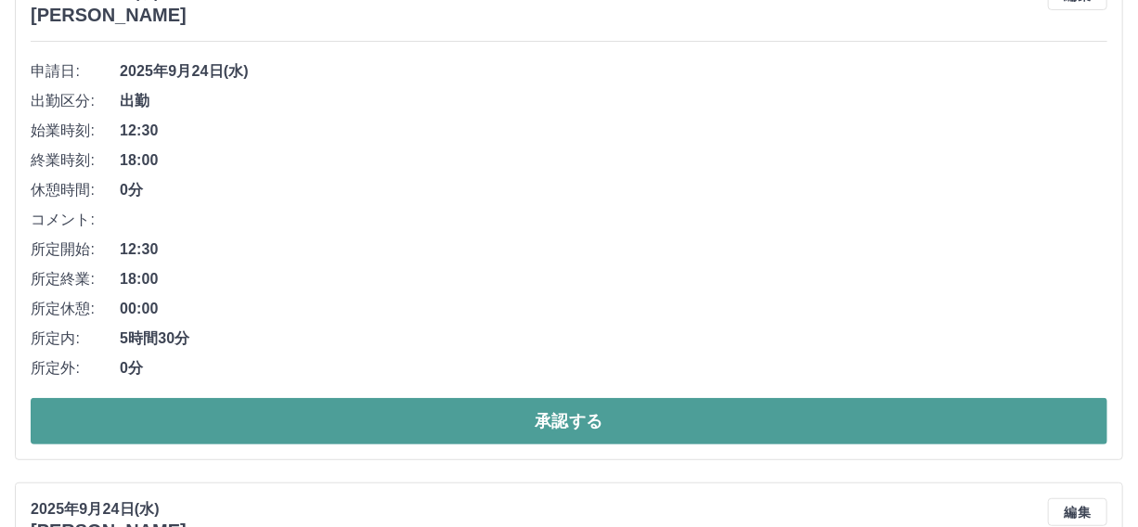
click at [533, 418] on button "承認する" at bounding box center [569, 421] width 1077 height 46
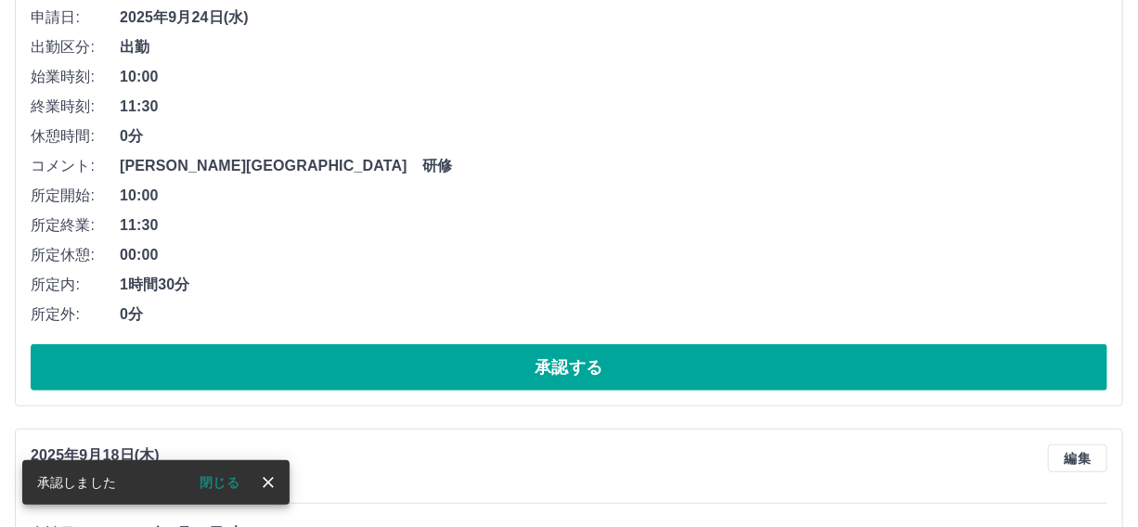
scroll to position [337, 0]
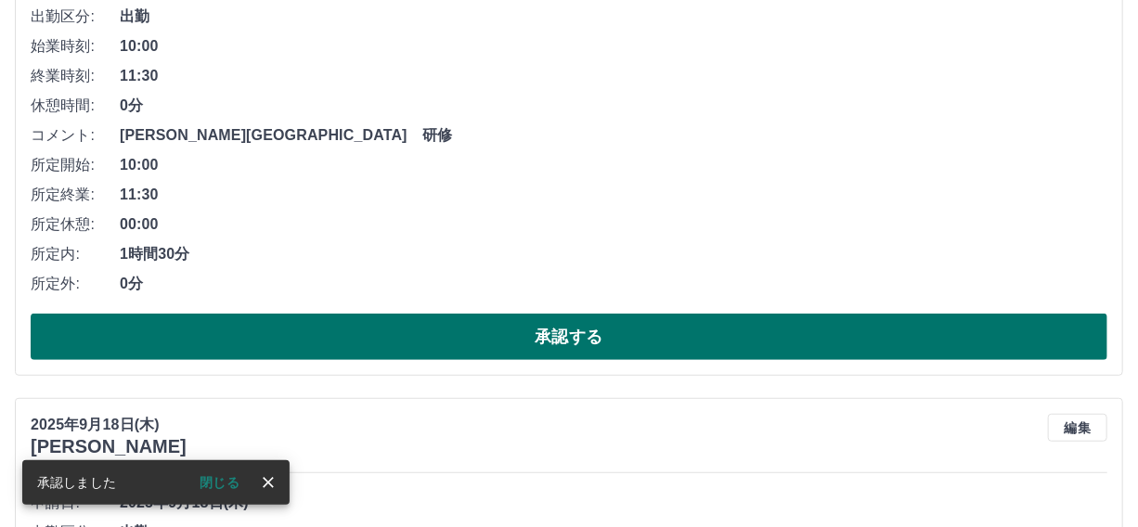
click at [540, 331] on button "承認する" at bounding box center [569, 337] width 1077 height 46
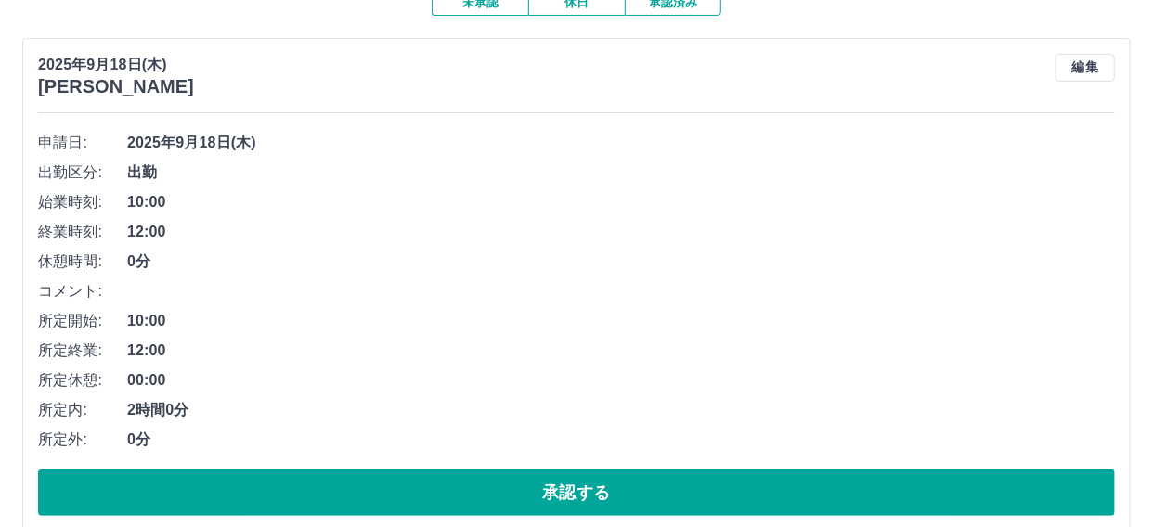
scroll to position [0, 0]
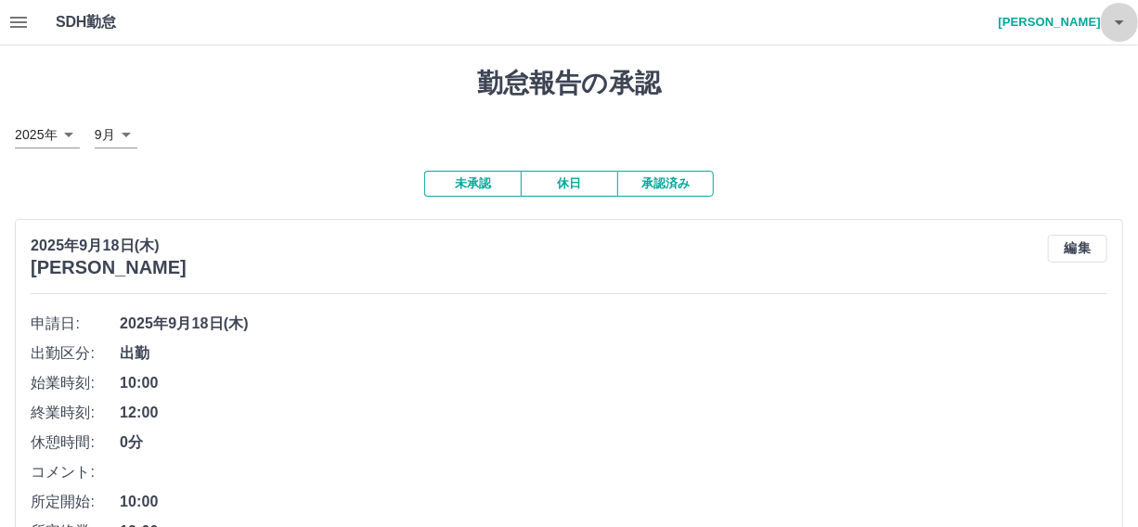
click at [1121, 18] on icon "button" at bounding box center [1120, 22] width 22 height 22
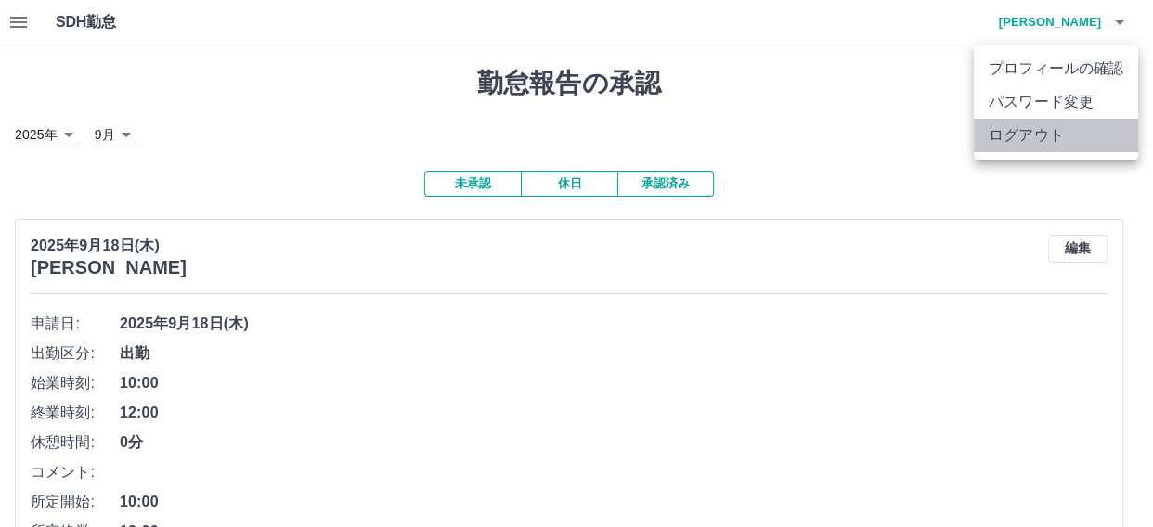
drag, startPoint x: 1058, startPoint y: 130, endPoint x: 1095, endPoint y: 32, distance: 105.2
click at [1057, 128] on li "ログアウト" at bounding box center [1056, 135] width 164 height 33
